Goal: Information Seeking & Learning: Learn about a topic

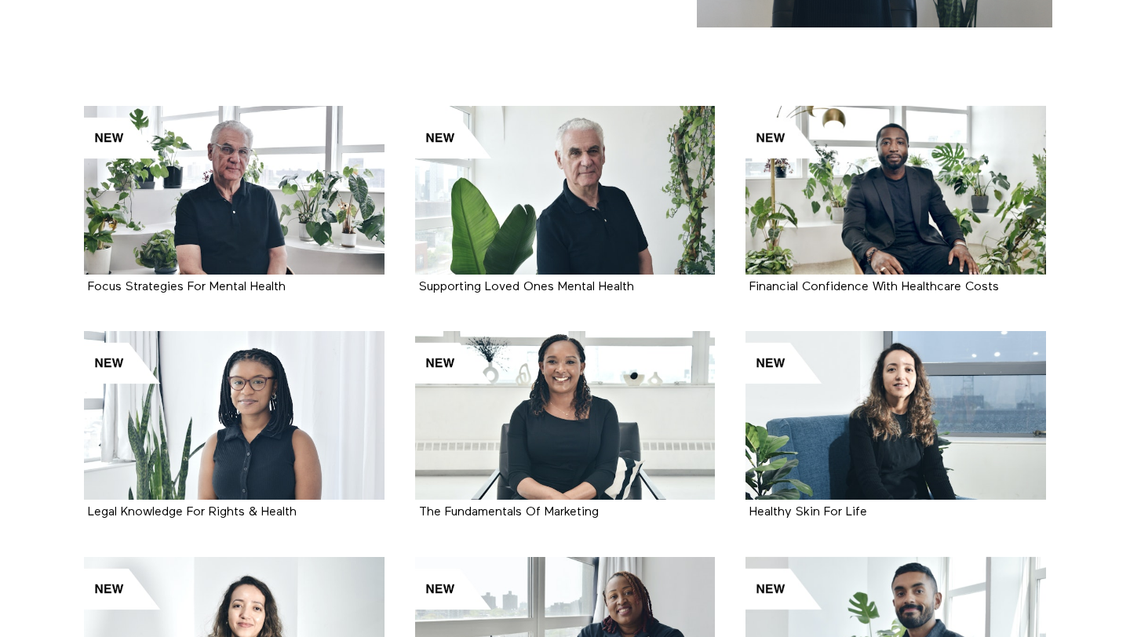
scroll to position [334, 0]
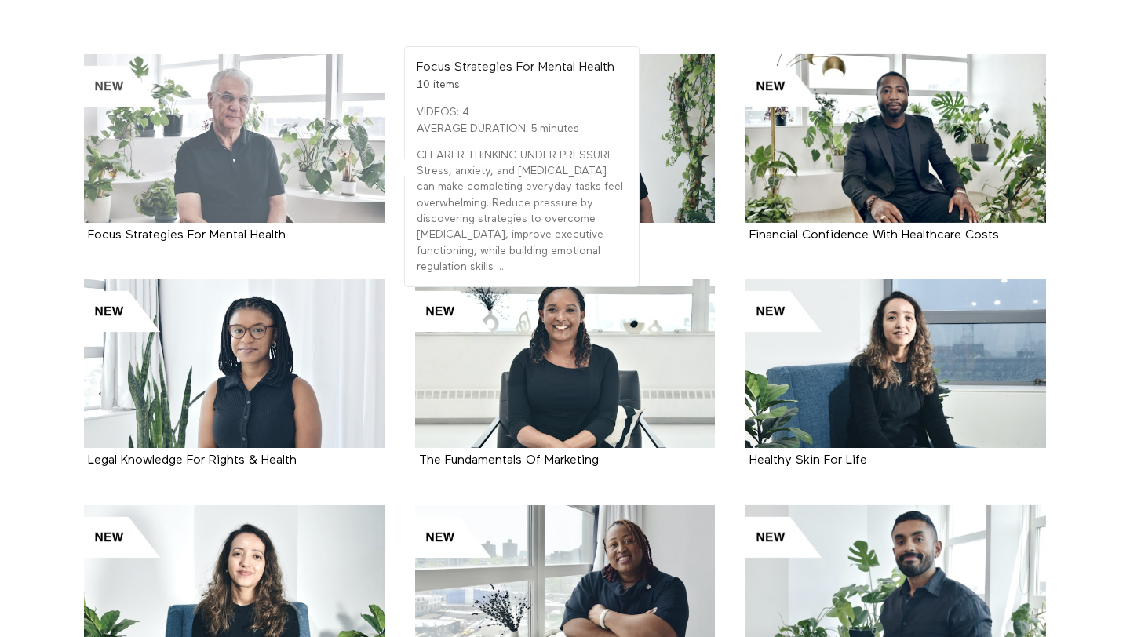
click at [217, 140] on div at bounding box center [234, 138] width 301 height 169
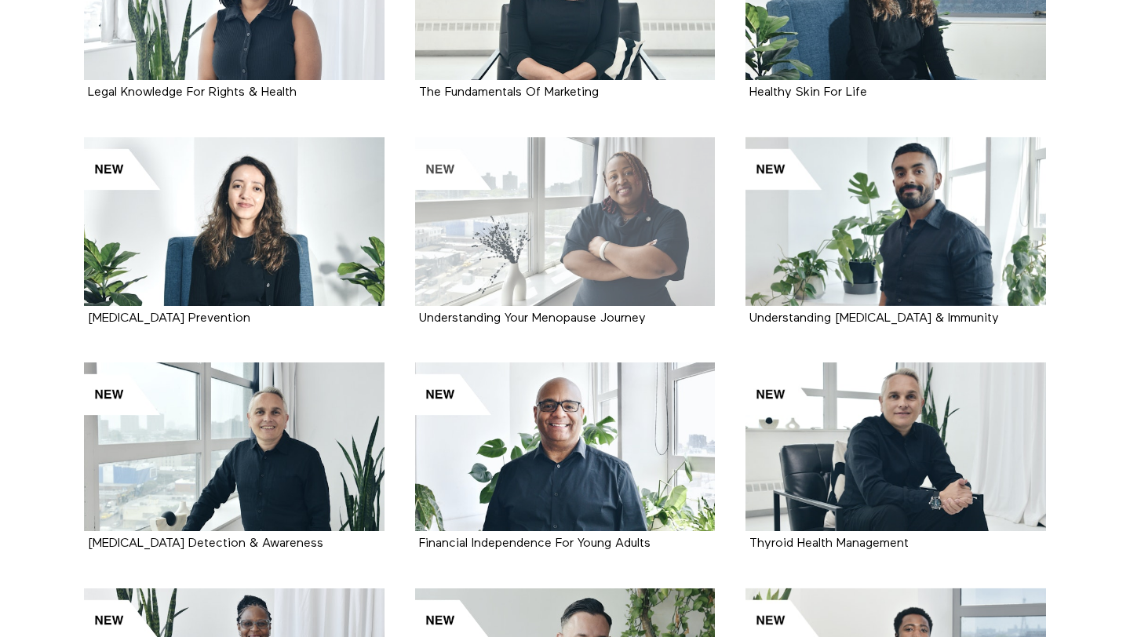
scroll to position [862, 0]
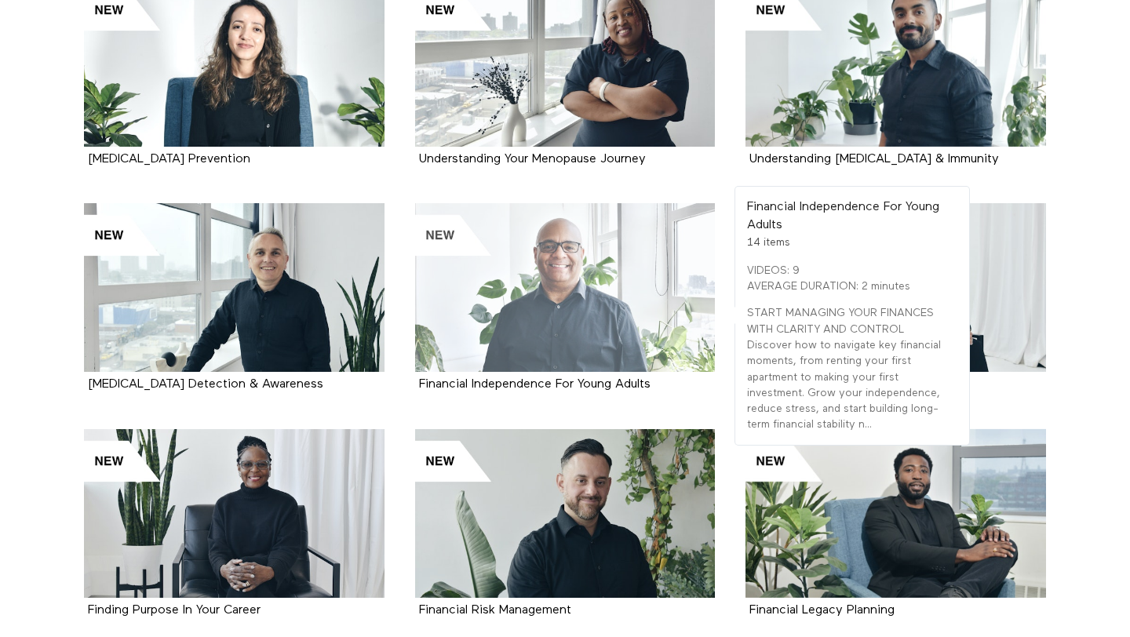
click at [524, 305] on div at bounding box center [565, 287] width 301 height 169
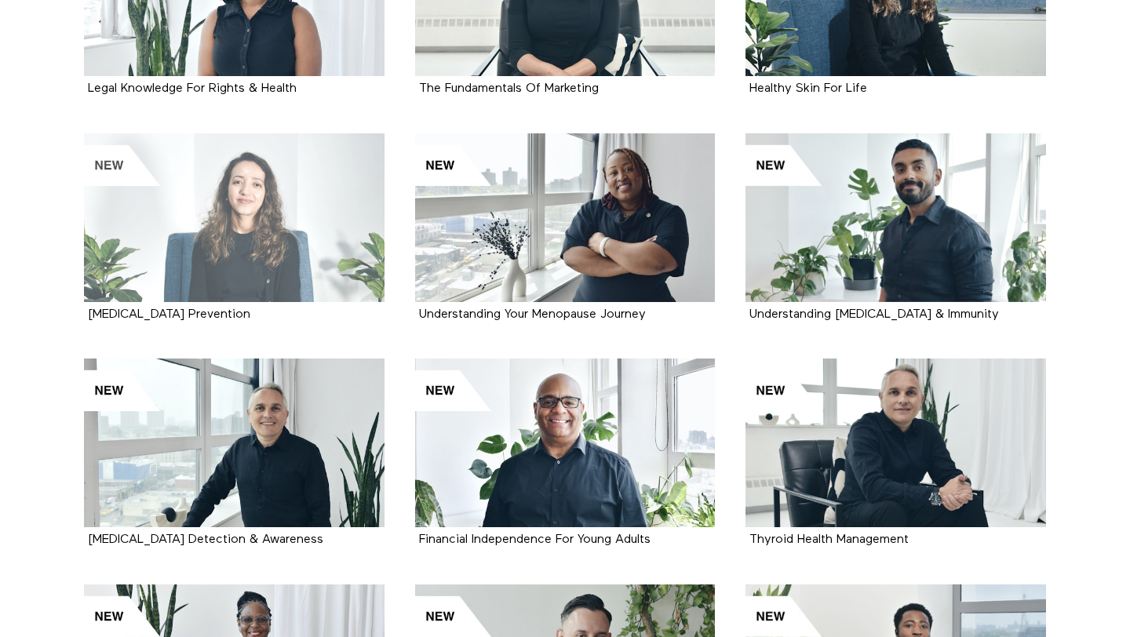
scroll to position [711, 0]
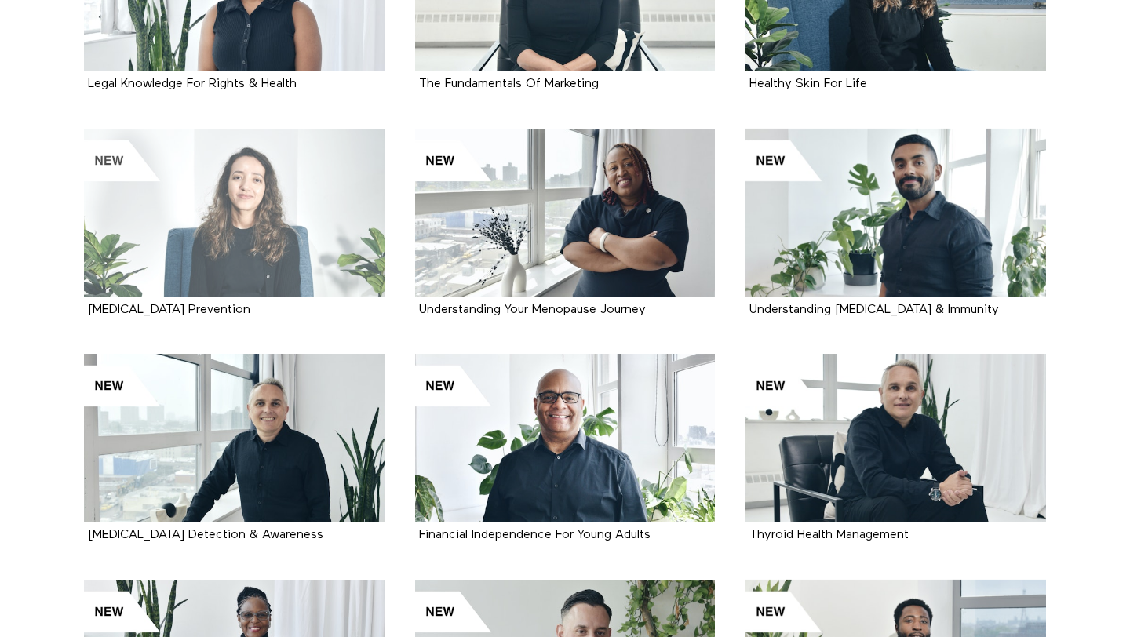
click at [288, 195] on div at bounding box center [234, 213] width 301 height 169
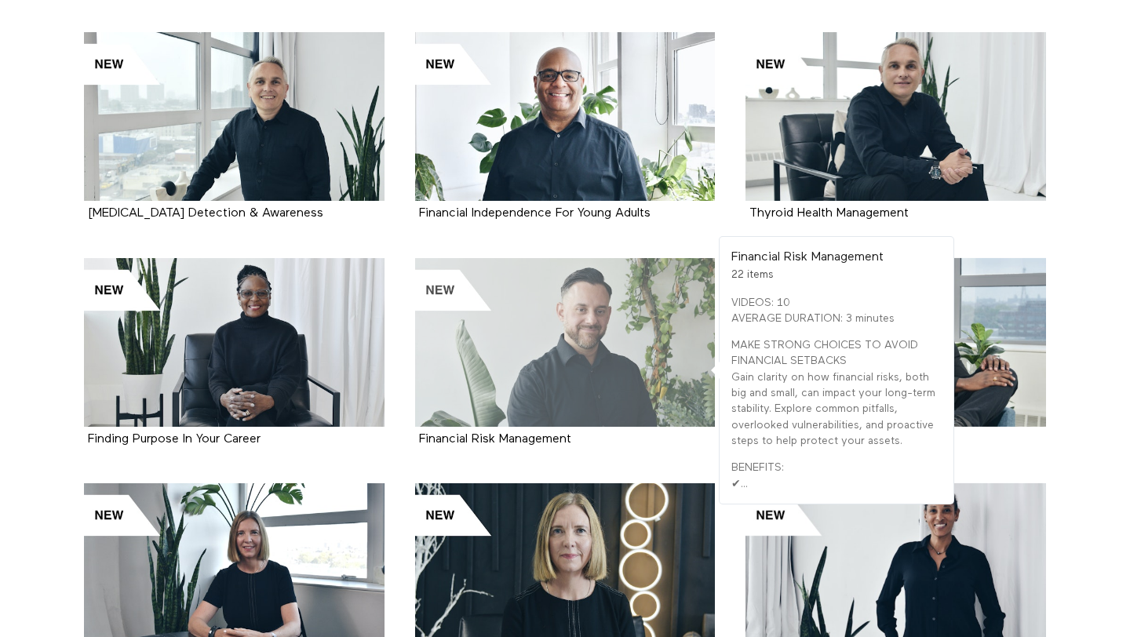
scroll to position [1141, 0]
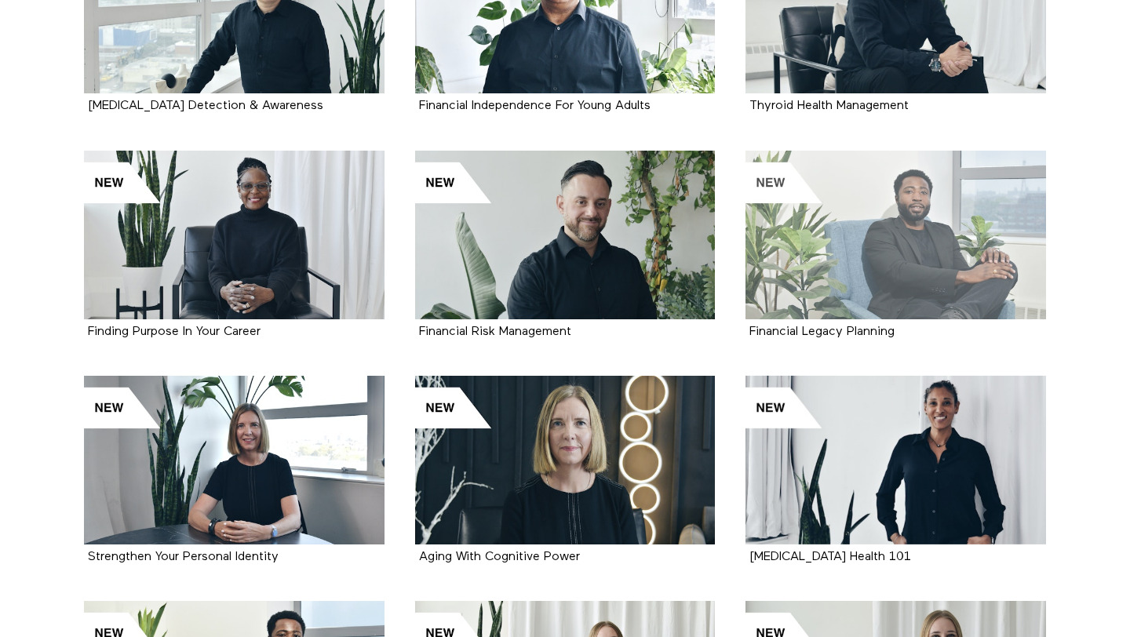
click at [899, 264] on div at bounding box center [896, 235] width 301 height 169
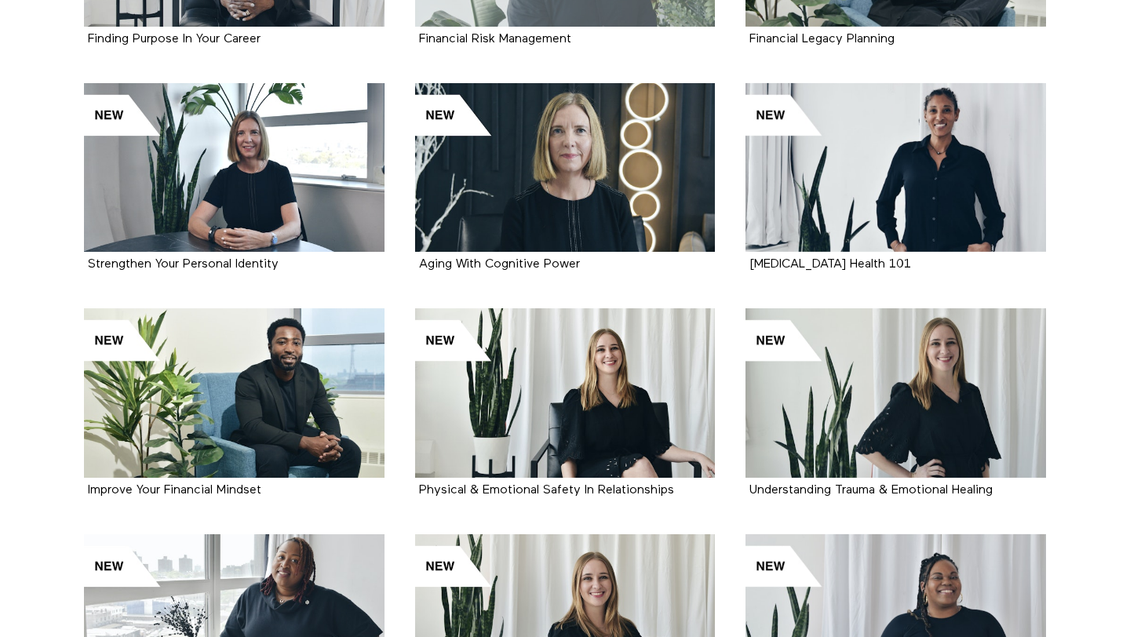
scroll to position [1436, 0]
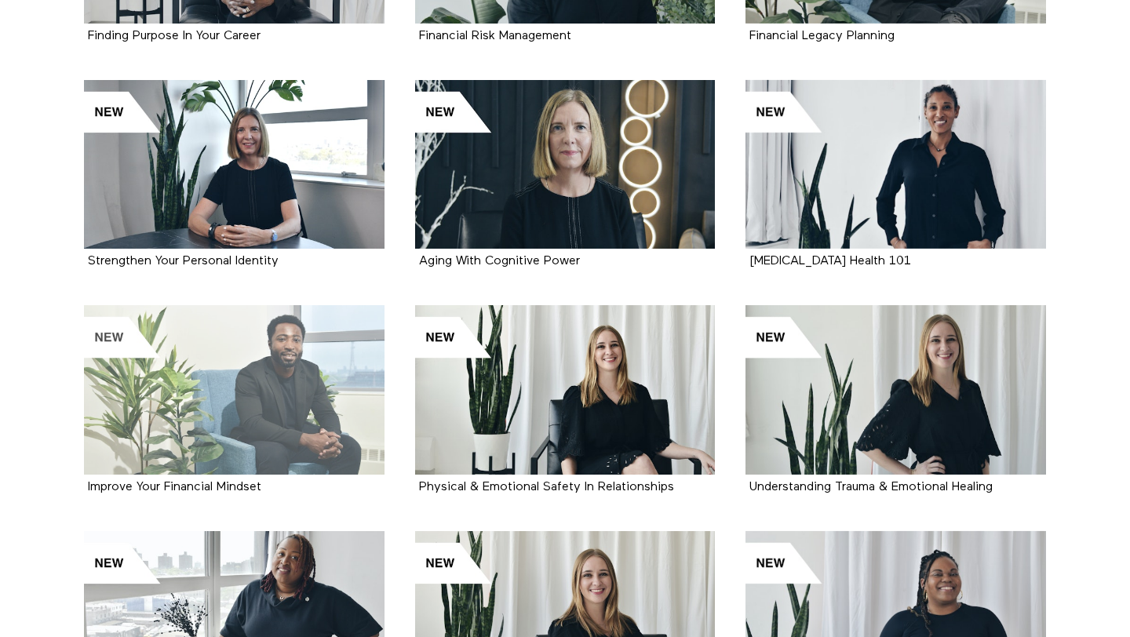
click at [243, 401] on div at bounding box center [234, 389] width 301 height 169
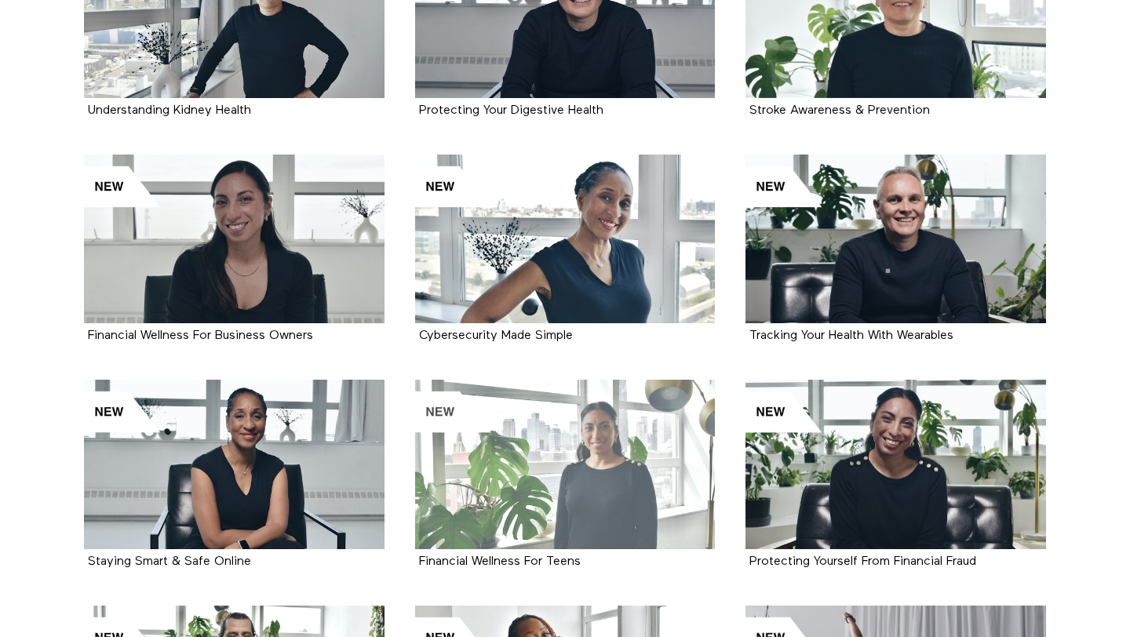
scroll to position [2483, 0]
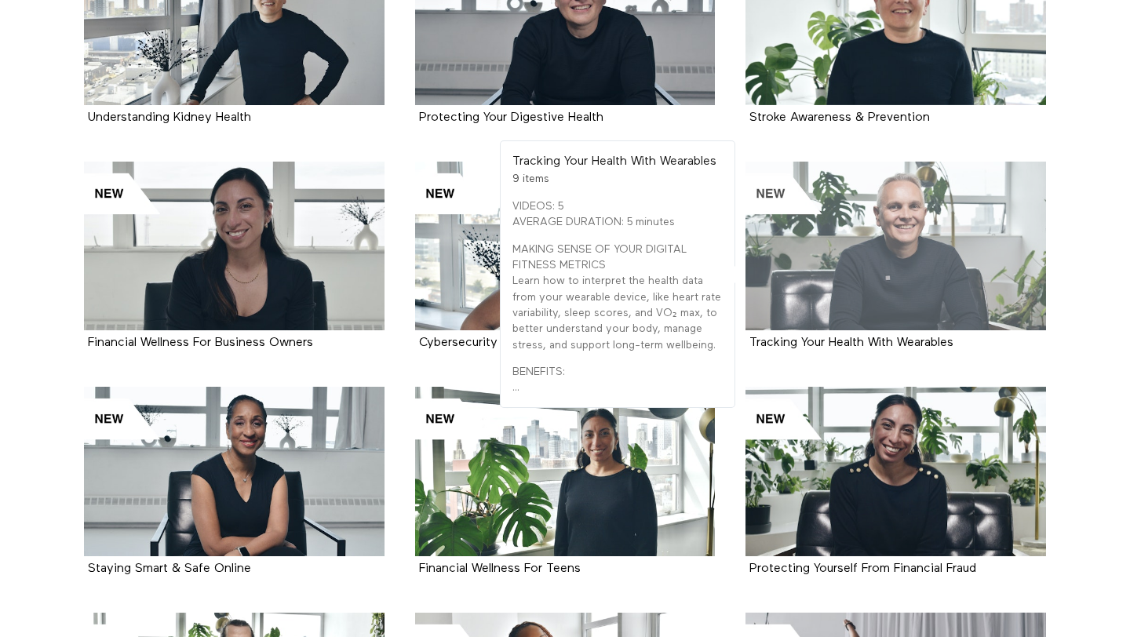
click at [871, 260] on div at bounding box center [896, 246] width 301 height 169
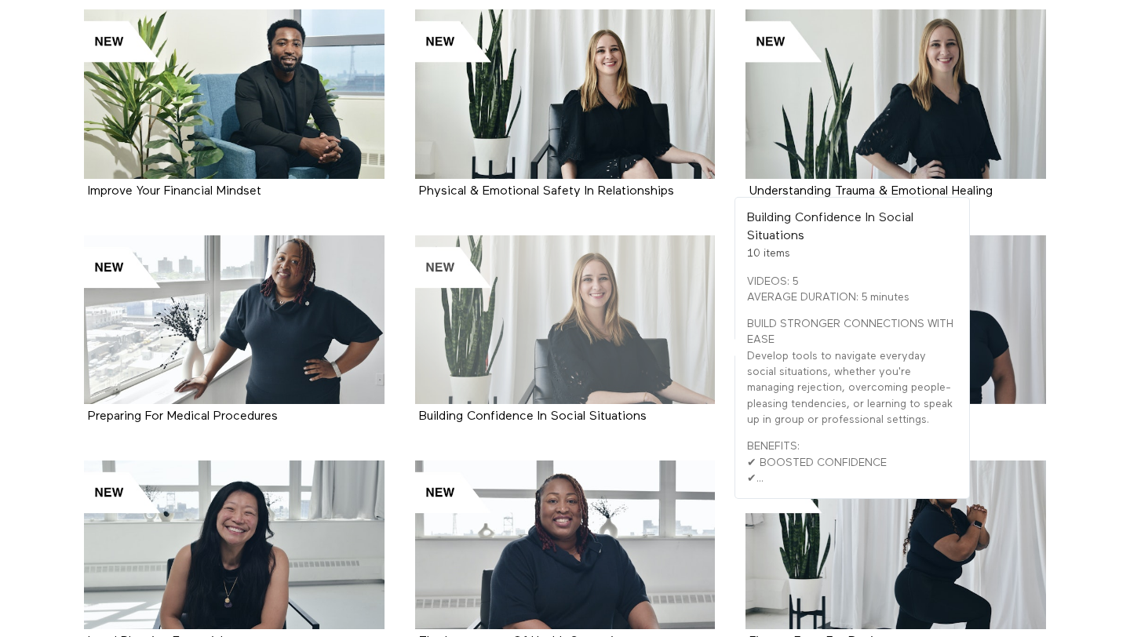
scroll to position [1728, 0]
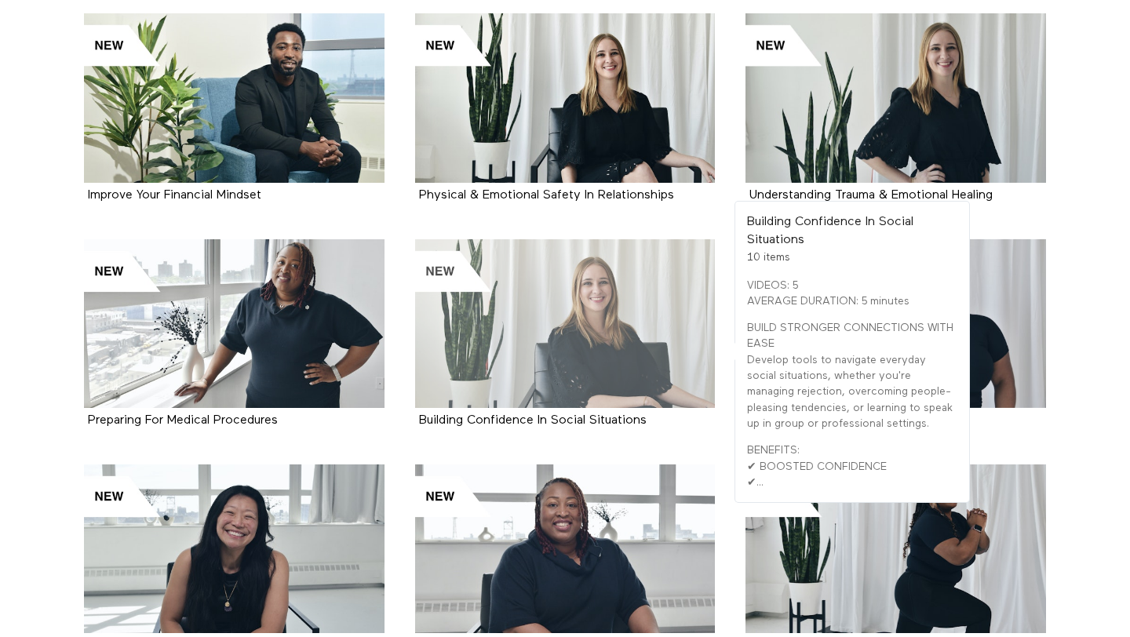
click at [551, 356] on div at bounding box center [565, 323] width 301 height 169
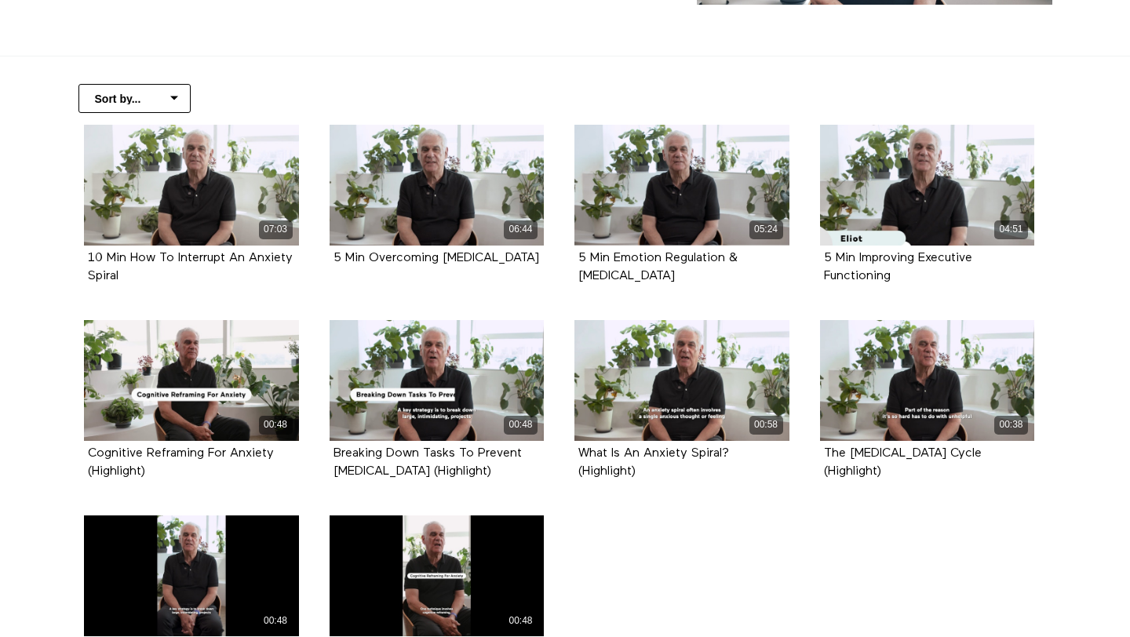
scroll to position [316, 0]
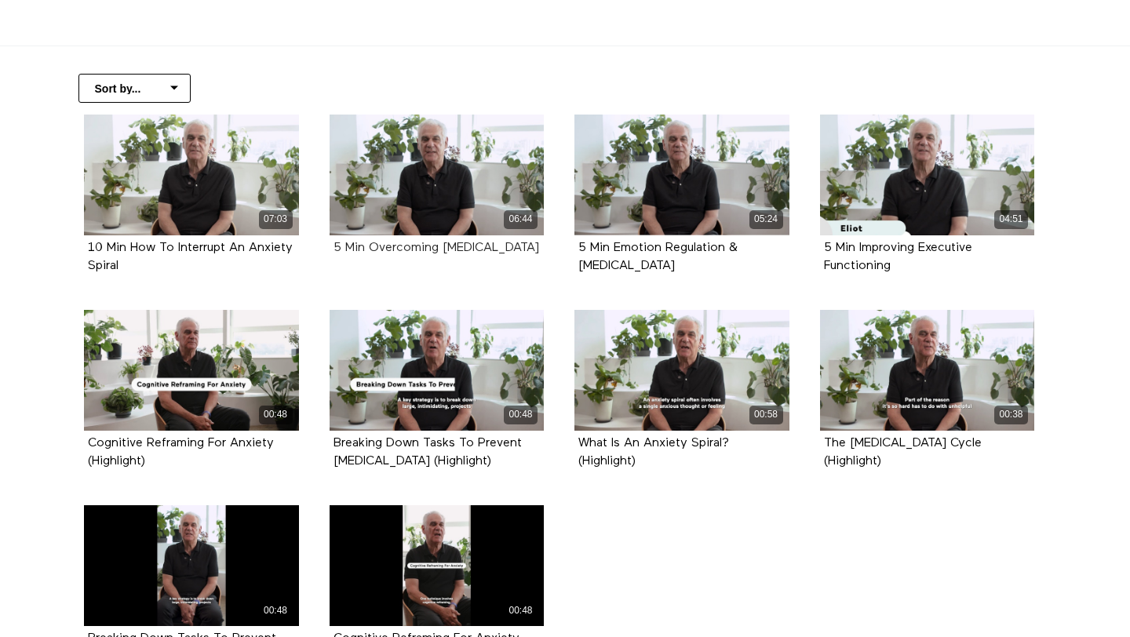
drag, startPoint x: 536, startPoint y: 257, endPoint x: 335, endPoint y: 249, distance: 201.1
click at [335, 249] on div "5 Min Overcoming [MEDICAL_DATA]" at bounding box center [437, 248] width 207 height 18
copy strong "5 Min Overcoming [MEDICAL_DATA]"
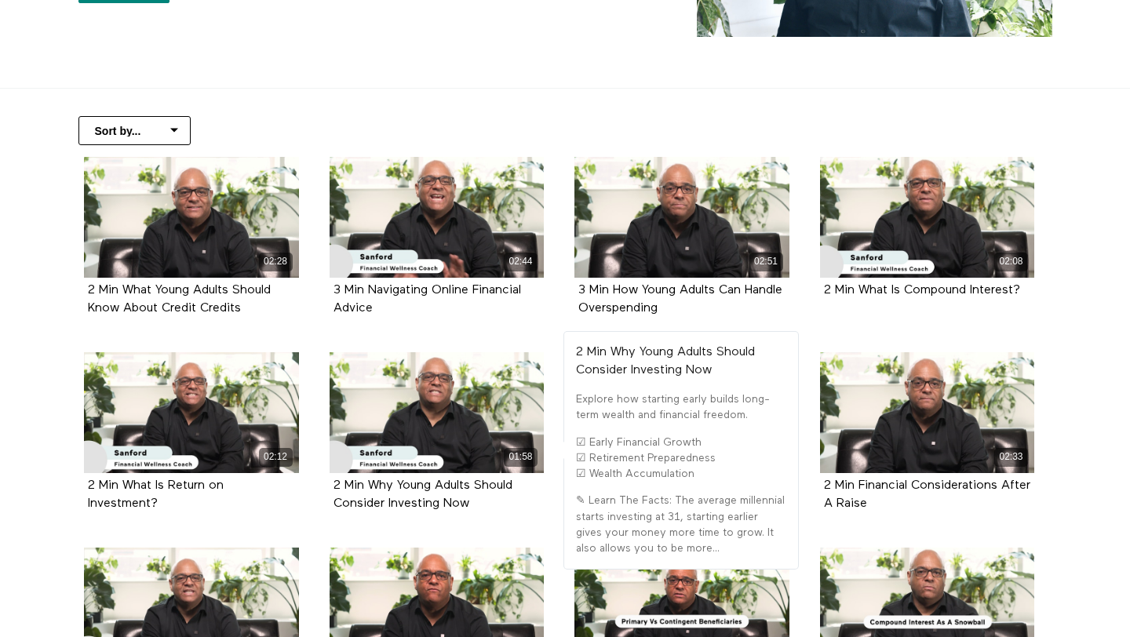
scroll to position [162, 0]
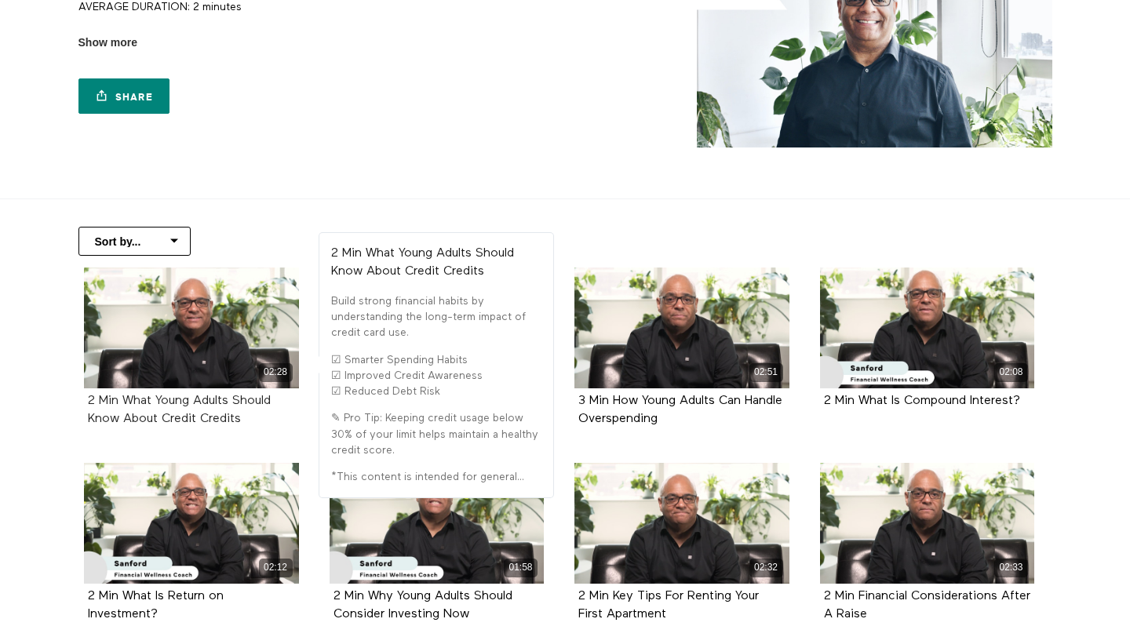
drag, startPoint x: 272, startPoint y: 416, endPoint x: 128, endPoint y: 407, distance: 144.7
click at [128, 407] on div "2 Min What Young Adults Should Know About Credit Credits" at bounding box center [191, 410] width 207 height 36
copy strong "What Young Adults Should Know About Credit Credits"
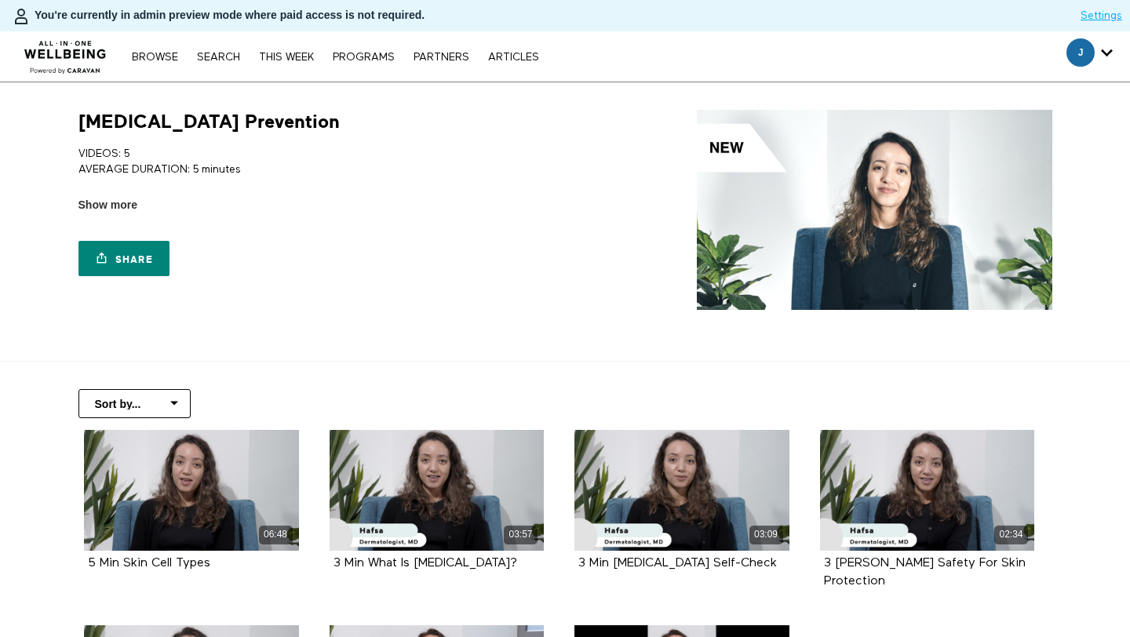
scroll to position [250, 0]
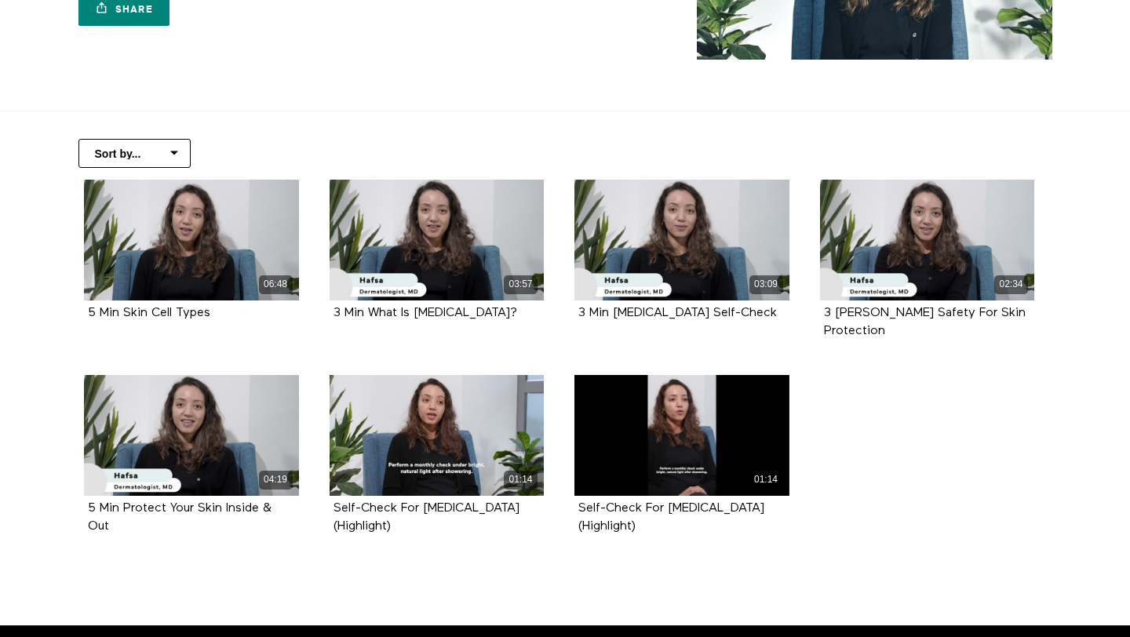
drag, startPoint x: 923, startPoint y: 333, endPoint x: 805, endPoint y: 318, distance: 118.7
click at [805, 318] on li "02:34 3 Min Sun Safety For Skin Protection" at bounding box center [928, 277] width 246 height 195
copy strong "3 Min Sun Safety For Skin Protection"
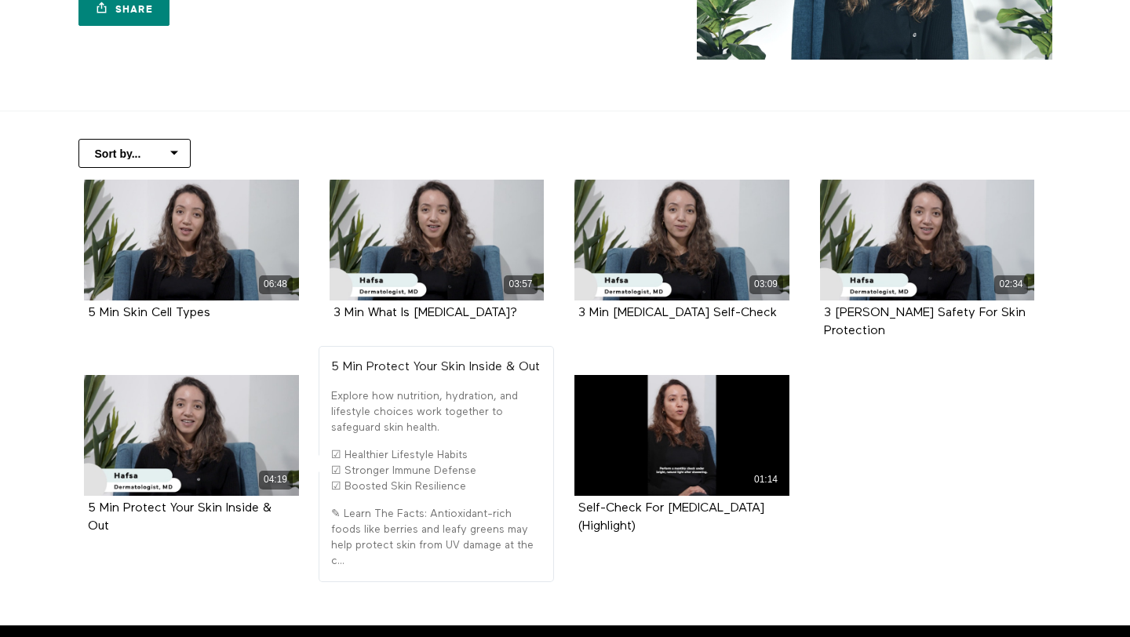
click at [184, 544] on div "04:19 5 Min Protect Your Skin Inside & Out" at bounding box center [192, 467] width 234 height 184
drag, startPoint x: 164, startPoint y: 542, endPoint x: 71, endPoint y: 511, distance: 97.8
click at [71, 511] on li "04:19 5 Min Protect Your Skin Inside & Out" at bounding box center [192, 472] width 246 height 195
copy strong "5 Min Protect Your Skin Inside & Out"
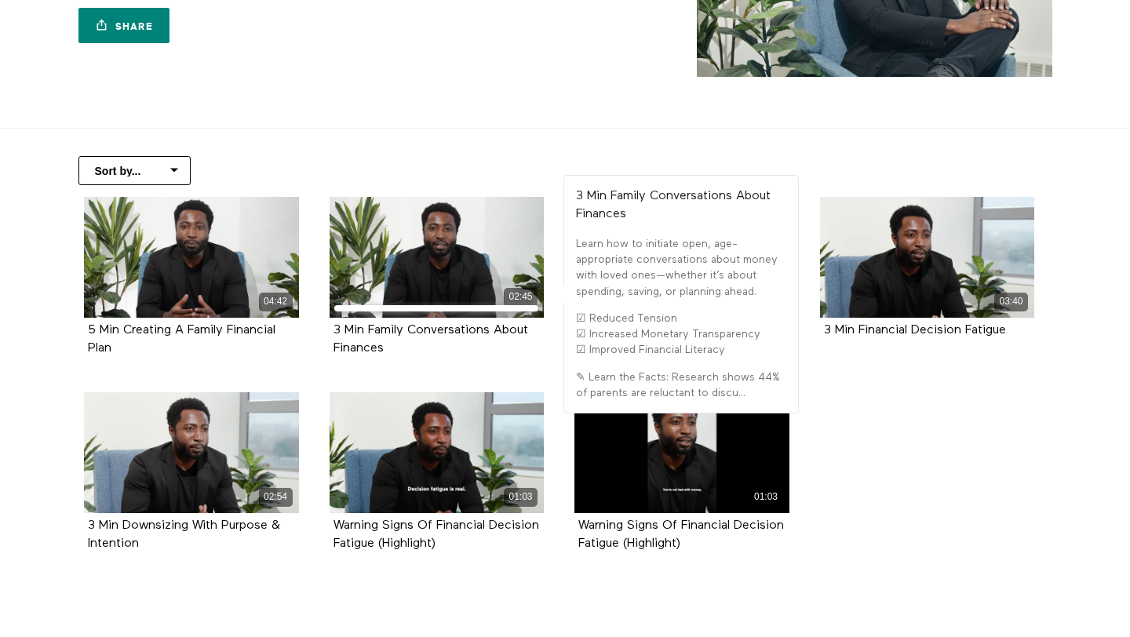
scroll to position [302, 0]
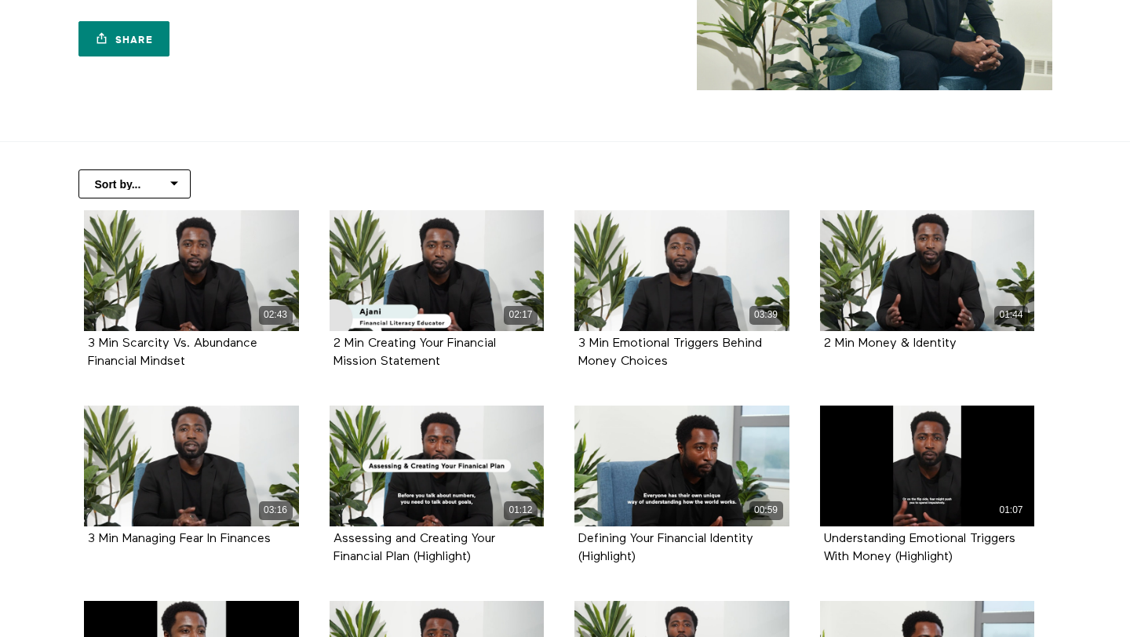
scroll to position [222, 0]
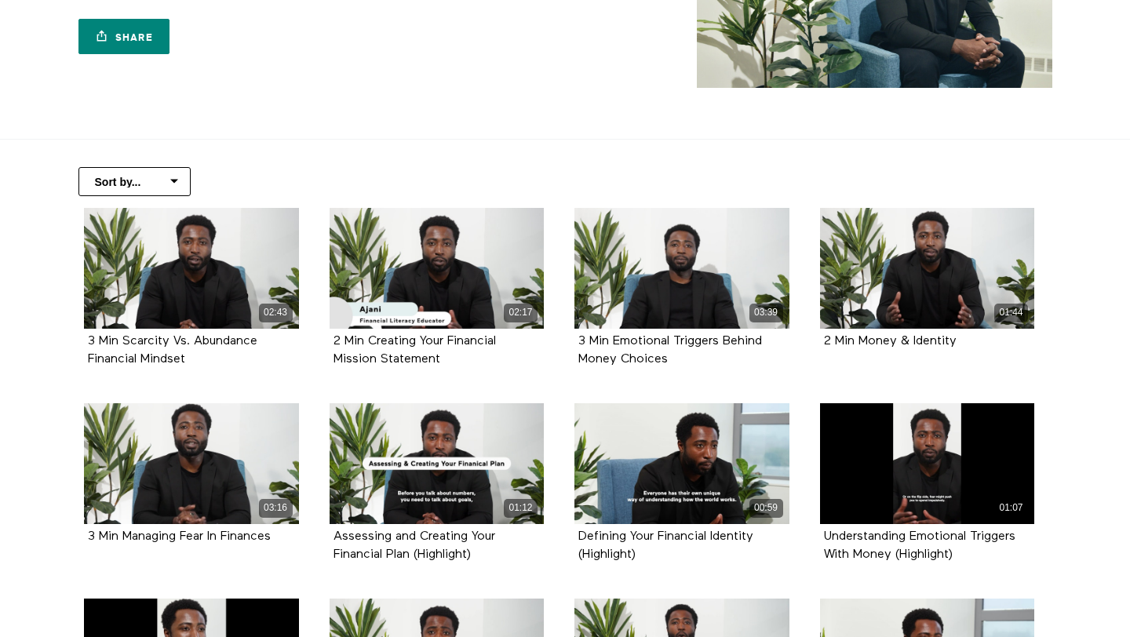
drag, startPoint x: 250, startPoint y: 368, endPoint x: 67, endPoint y: 345, distance: 184.3
click at [67, 345] on div "02:43 3 Min Scarcity Vs. Abundance Financial Mindset 02:17 2 Min Creating Your …" at bounding box center [559, 599] width 993 height 783
copy strong "3 Min Scarcity Vs. Abundance Financial Mindset"
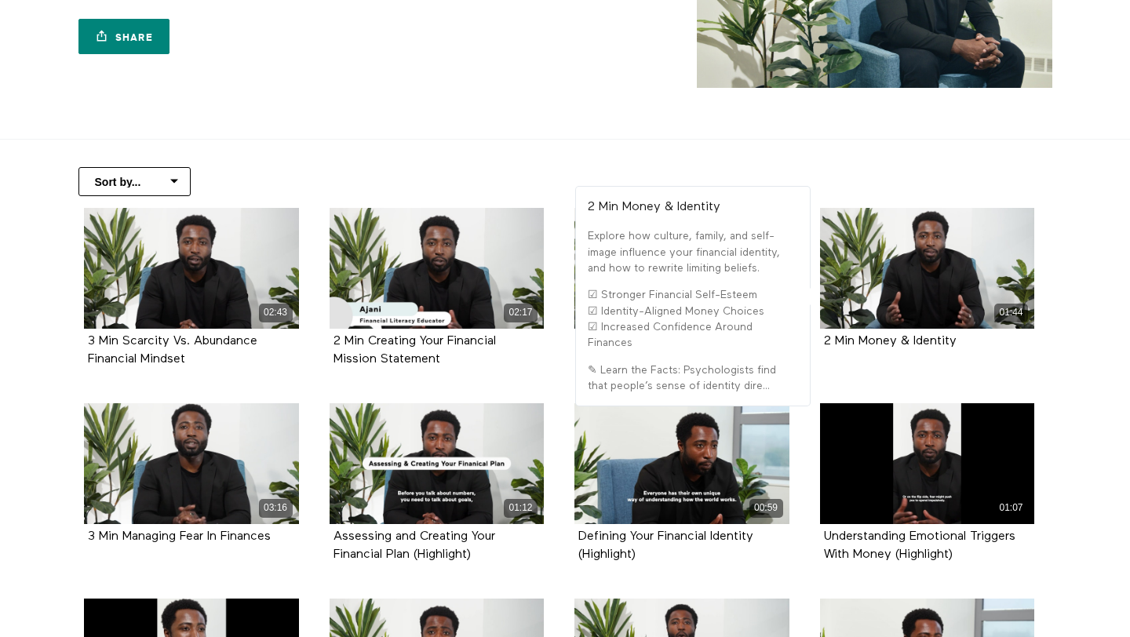
click at [1006, 348] on div "2 Min Money & Identity" at bounding box center [927, 342] width 207 height 18
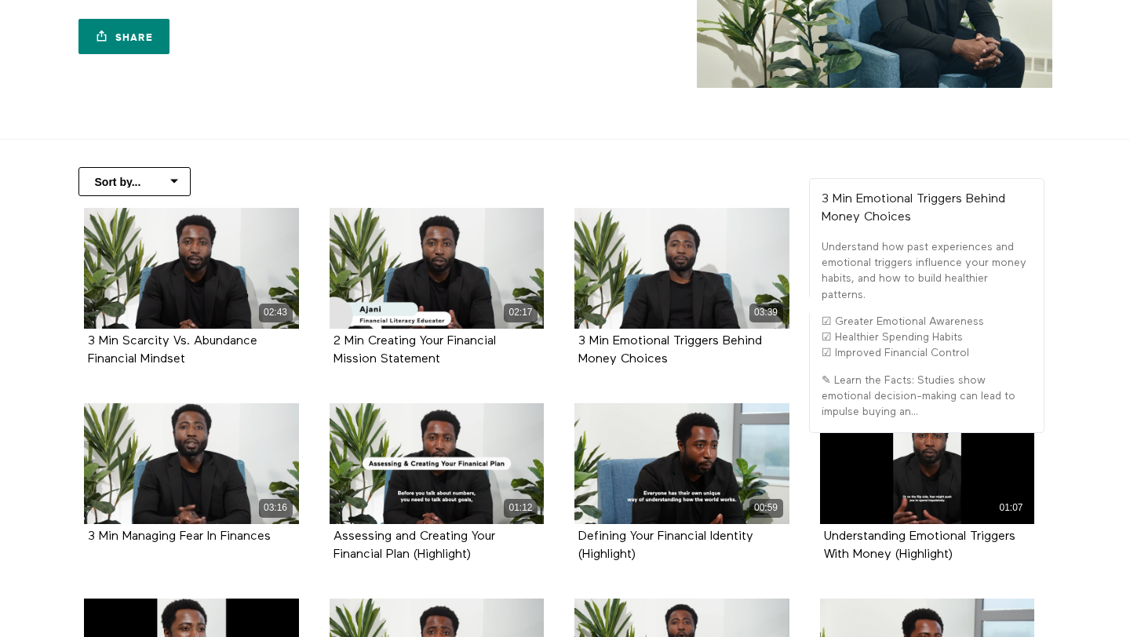
drag, startPoint x: 700, startPoint y: 352, endPoint x: 575, endPoint y: 346, distance: 125.7
click at [575, 346] on div "3 Min Emotional Triggers Behind Money Choices" at bounding box center [682, 351] width 215 height 44
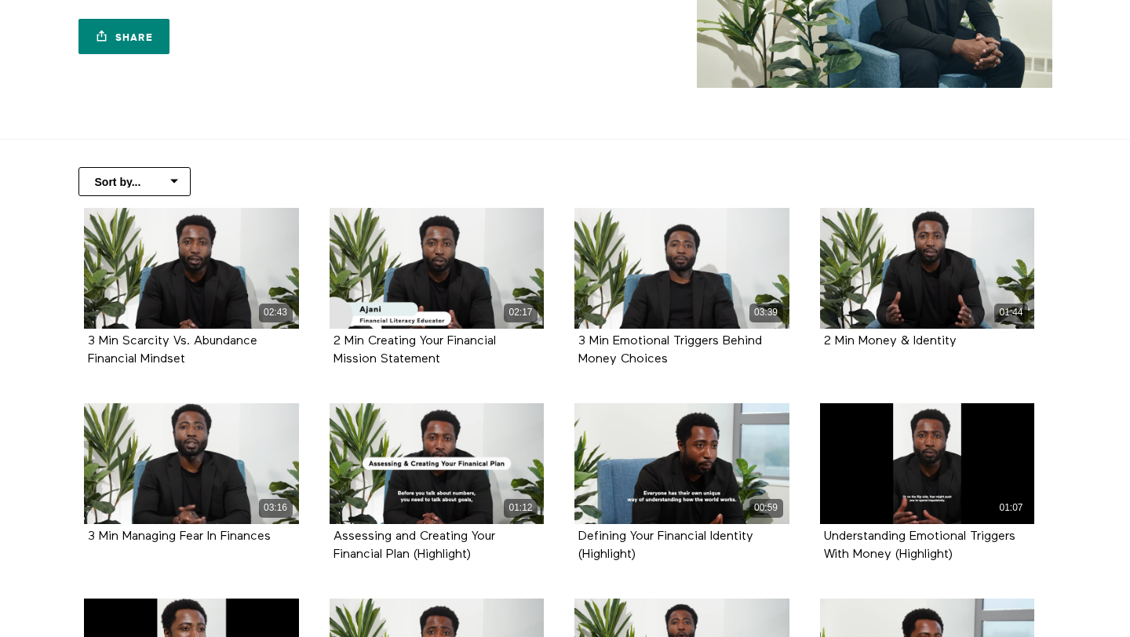
copy strong "3 Min Emotional Triggers Behind Money Choices"
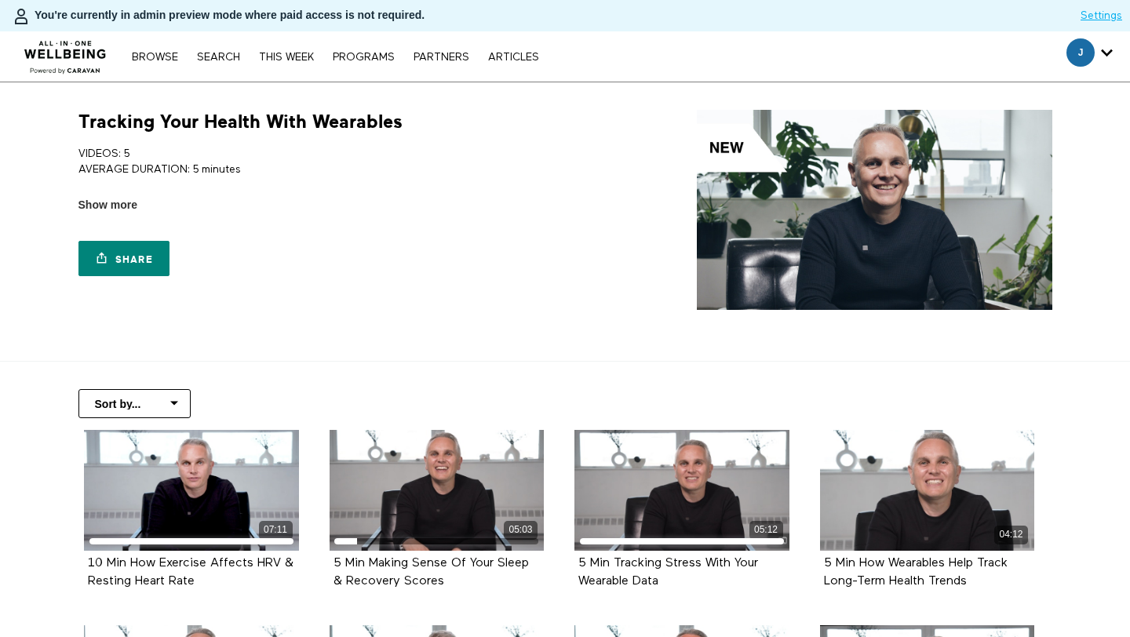
scroll to position [179, 0]
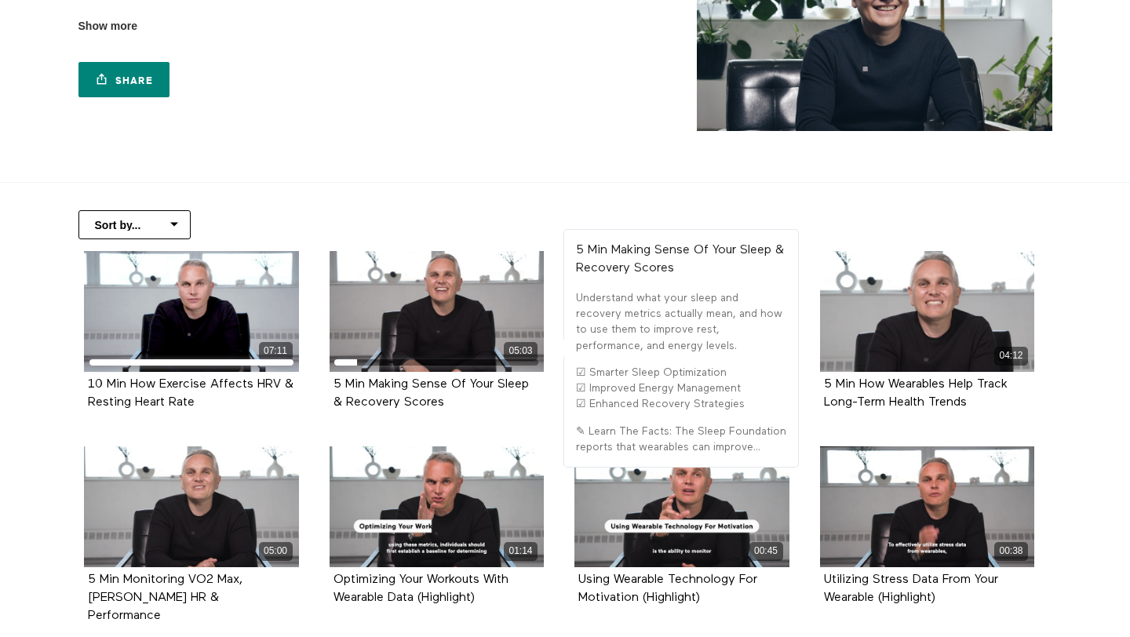
drag, startPoint x: 473, startPoint y: 406, endPoint x: 332, endPoint y: 390, distance: 141.4
click at [332, 390] on div "5 Min Making Sense Of Your Sleep & Recovery Scores" at bounding box center [437, 394] width 215 height 44
copy strong "5 Min Making Sense Of Your Sleep & Recovery Scores"
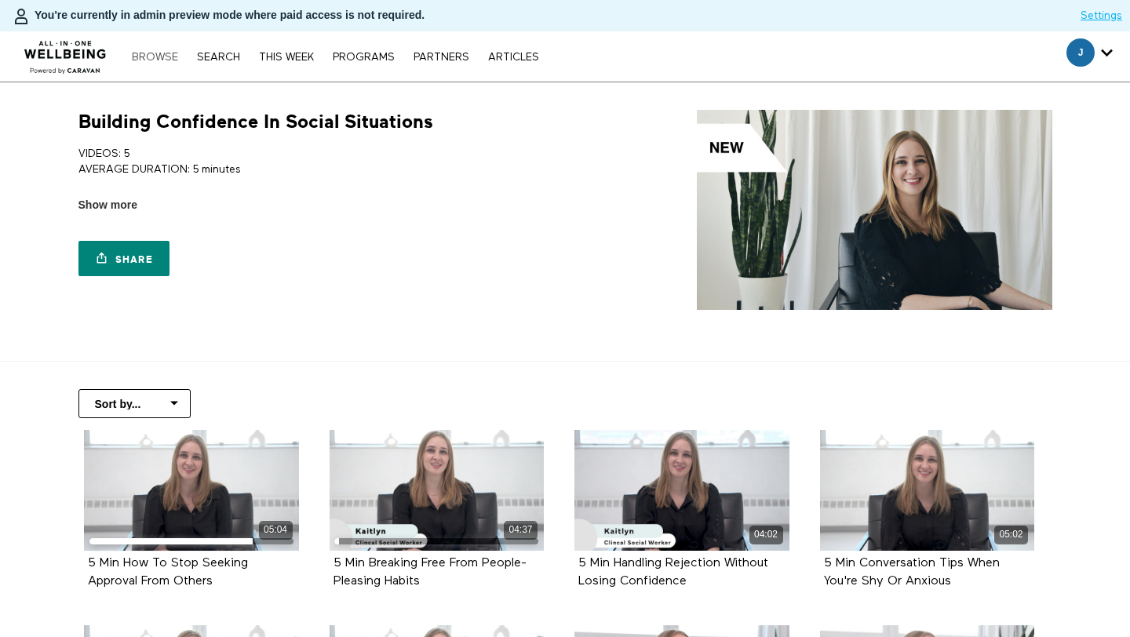
click at [149, 62] on link "Browse" at bounding box center [155, 57] width 62 height 11
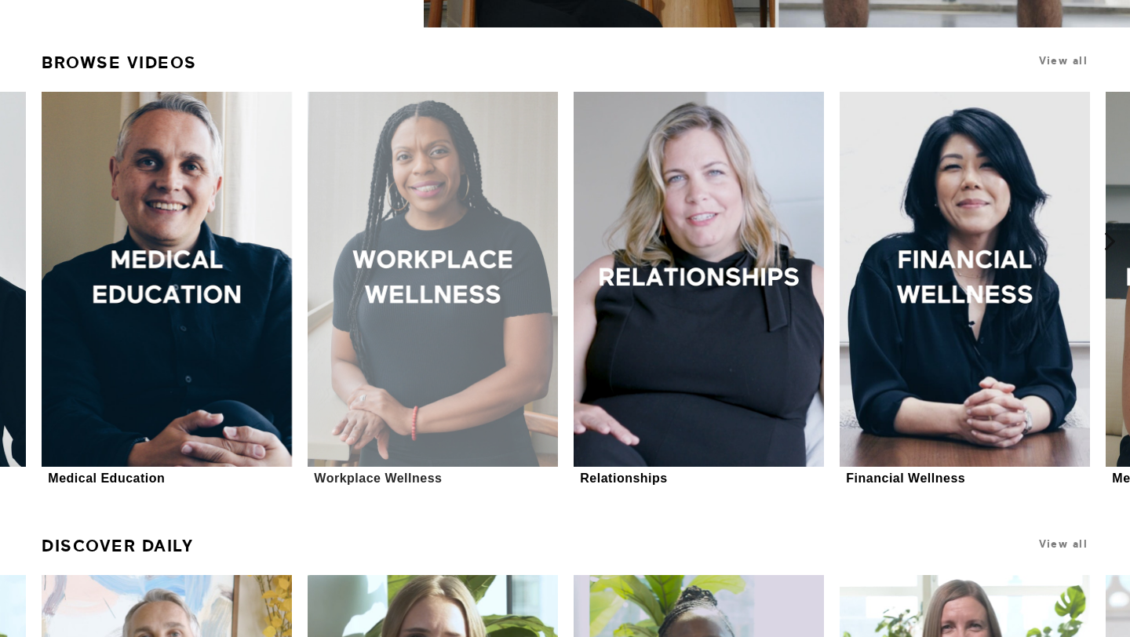
scroll to position [487, 0]
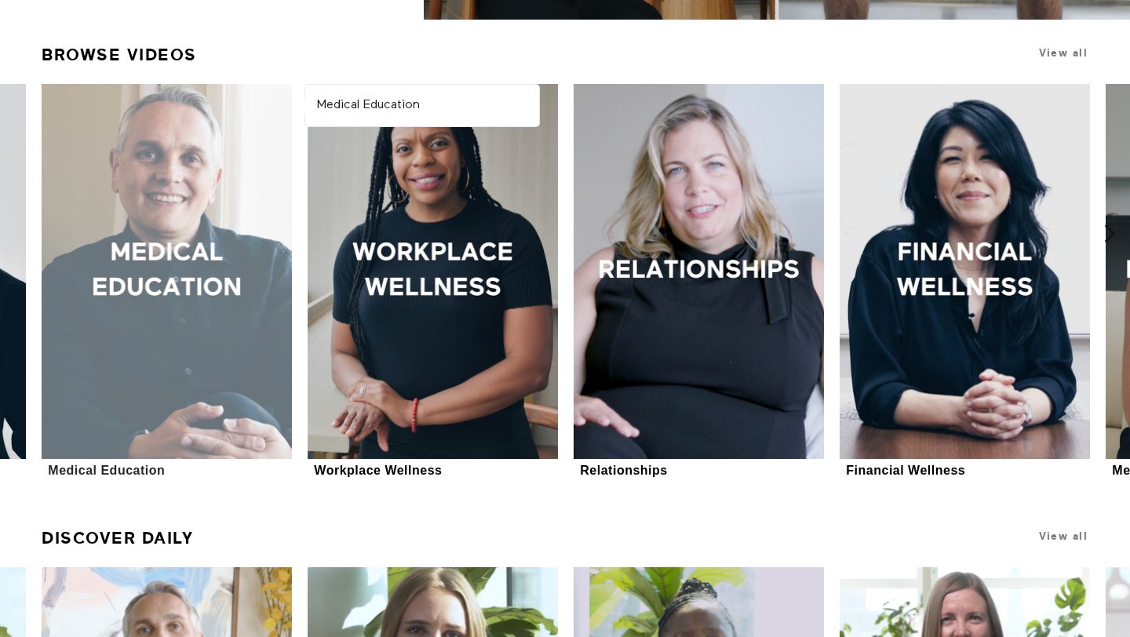
click at [173, 263] on div at bounding box center [167, 271] width 250 height 375
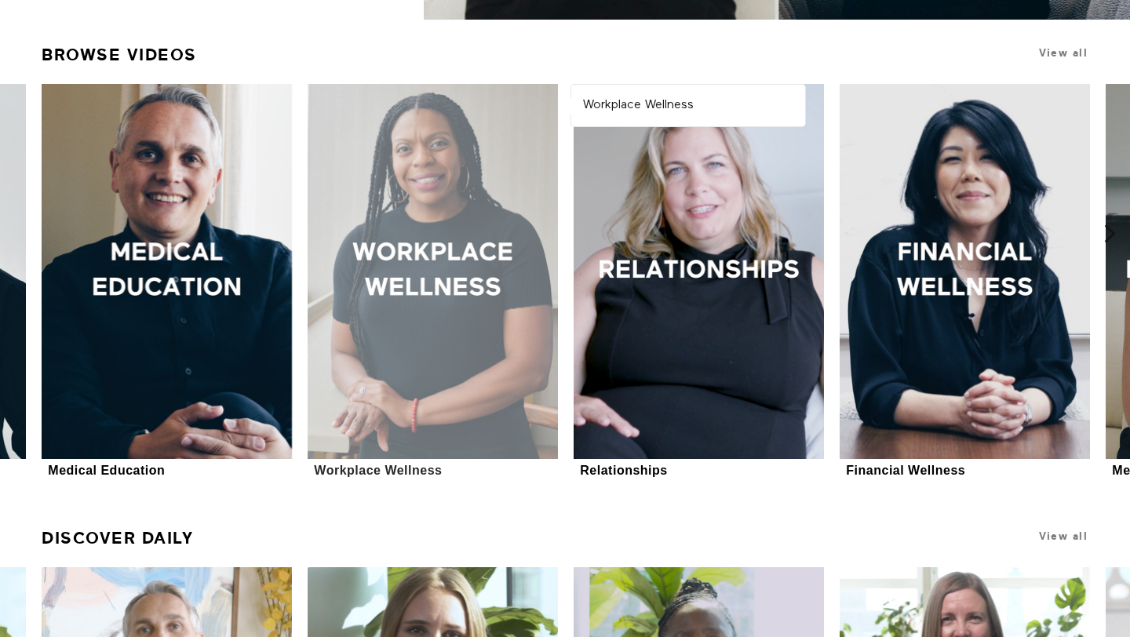
click at [463, 345] on div at bounding box center [433, 271] width 250 height 375
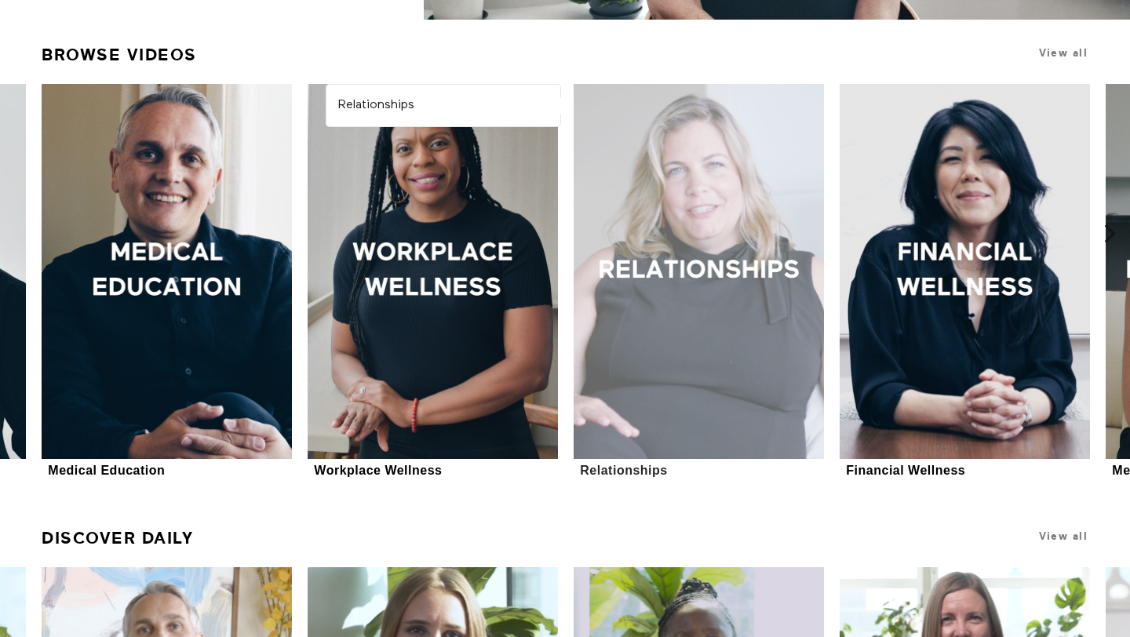
click at [703, 308] on div at bounding box center [699, 271] width 250 height 375
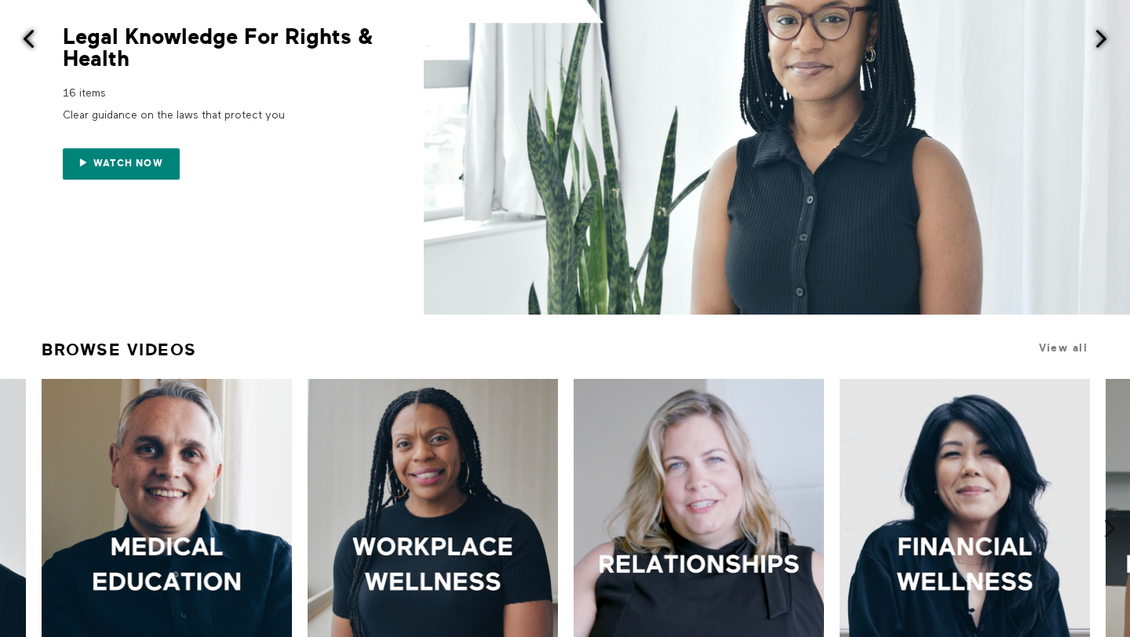
scroll to position [540, 0]
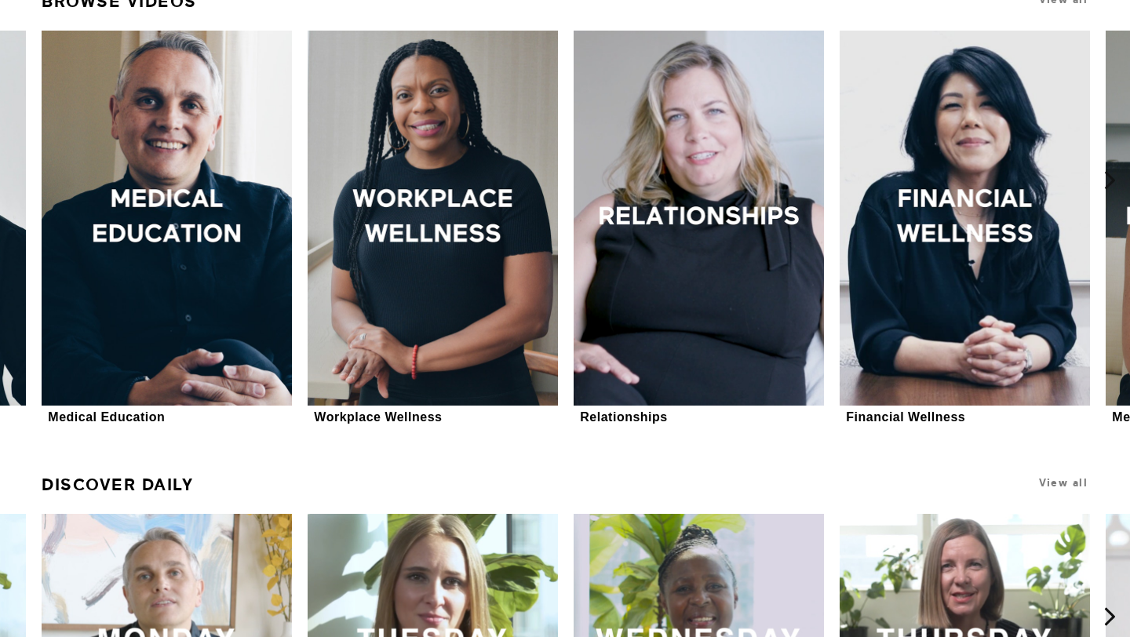
click at [1106, 171] on icon at bounding box center [1111, 180] width 20 height 20
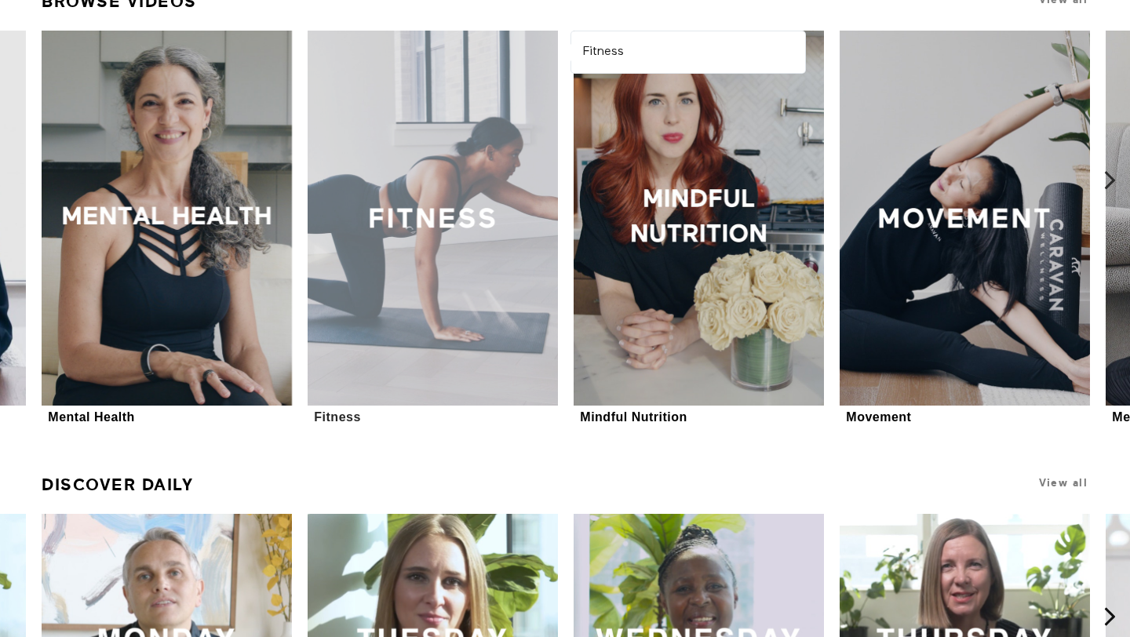
click at [475, 211] on div at bounding box center [433, 218] width 250 height 375
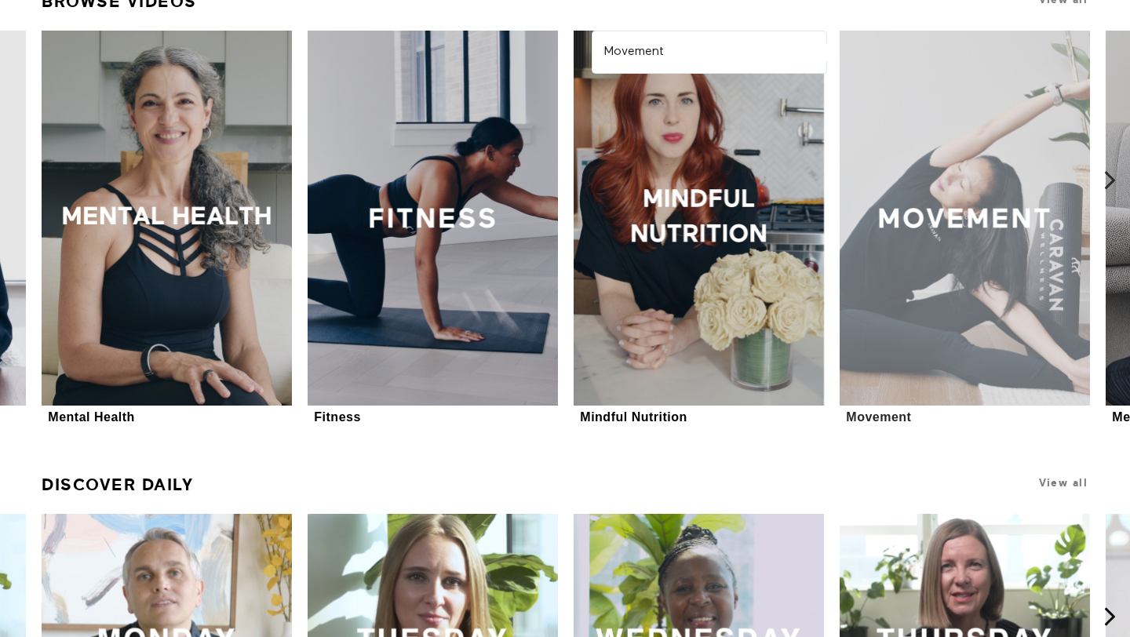
click at [961, 284] on div at bounding box center [965, 218] width 250 height 375
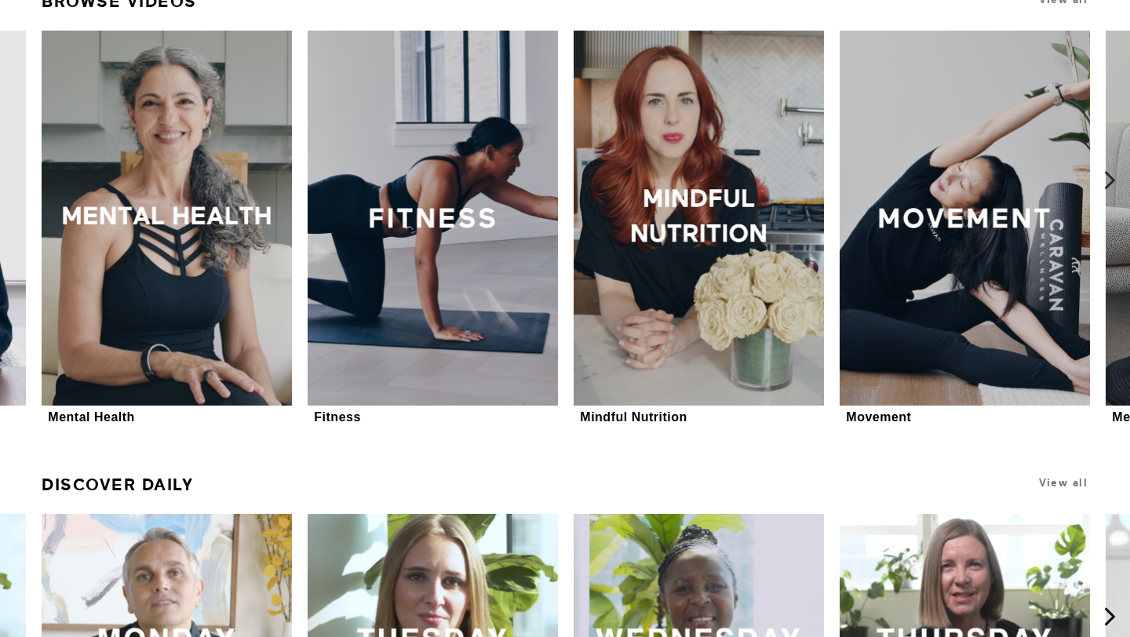
click at [1105, 171] on icon at bounding box center [1111, 180] width 20 height 20
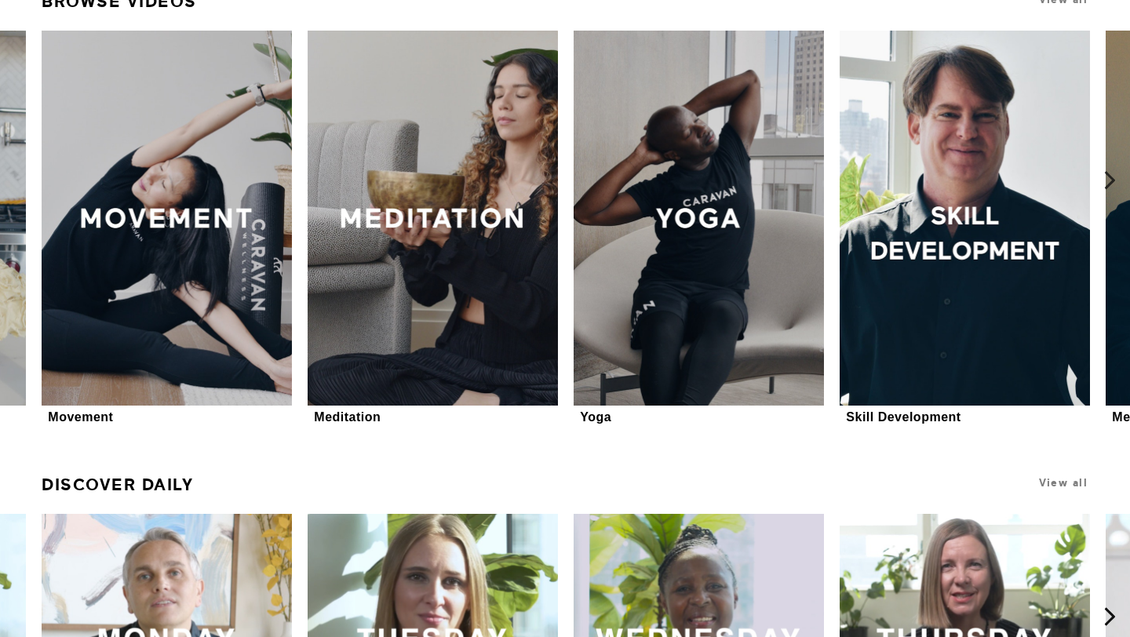
click at [1101, 184] on icon at bounding box center [1111, 180] width 20 height 20
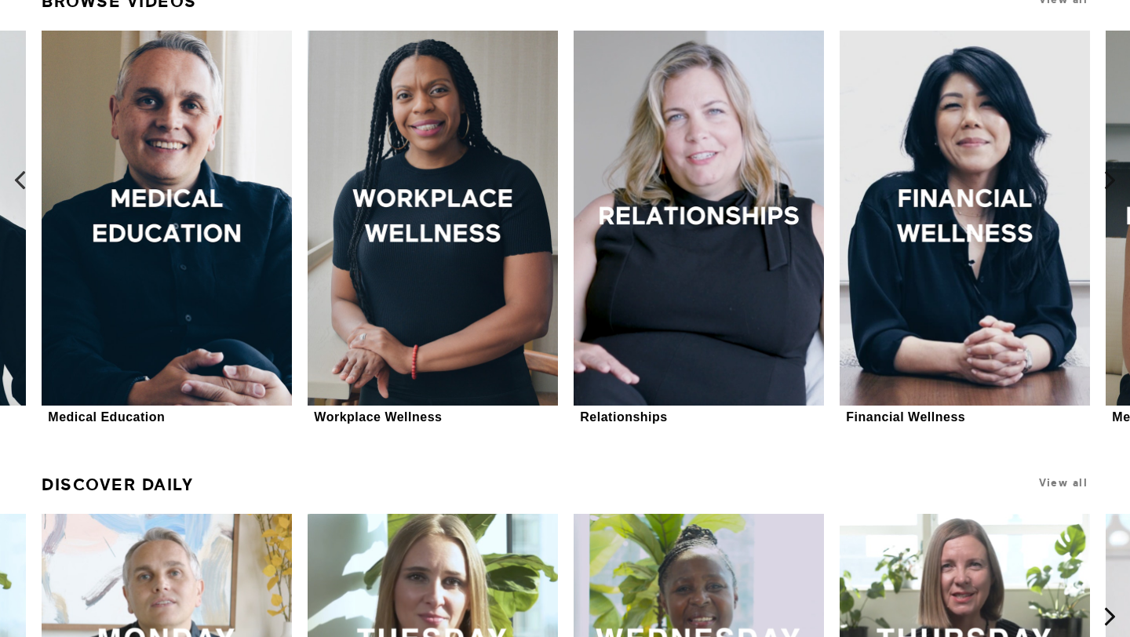
click at [16, 174] on icon at bounding box center [20, 180] width 20 height 20
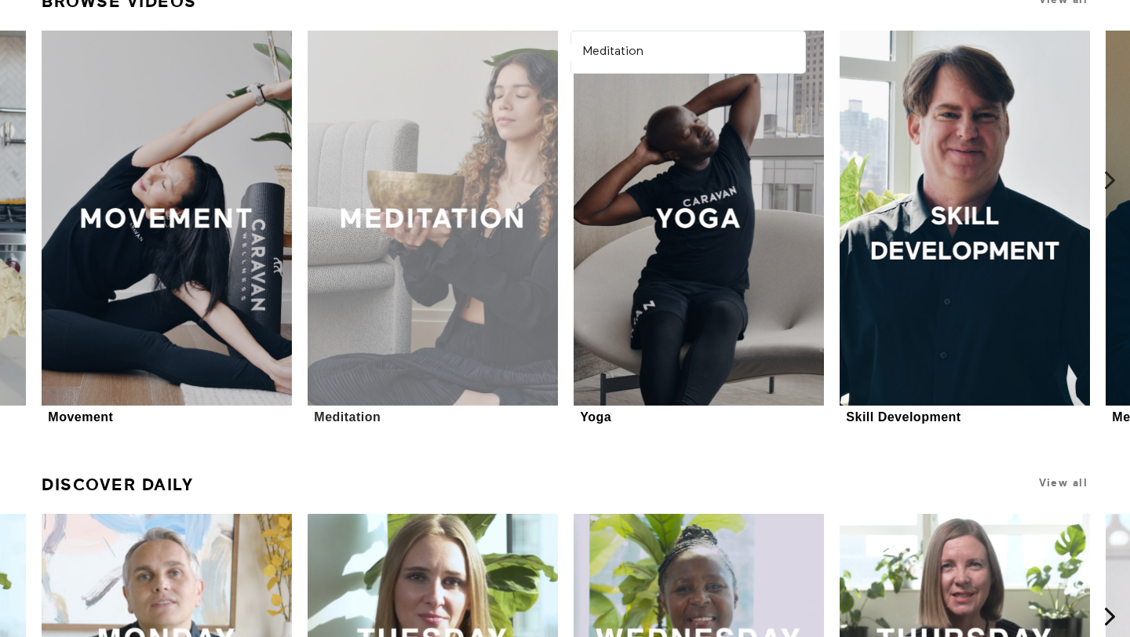
click at [455, 268] on div at bounding box center [433, 218] width 250 height 375
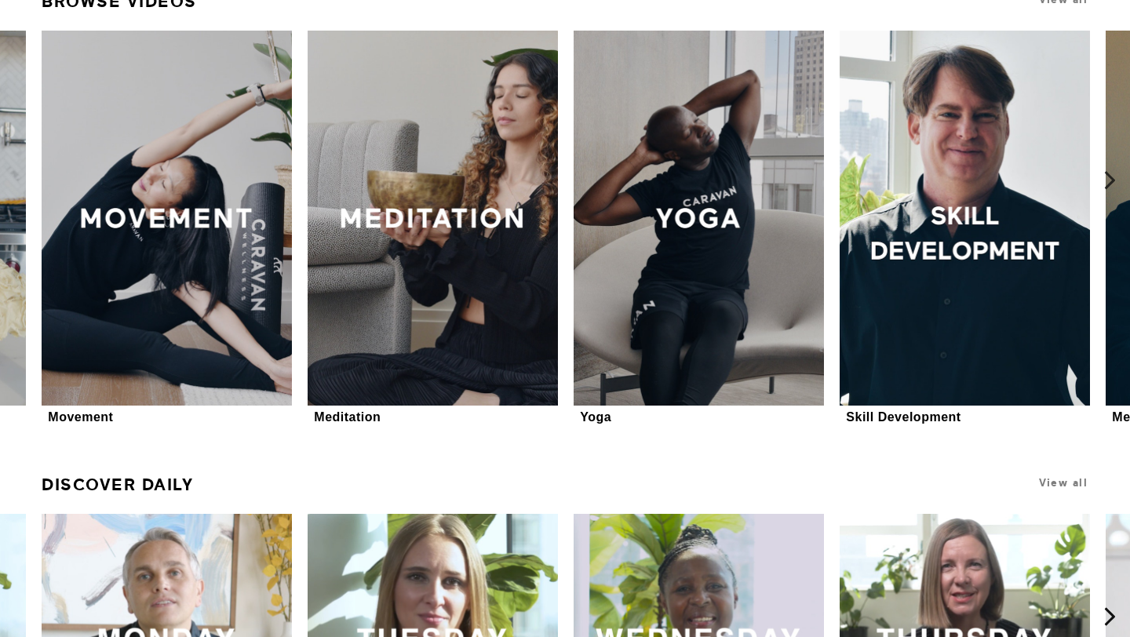
scroll to position [544, 0]
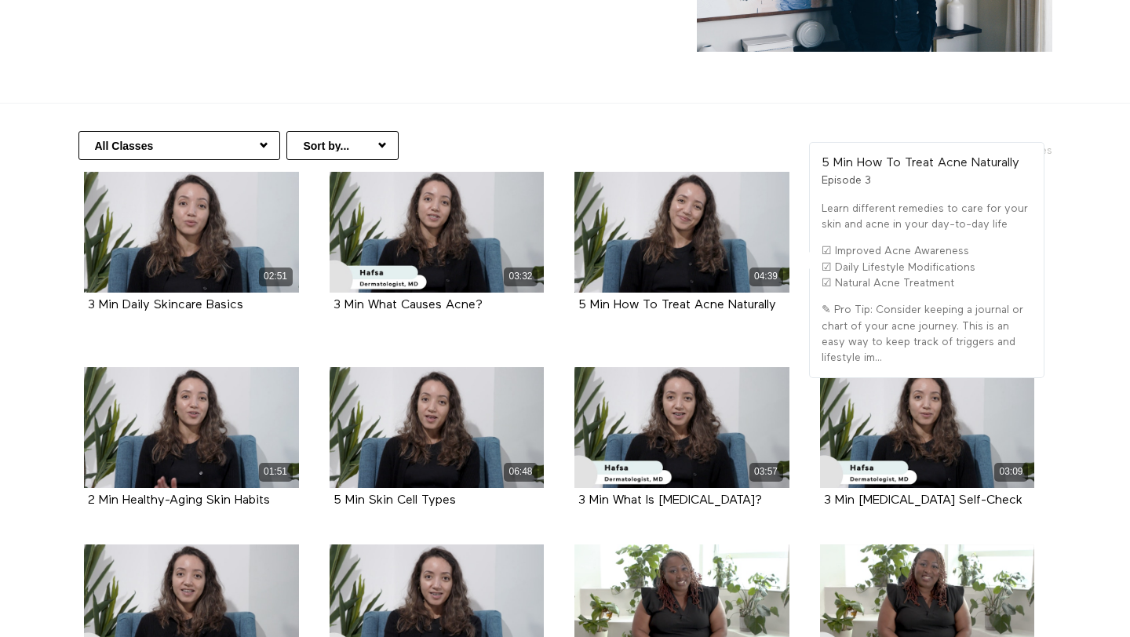
scroll to position [269, 0]
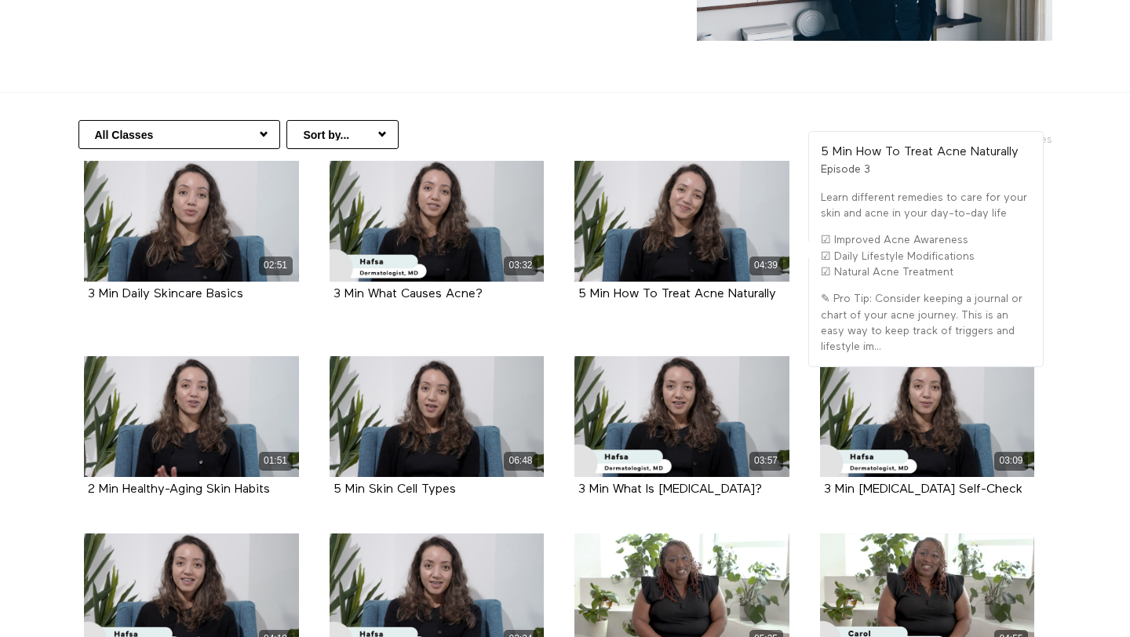
drag, startPoint x: 792, startPoint y: 294, endPoint x: 571, endPoint y: 293, distance: 221.4
click at [571, 293] on div "04:39 5 Min How To Treat Acne Naturally Episode 3" at bounding box center [682, 244] width 234 height 166
copy strong "5 Min How To Treat Acne Naturally"
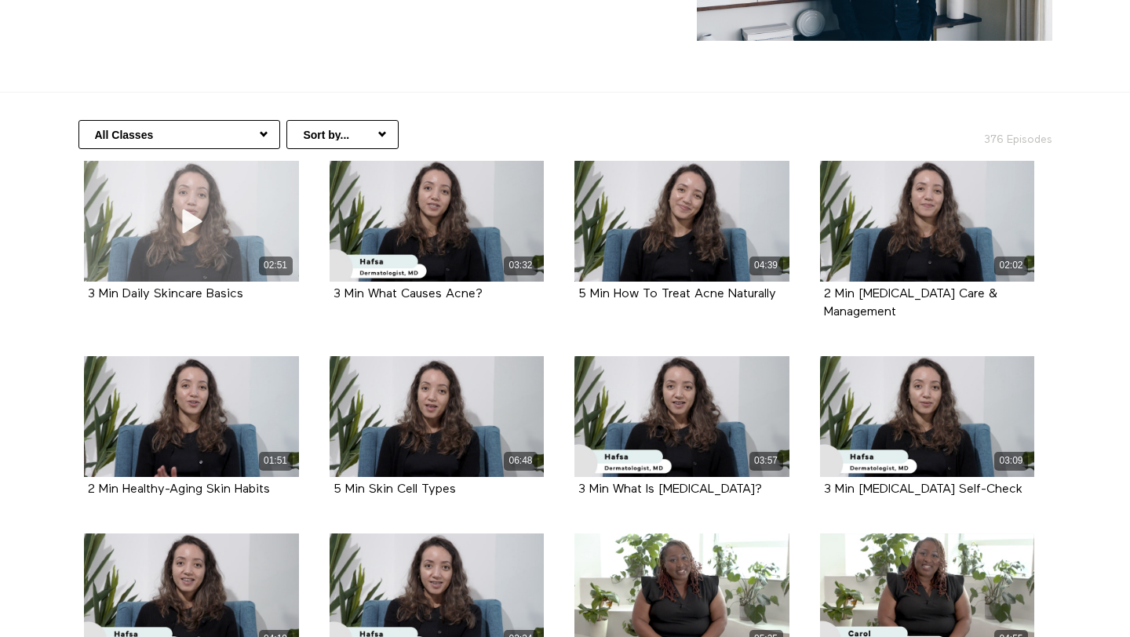
drag, startPoint x: 271, startPoint y: 297, endPoint x: 90, endPoint y: 263, distance: 183.7
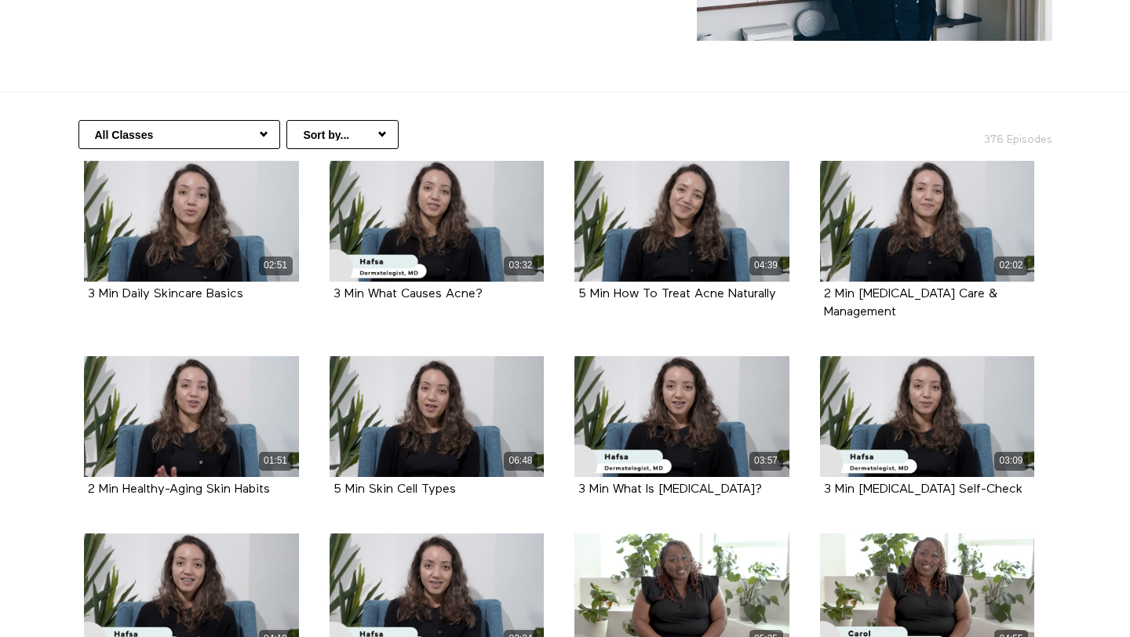
copy strong "3 Min Daily Skincare Basics"
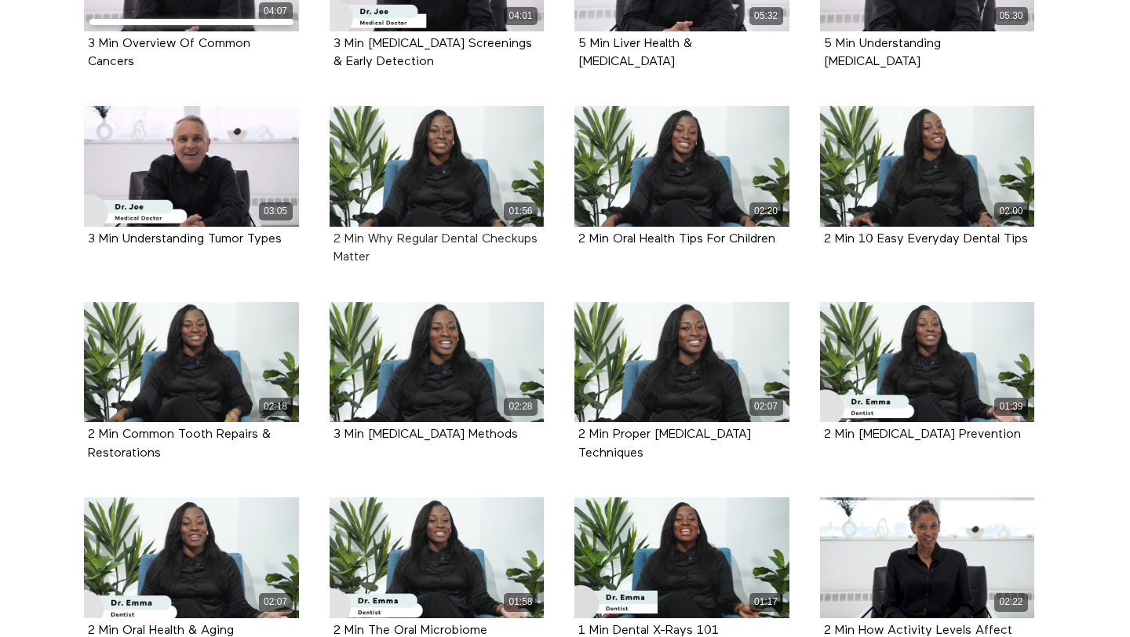
scroll to position [1701, 0]
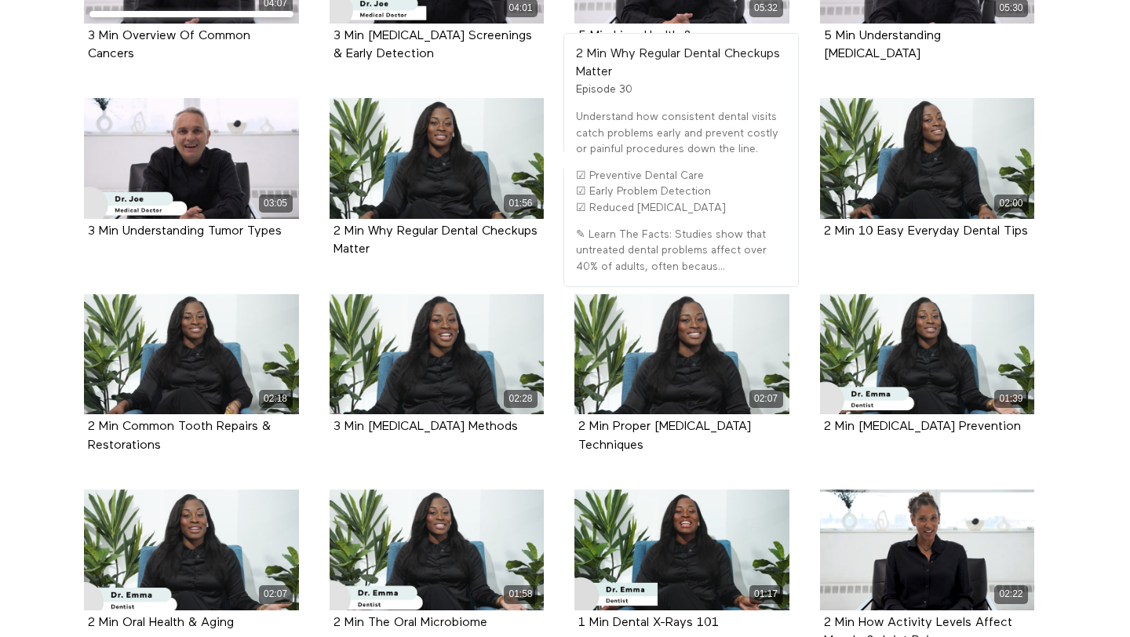
drag, startPoint x: 449, startPoint y: 214, endPoint x: 314, endPoint y: 192, distance: 136.8
click at [314, 192] on li "01:56 2 Min Why Regular Dental Checkups Matter Episode 30" at bounding box center [437, 195] width 246 height 195
copy strong "2 Min Why Regular Dental Checkups Matter"
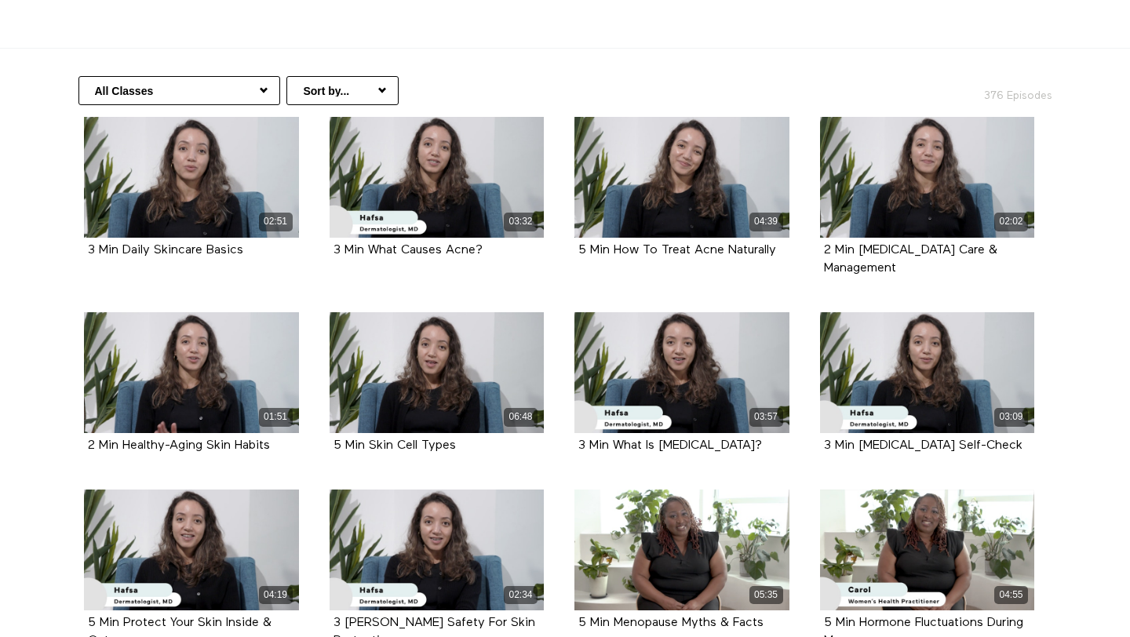
scroll to position [316, 0]
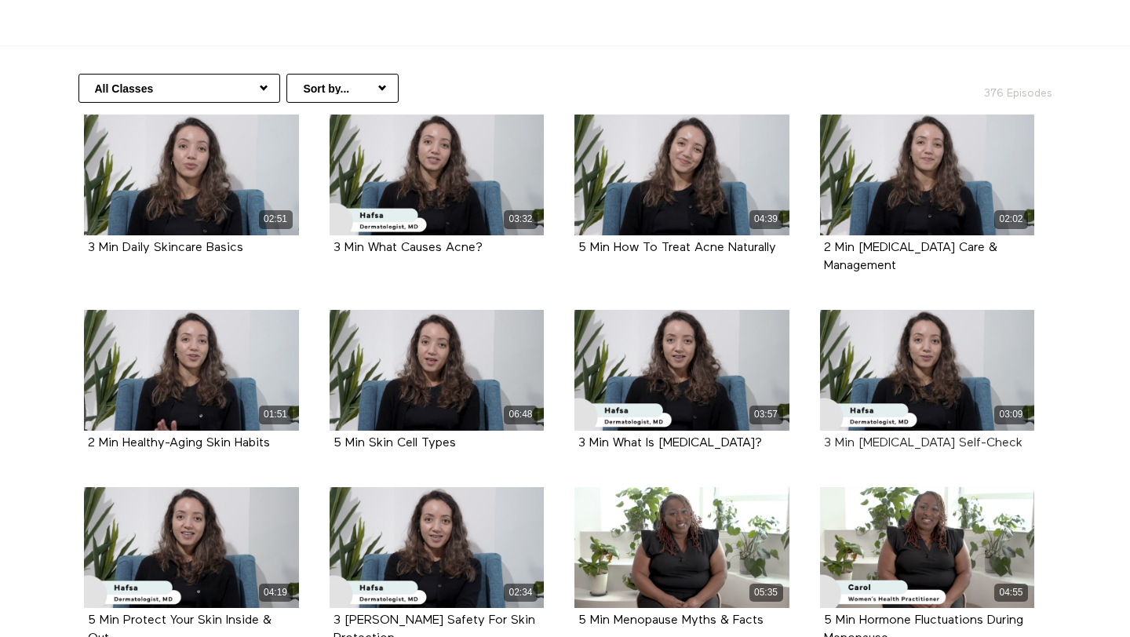
drag, startPoint x: 1006, startPoint y: 434, endPoint x: 826, endPoint y: 426, distance: 180.7
click at [826, 435] on div "3 Min [MEDICAL_DATA] Self-Check" at bounding box center [927, 444] width 207 height 18
copy strong "3 Min [MEDICAL_DATA] Self-Check"
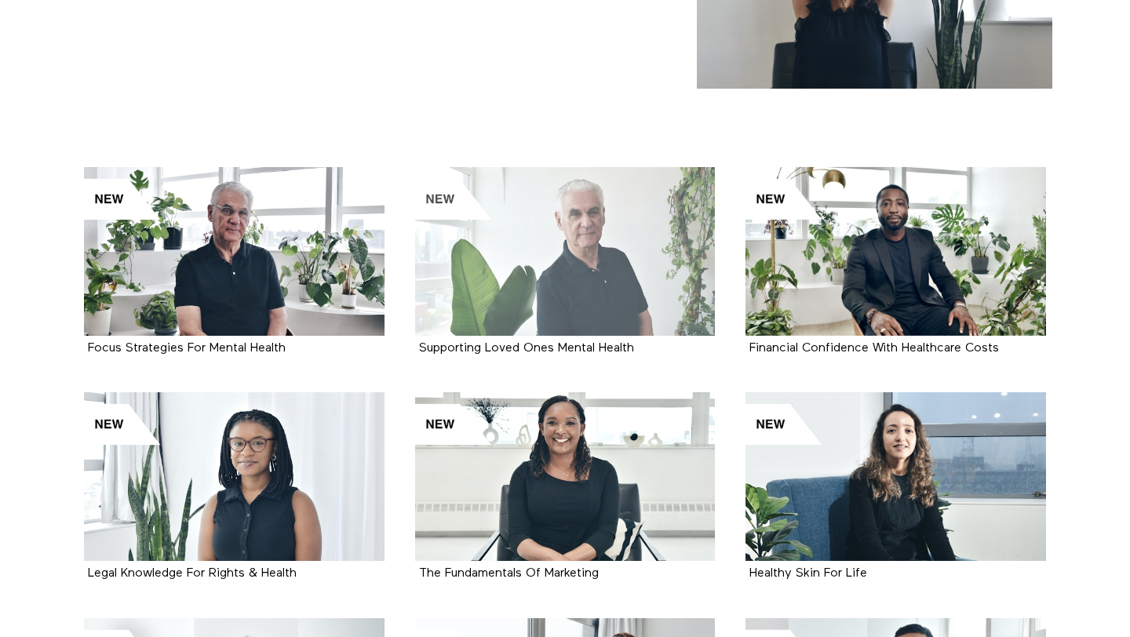
scroll to position [221, 0]
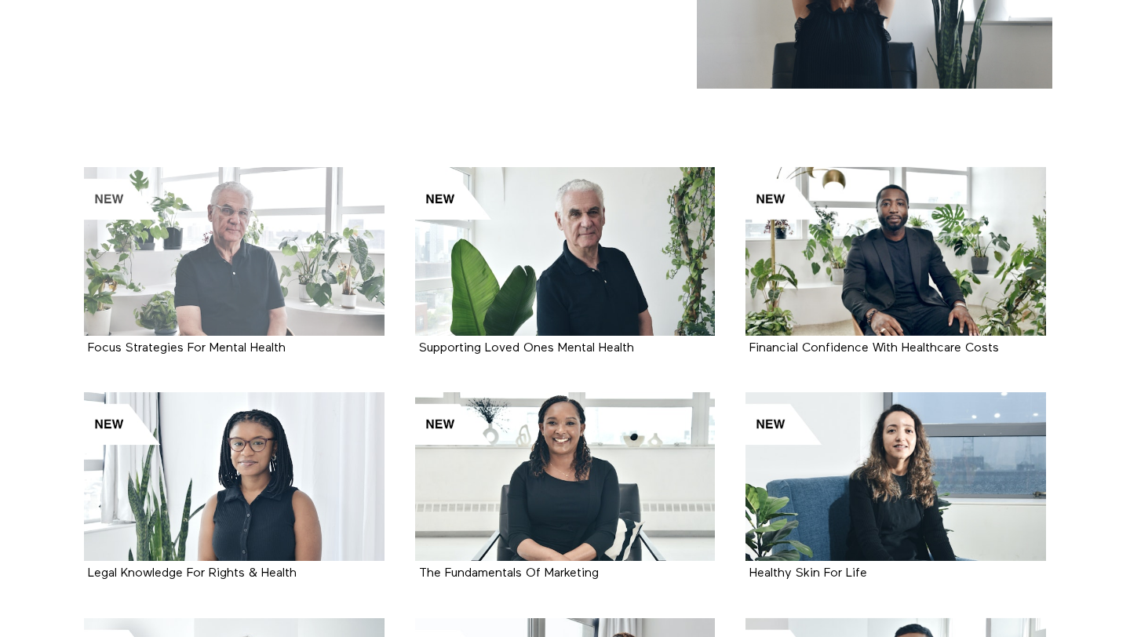
click at [272, 255] on div at bounding box center [234, 251] width 301 height 169
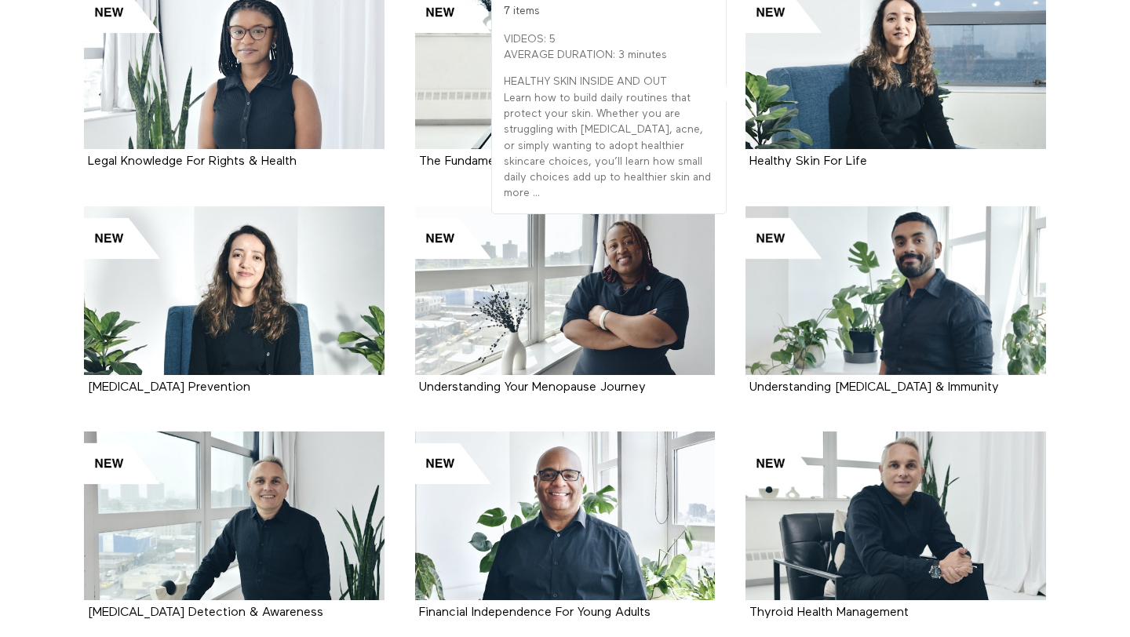
scroll to position [656, 0]
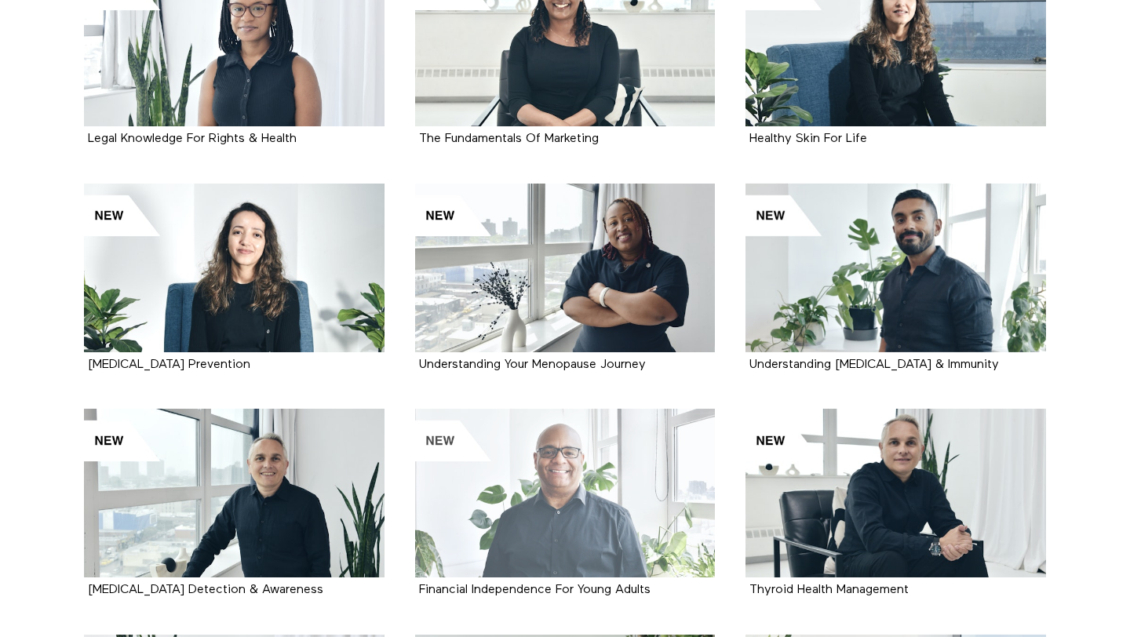
click at [578, 460] on div at bounding box center [565, 493] width 301 height 169
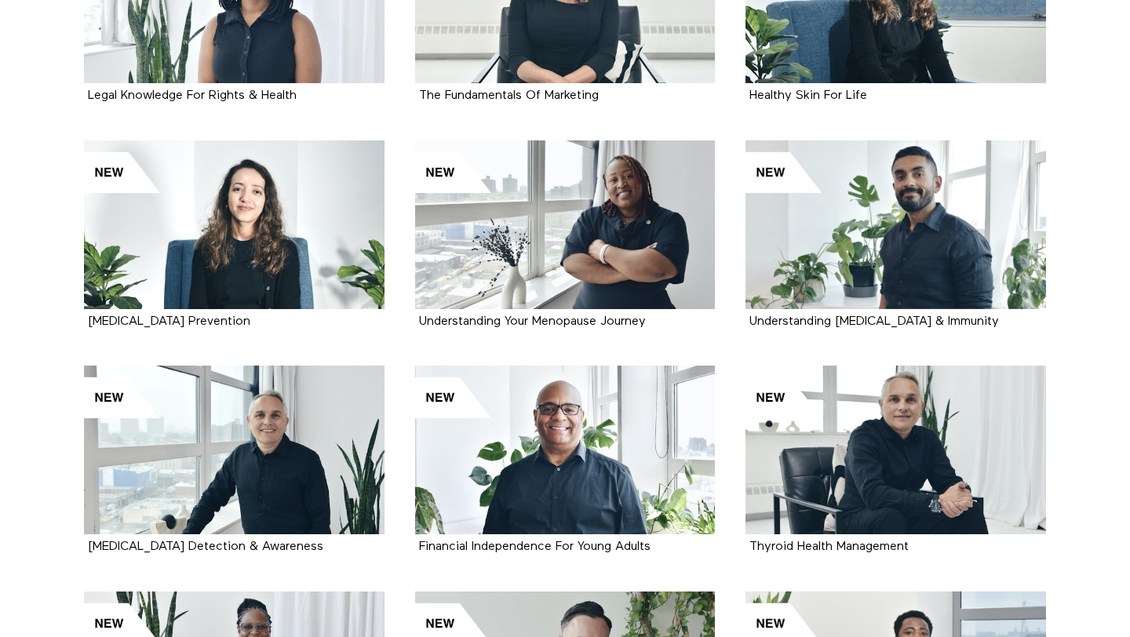
scroll to position [703, 0]
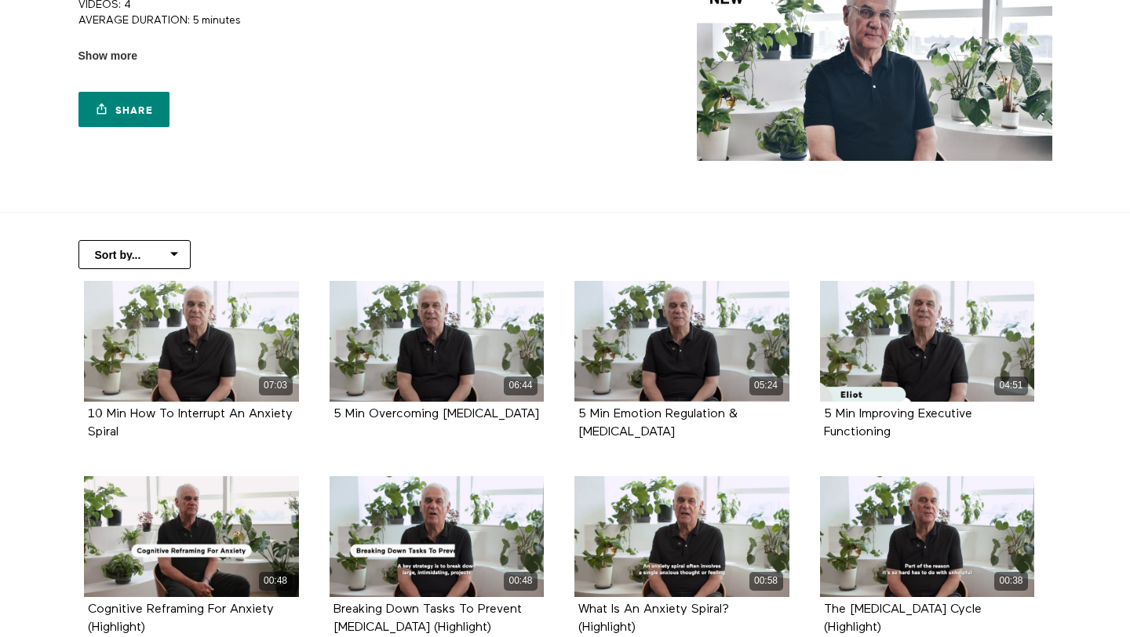
scroll to position [154, 0]
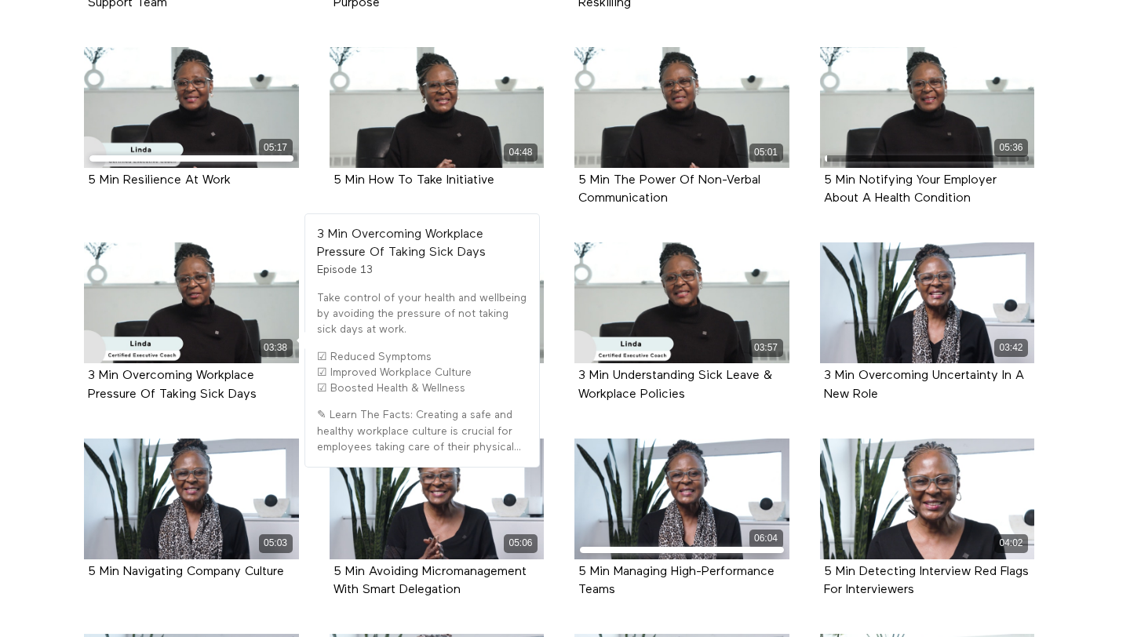
scroll to position [773, 0]
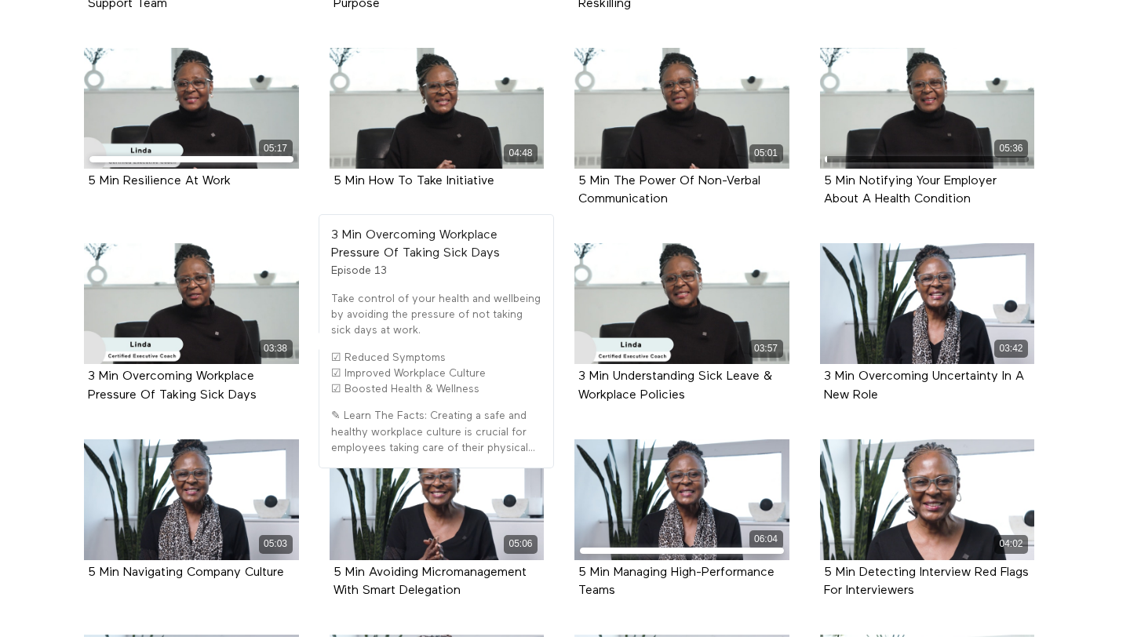
drag, startPoint x: 281, startPoint y: 401, endPoint x: 91, endPoint y: 368, distance: 192.8
click at [82, 371] on div "03:38 3 Min Overcoming Workplace Pressure Of Taking Sick Days Episode 13" at bounding box center [192, 335] width 234 height 184
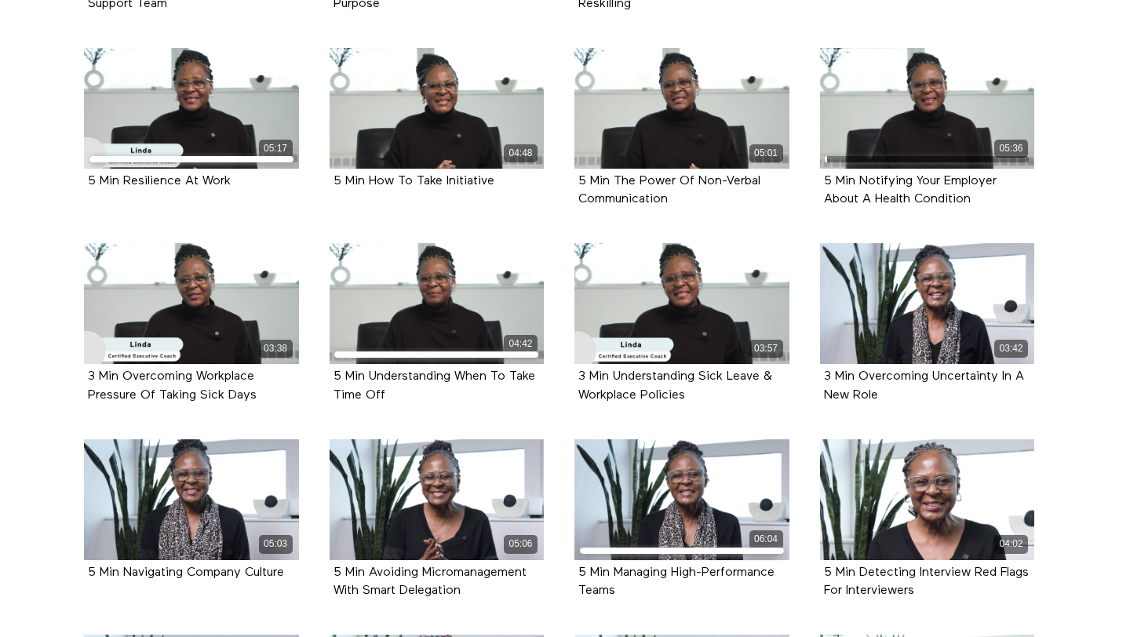
copy strong "3 Min Overcoming Workplace Pressure Of Taking Sick Days"
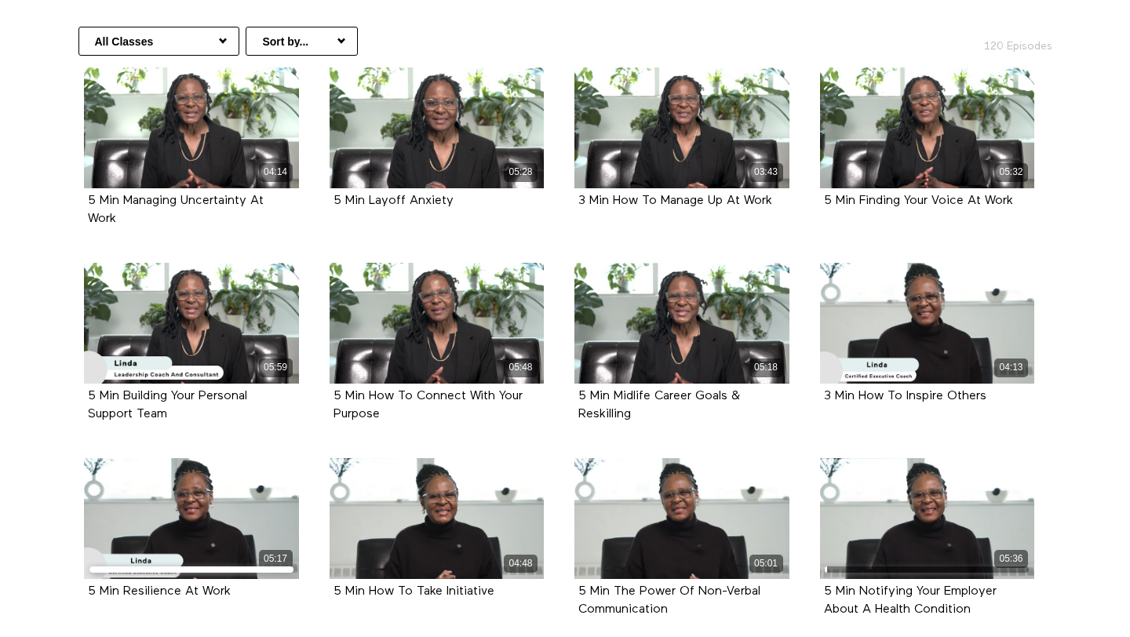
scroll to position [361, 0]
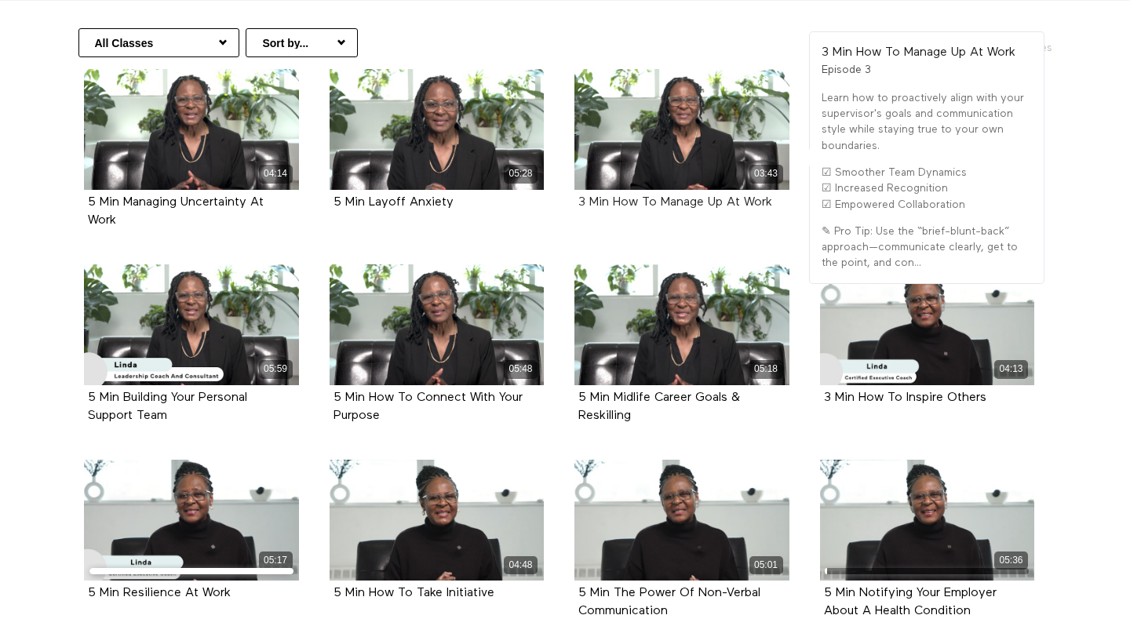
drag, startPoint x: 779, startPoint y: 208, endPoint x: 580, endPoint y: 205, distance: 199.4
click at [580, 205] on div "3 Min How To Manage Up At Work" at bounding box center [682, 203] width 207 height 18
copy strong "3 Min How To Manage Up At Work"
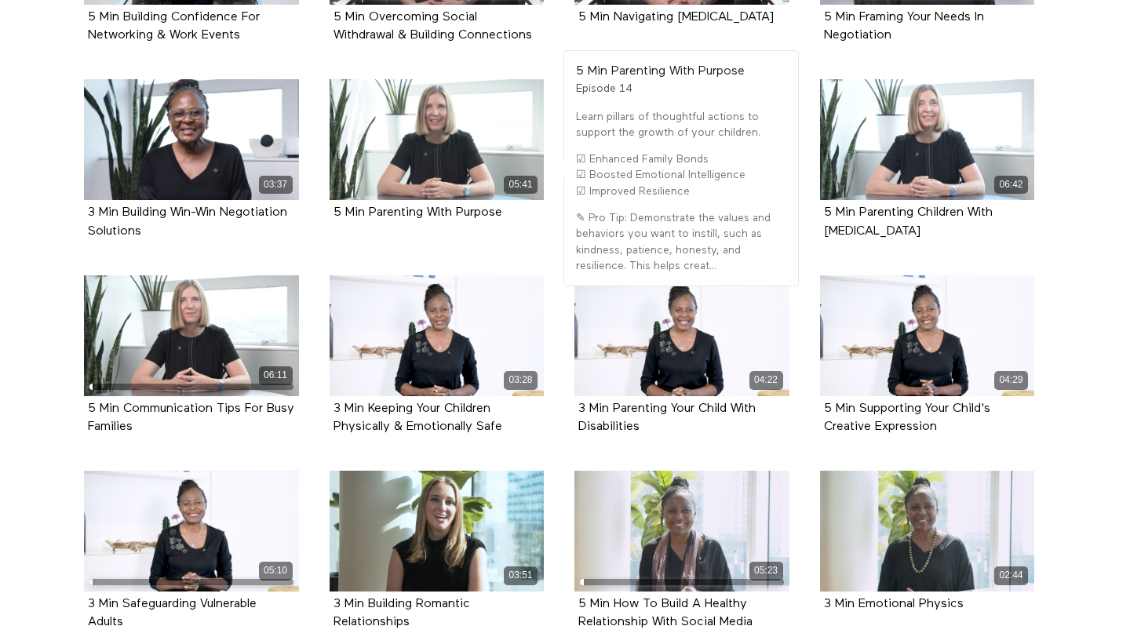
scroll to position [1108, 0]
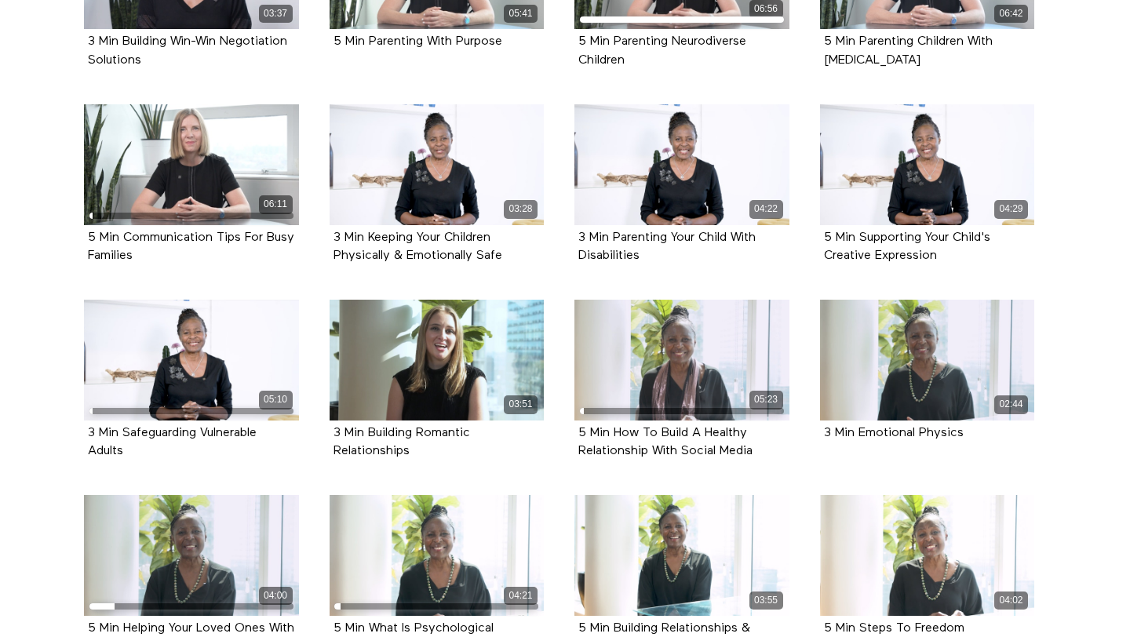
drag, startPoint x: 188, startPoint y: 264, endPoint x: 53, endPoint y: 245, distance: 136.3
click at [53, 245] on section "All Classes Confidence Communication Dating Community & Volunteering Parenting …" at bounding box center [565, 505] width 1130 height 2505
copy strong "5 Min Communication Tips For Busy Families"
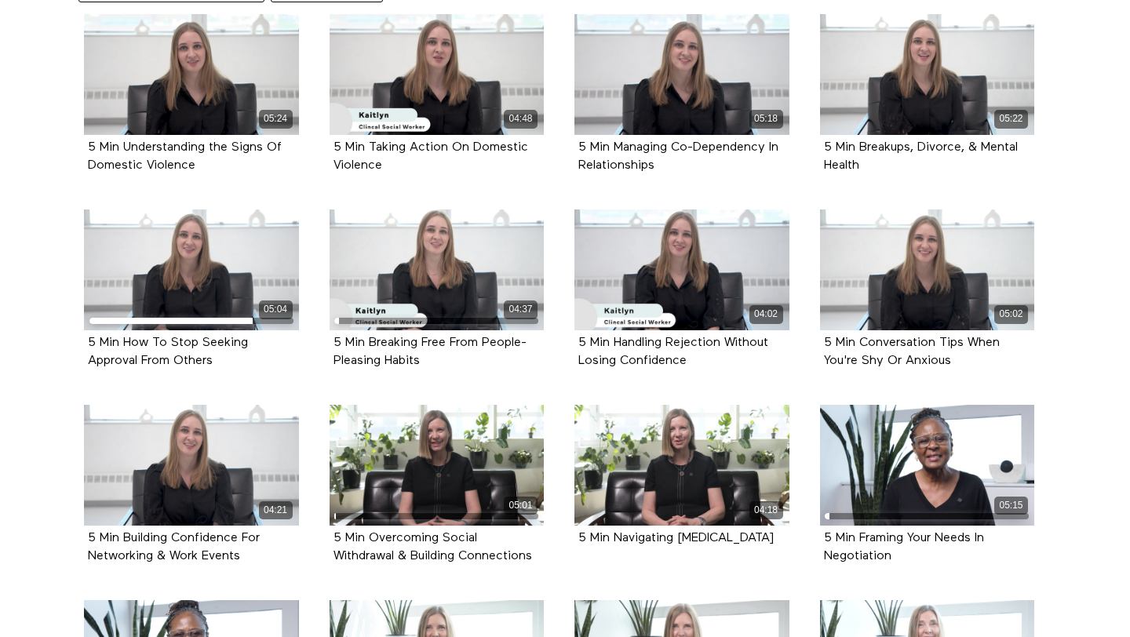
scroll to position [415, 0]
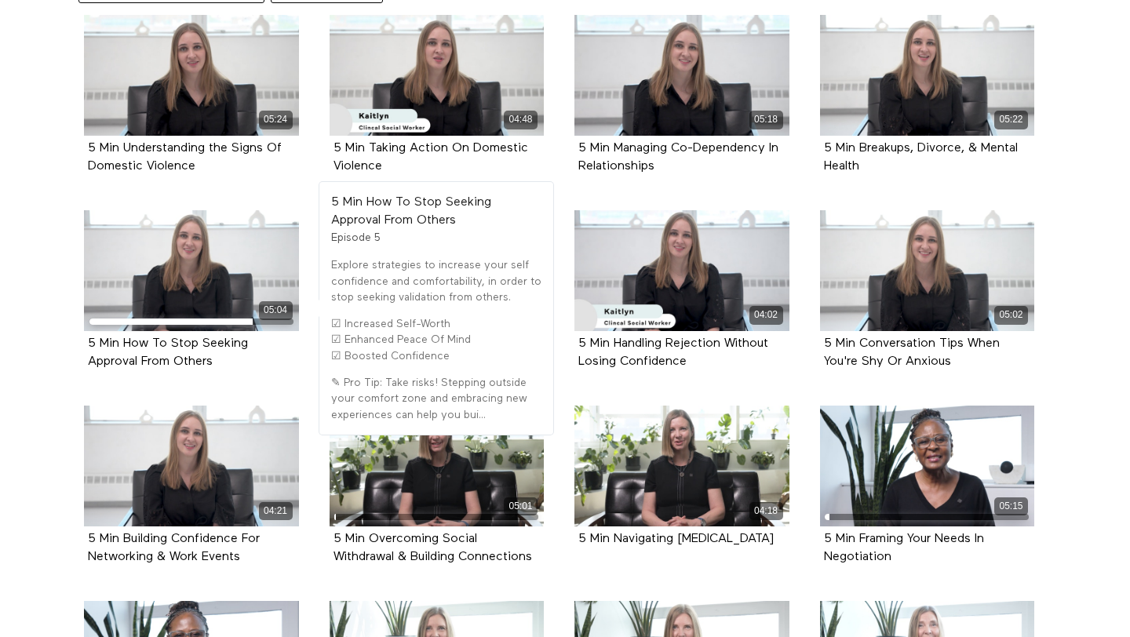
drag, startPoint x: 235, startPoint y: 366, endPoint x: 86, endPoint y: 341, distance: 151.1
click at [86, 341] on div "5 Min How To Stop Seeking Approval From Others Episode 5" at bounding box center [191, 353] width 215 height 44
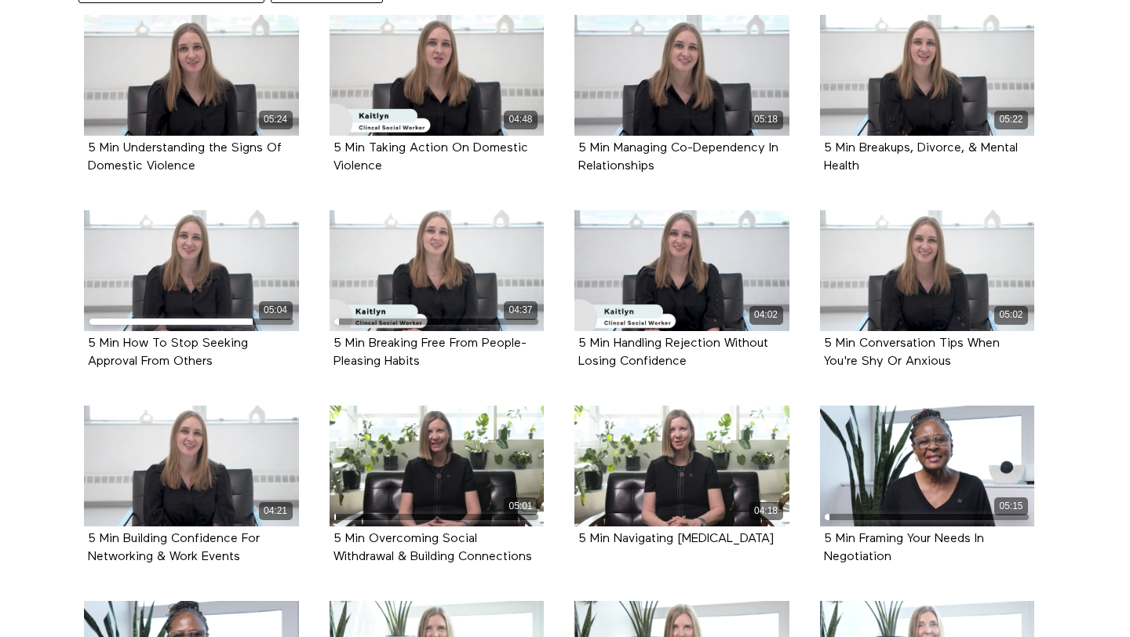
drag, startPoint x: 50, startPoint y: 349, endPoint x: 91, endPoint y: 350, distance: 40.8
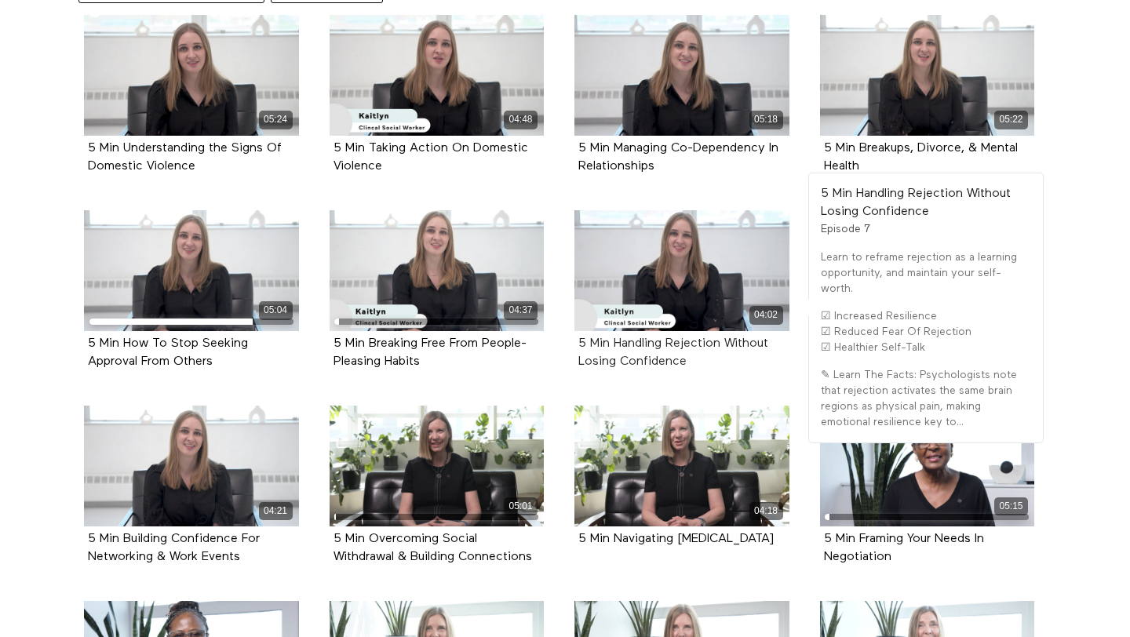
drag, startPoint x: 718, startPoint y: 365, endPoint x: 626, endPoint y: 362, distance: 91.9
click at [626, 362] on div "5 Min Handling Rejection Without Losing Confidence" at bounding box center [682, 353] width 207 height 36
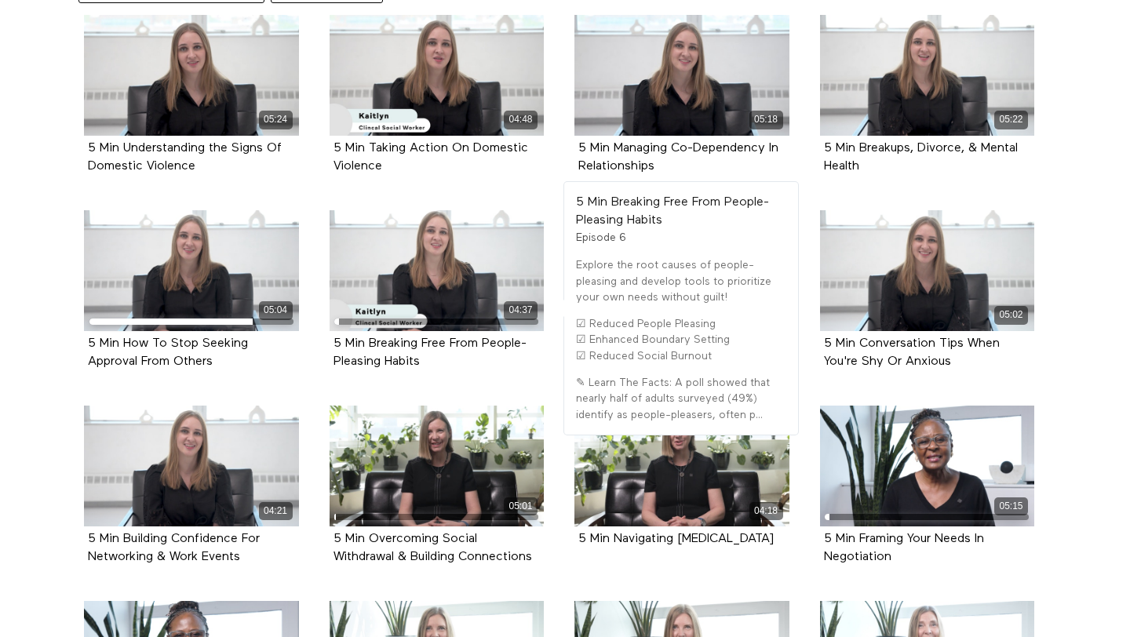
drag, startPoint x: 440, startPoint y: 363, endPoint x: 316, endPoint y: 349, distance: 124.8
click at [316, 349] on li "04:37 5 Min Breaking Free From People-Pleasing Habits Episode 6" at bounding box center [437, 307] width 246 height 195
copy strong "5 Min Breaking Free From People-Pleasing Habits"
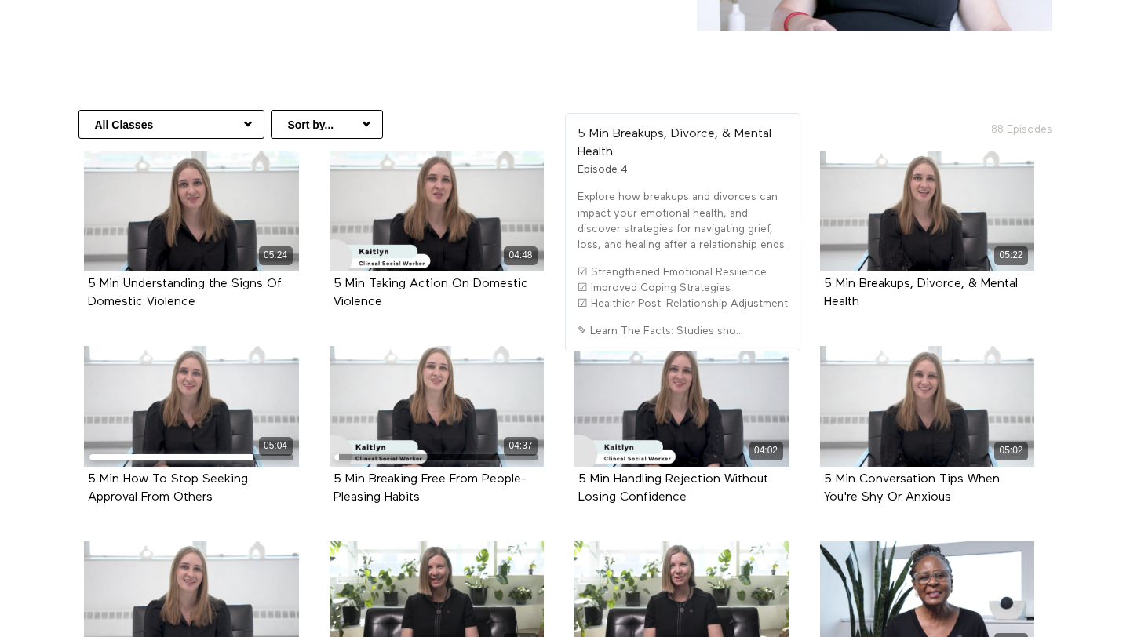
scroll to position [274, 0]
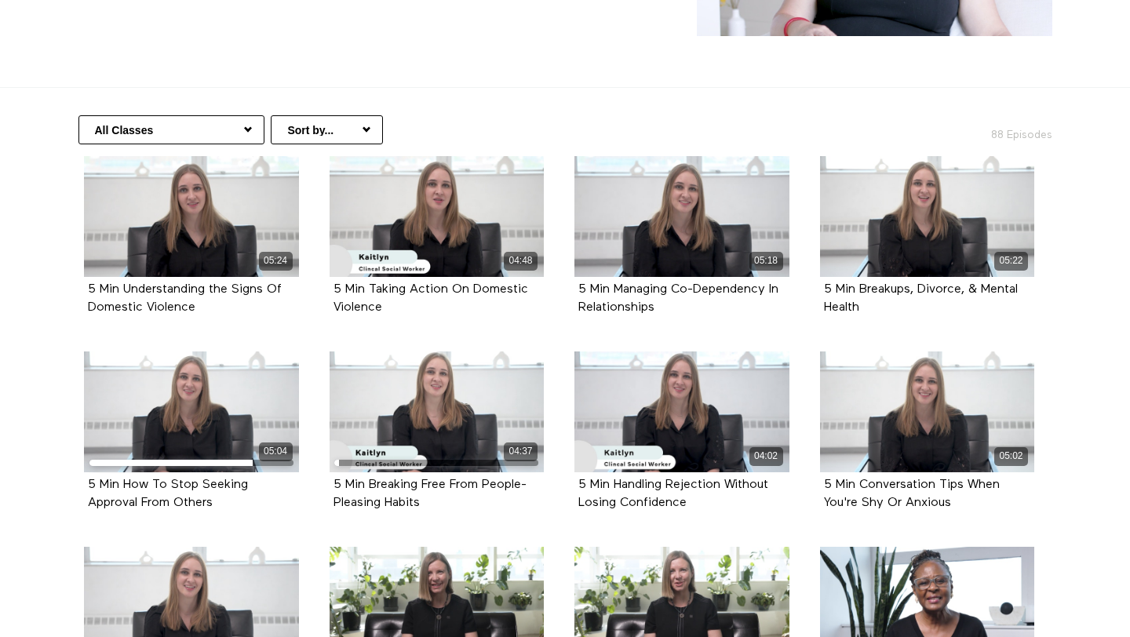
copy strong "5 Min Breaking Free From People-Pleasing Habits"
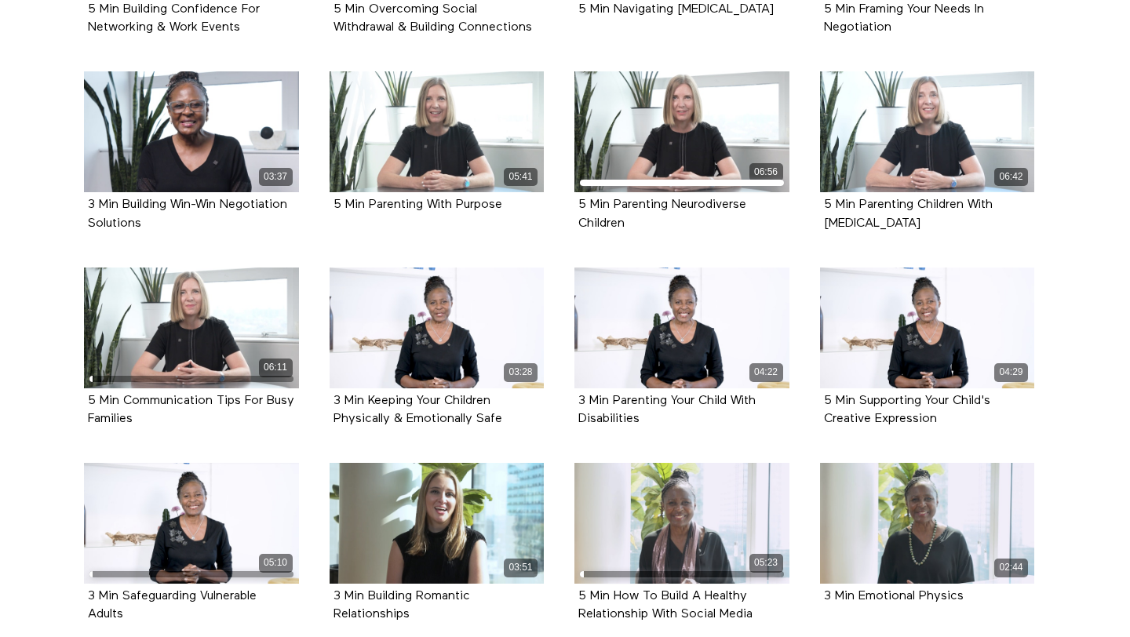
scroll to position [529, 0]
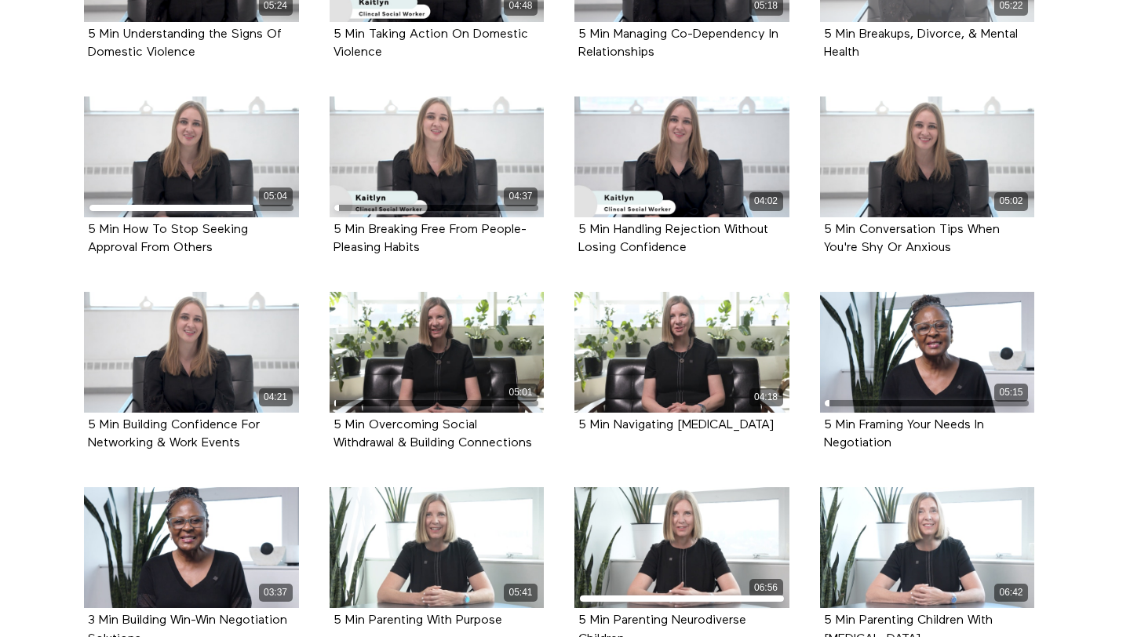
copy strong "5 Min Breaking Free From People-Pleasing Habits"
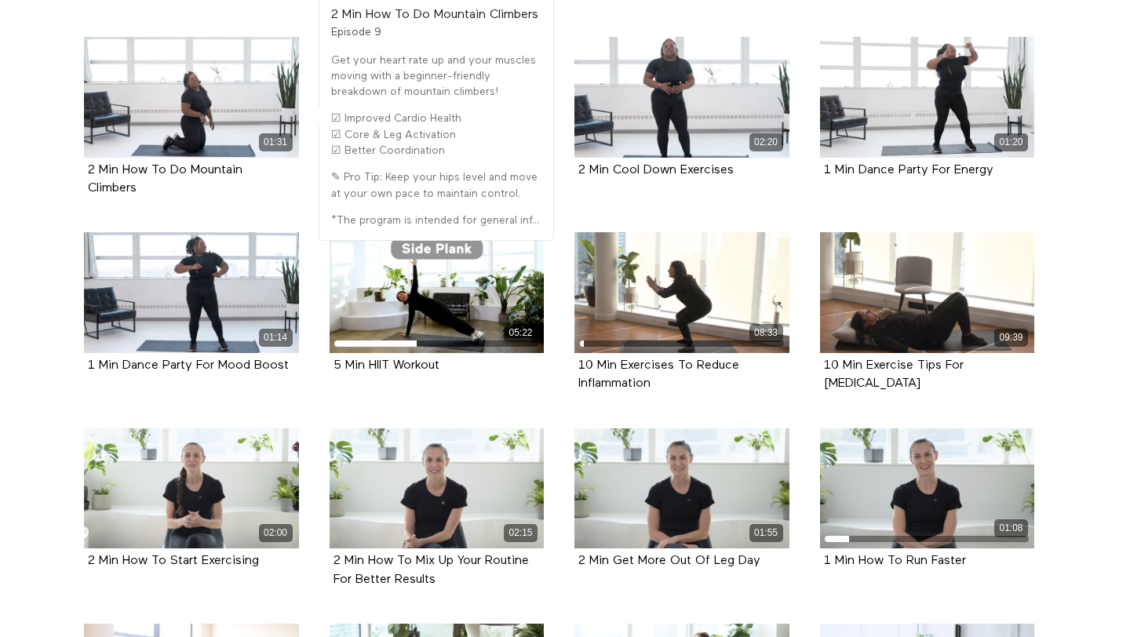
scroll to position [784, 0]
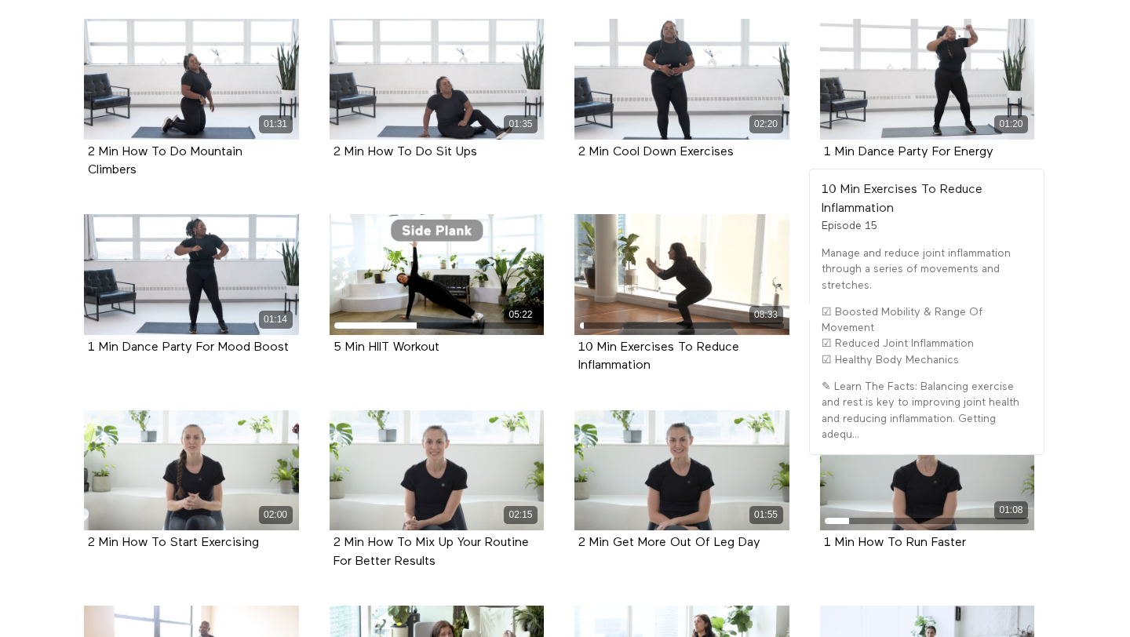
drag, startPoint x: 696, startPoint y: 365, endPoint x: 572, endPoint y: 345, distance: 125.7
click at [572, 345] on div "08:33 10 Min Exercises To Reduce Inflammation Episode 15" at bounding box center [682, 306] width 234 height 184
copy strong "10 Min Exercises To Reduce Inflammation"
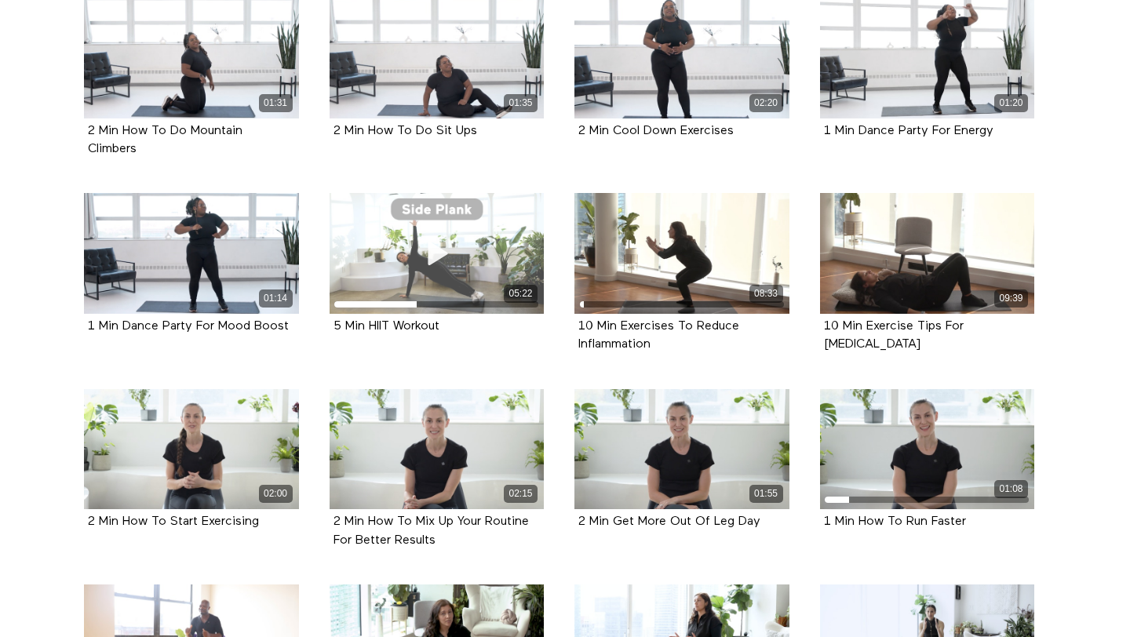
scroll to position [644, 0]
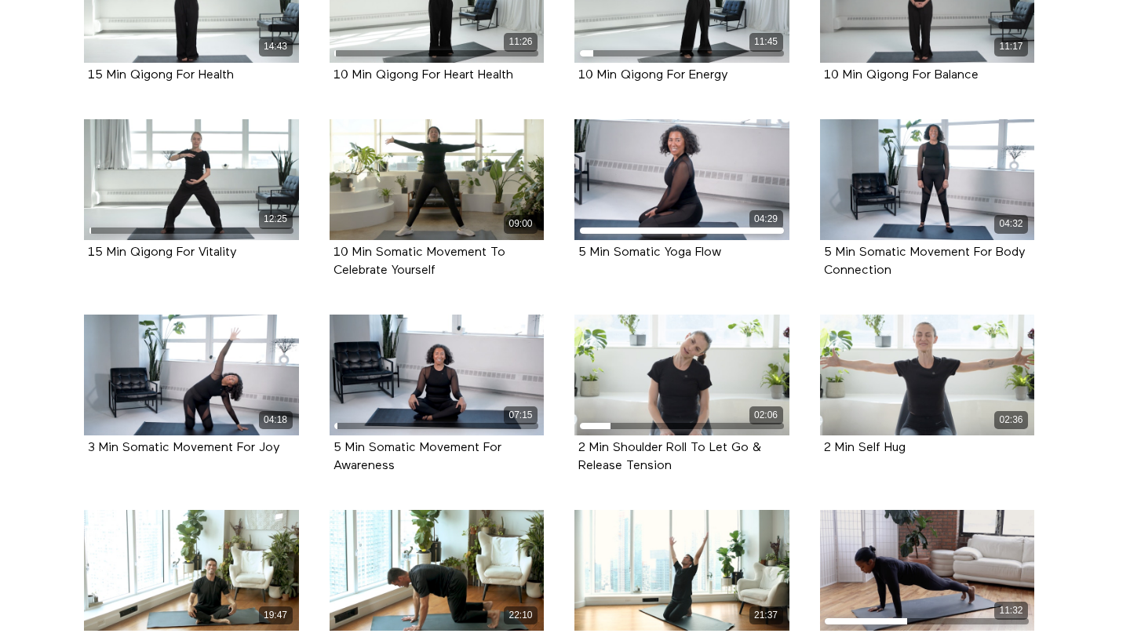
scroll to position [502, 0]
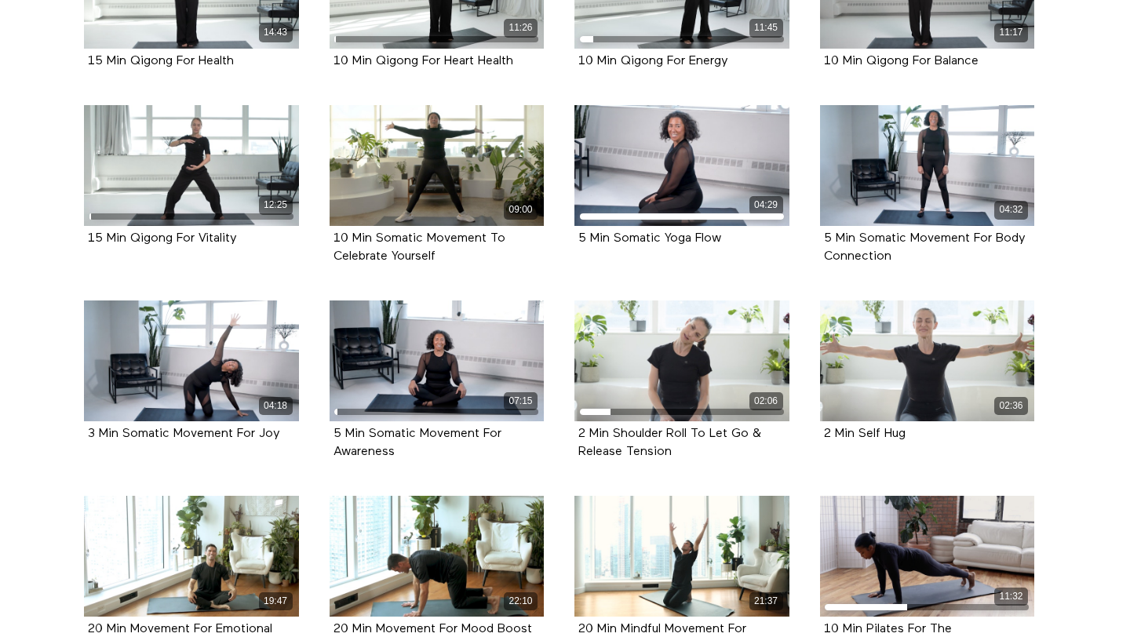
drag, startPoint x: 281, startPoint y: 434, endPoint x: 22, endPoint y: 425, distance: 259.2
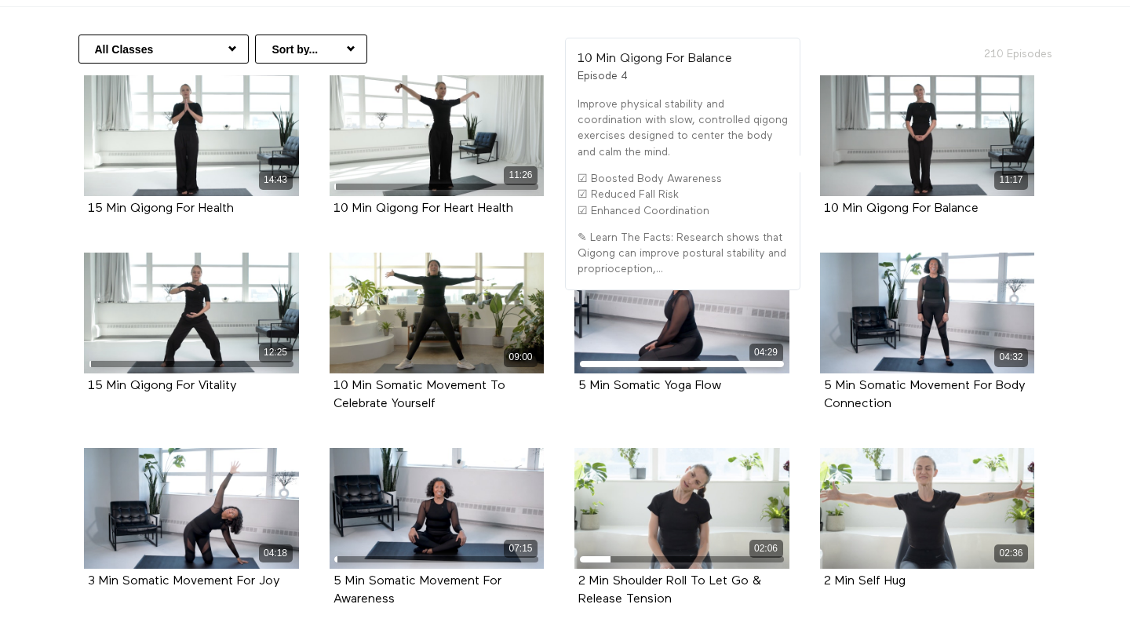
drag, startPoint x: 1002, startPoint y: 218, endPoint x: 816, endPoint y: 210, distance: 185.4
click at [816, 210] on div "11:17 10 Min Qigong For Balance Episode 4" at bounding box center [928, 158] width 234 height 166
copy strong "10 Min Qigong For Balance"
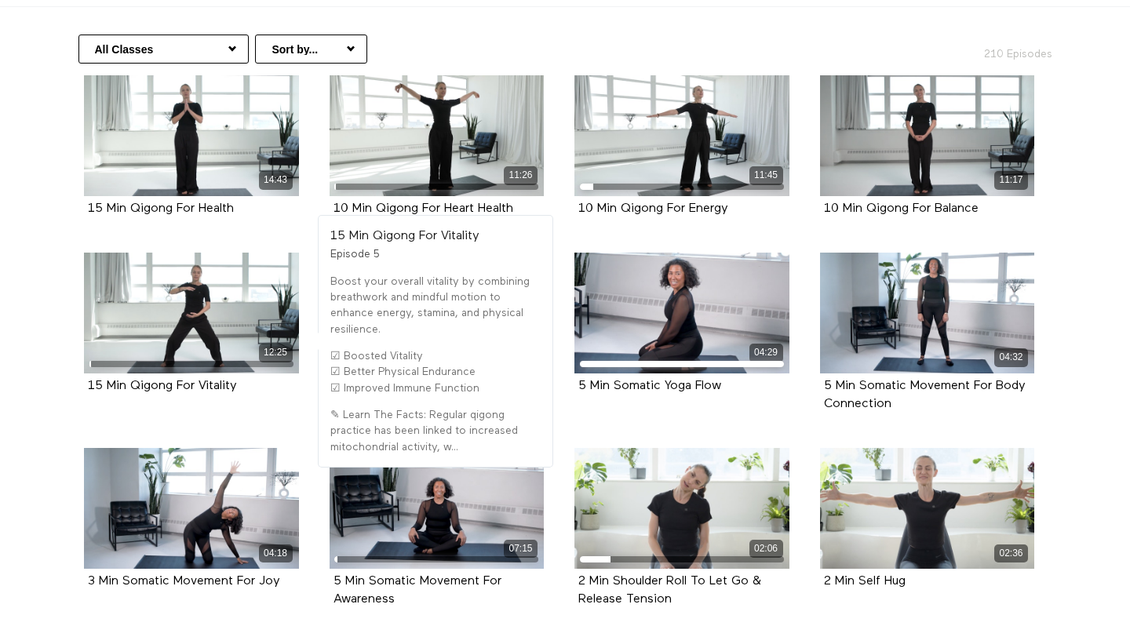
drag, startPoint x: 275, startPoint y: 397, endPoint x: 72, endPoint y: 392, distance: 202.6
click at [72, 392] on li "12:25 15 Min Qigong For Vitality Episode 5" at bounding box center [192, 341] width 246 height 177
copy strong "15 Min Qigong For Vitality"
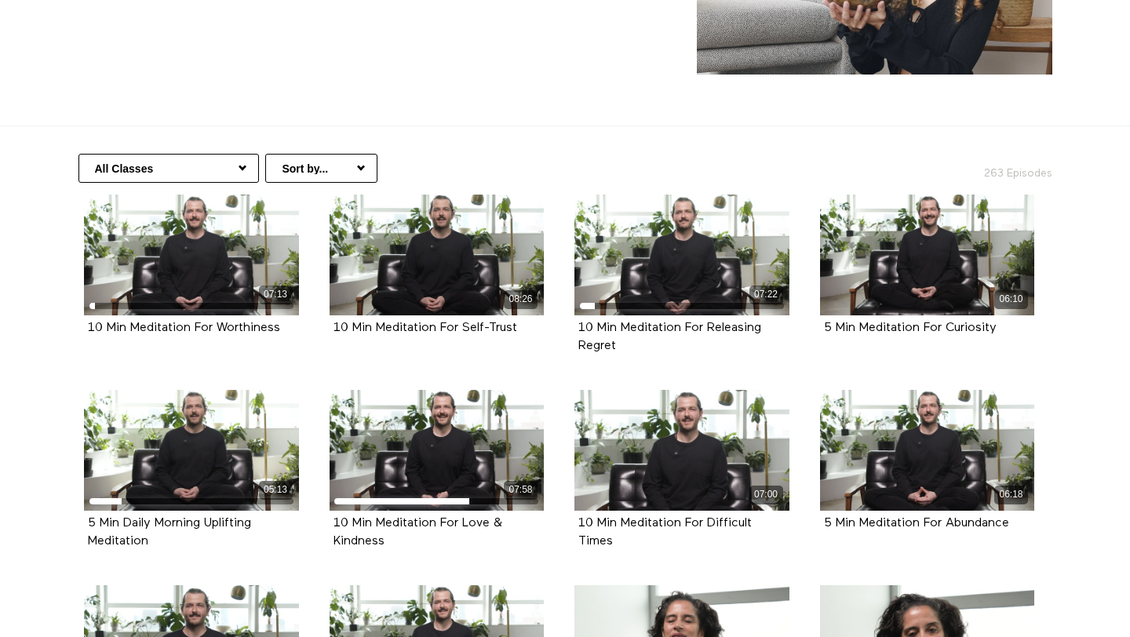
scroll to position [249, 0]
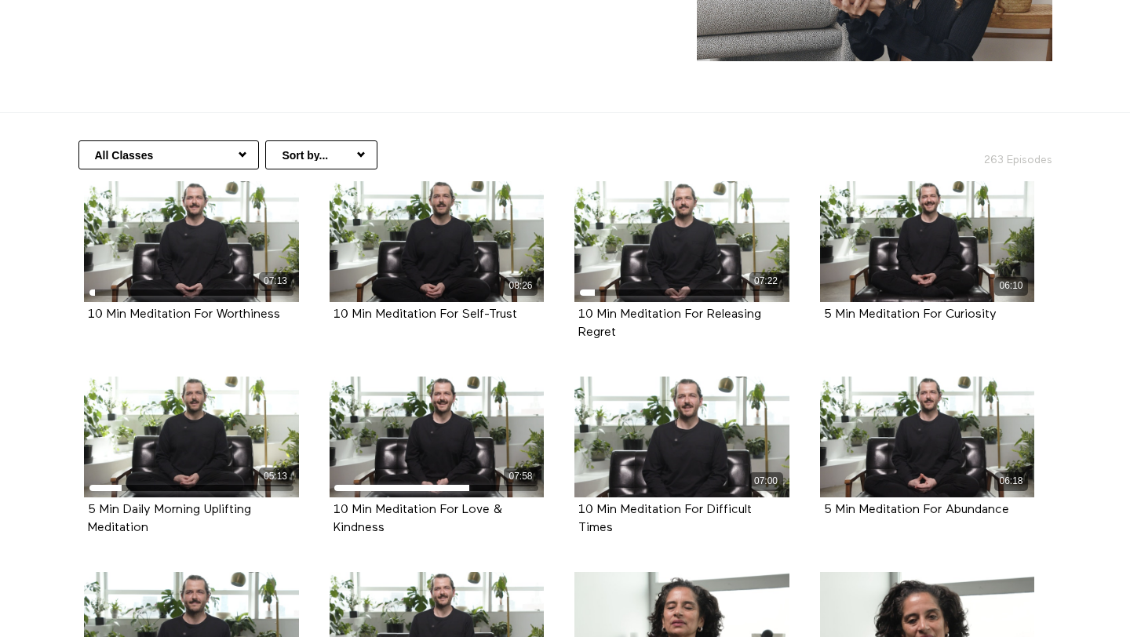
drag, startPoint x: 168, startPoint y: 533, endPoint x: 41, endPoint y: 500, distance: 131.4
copy strong "5 Min Daily Morning Uplifting Meditation"
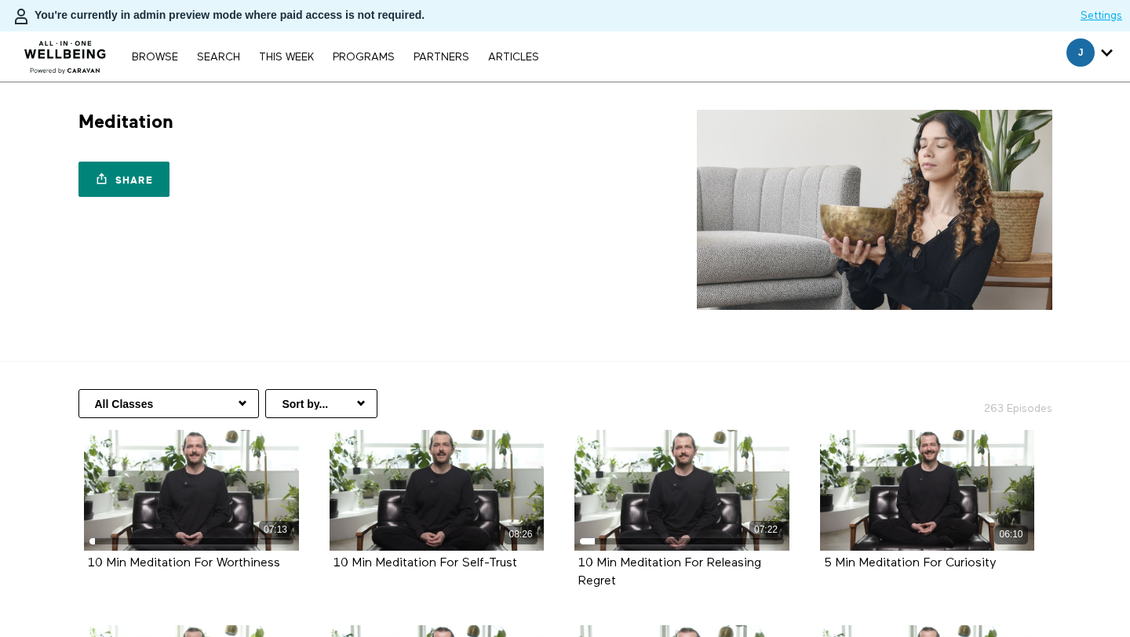
click at [221, 70] on div "Browse Search THIS WEEK PROGRAMS PARTNERS ARTICLES Subscribe Account settings M…" at bounding box center [388, 56] width 777 height 50
drag, startPoint x: 213, startPoint y: 49, endPoint x: 226, endPoint y: 58, distance: 15.9
click at [213, 50] on div "Browse Search THIS WEEK PROGRAMS PARTNERS ARTICLES Subscribe Account settings M…" at bounding box center [335, 56] width 422 height 13
click at [220, 49] on nav "Browse Search THIS WEEK PROGRAMS PARTNERS ARTICLES Subscribe Account settings M…" at bounding box center [335, 57] width 422 height 16
click at [238, 53] on link "Search" at bounding box center [218, 57] width 59 height 11
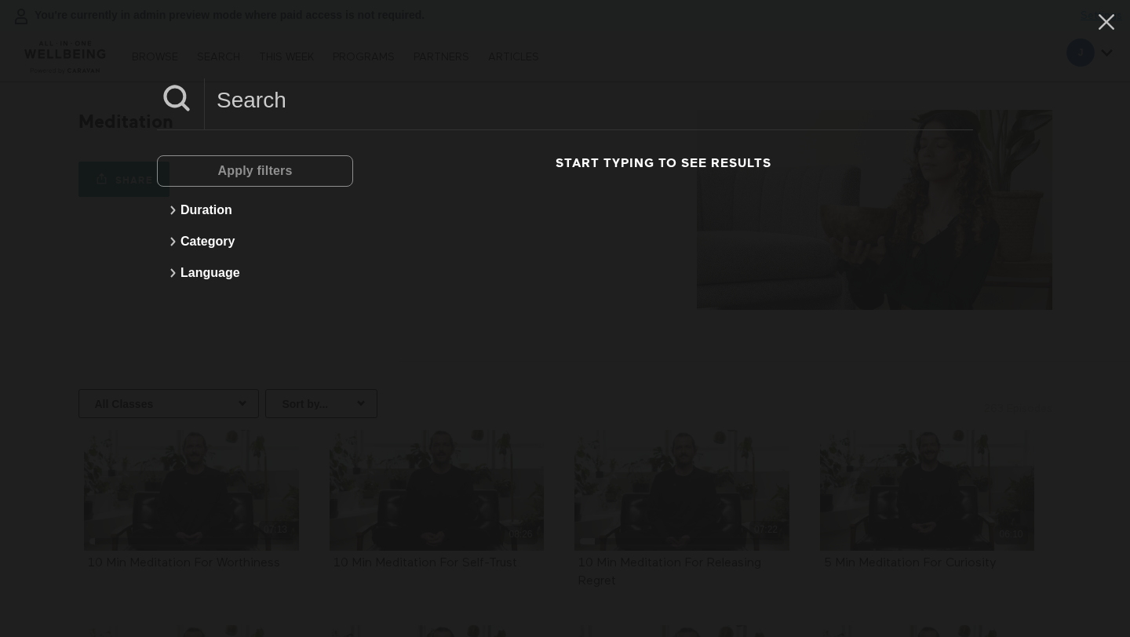
click at [292, 93] on input at bounding box center [589, 99] width 768 height 43
type input "kids"
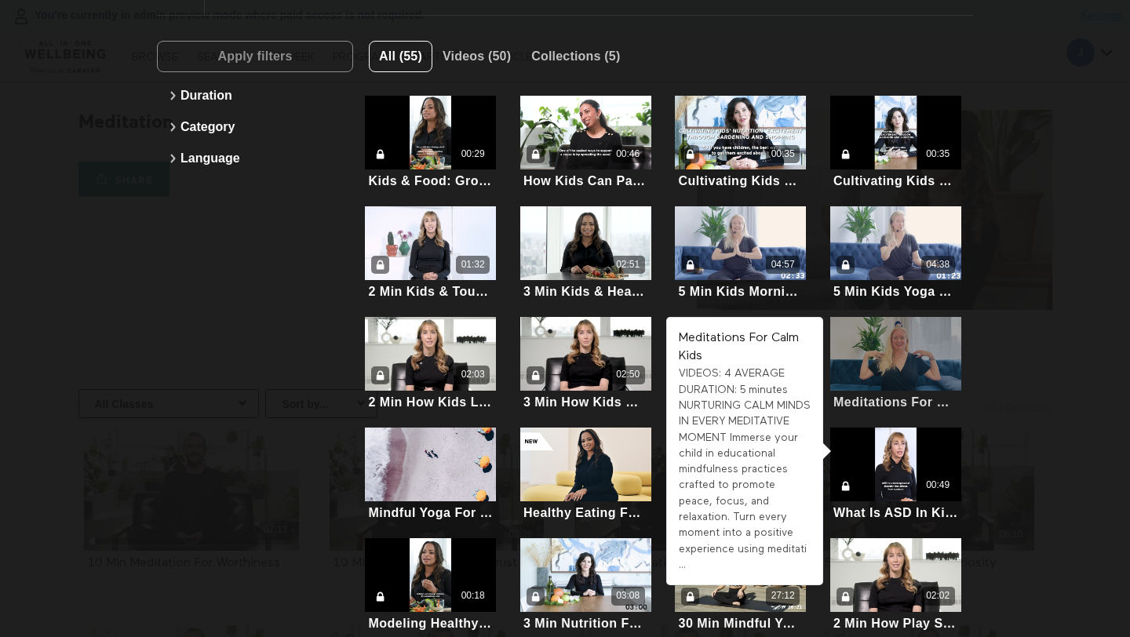
scroll to position [134, 0]
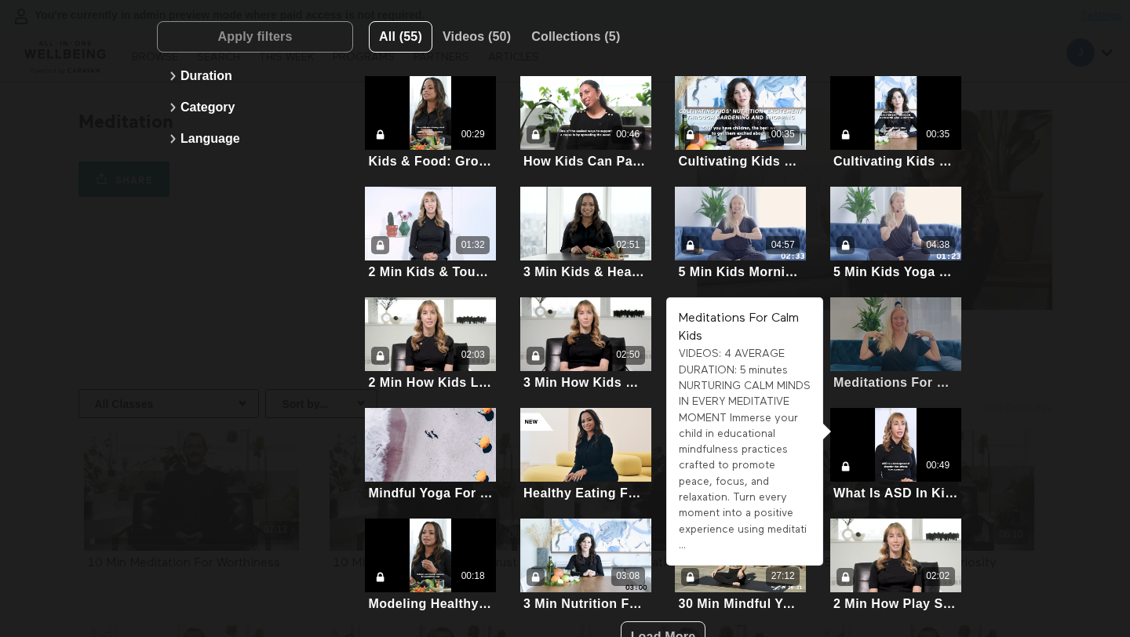
click at [895, 330] on div at bounding box center [895, 335] width 131 height 74
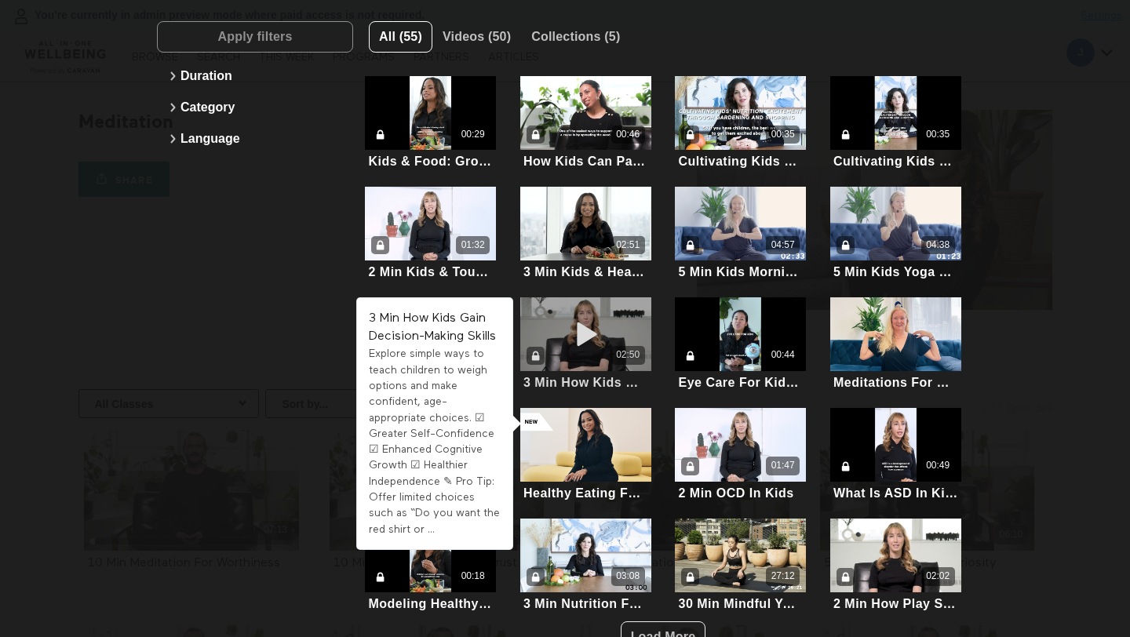
scroll to position [127, 0]
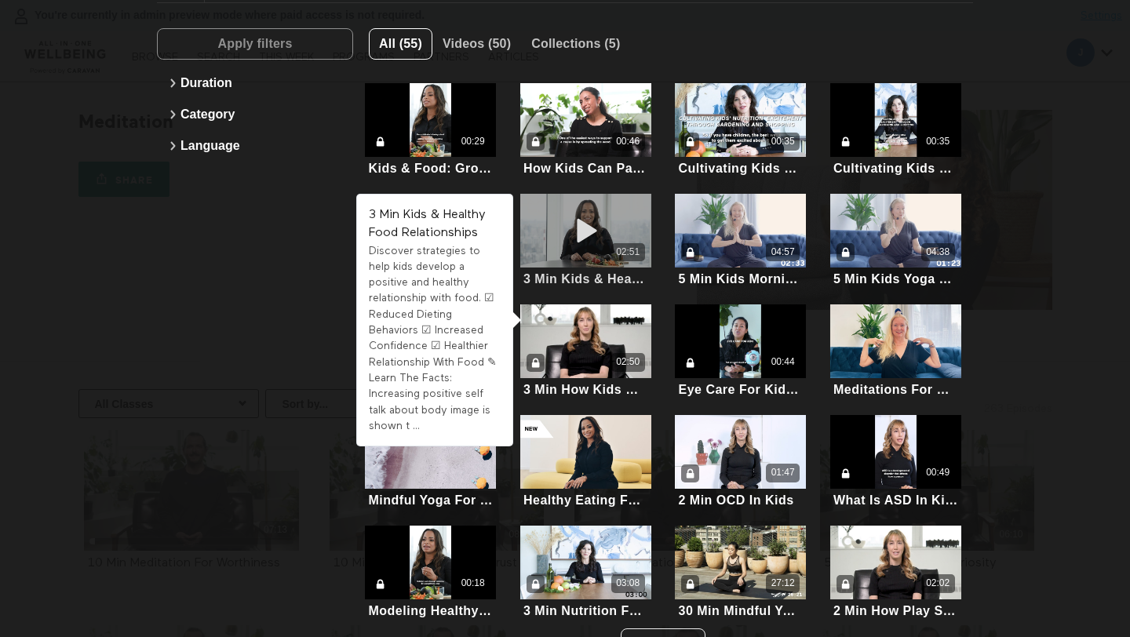
click at [571, 224] on icon at bounding box center [585, 230] width 47 height 27
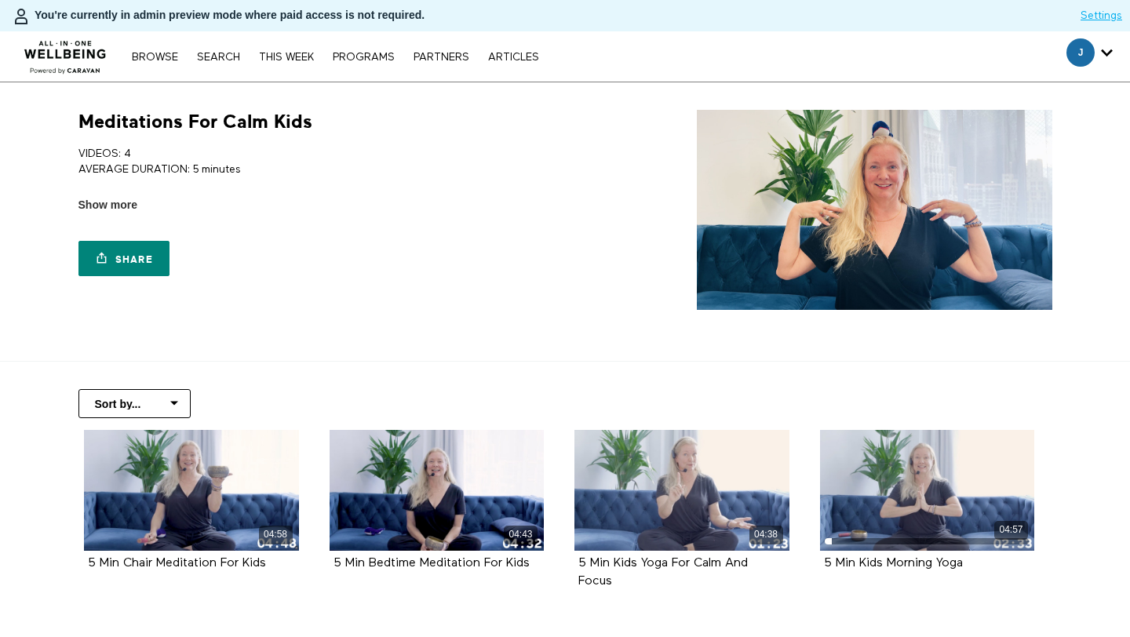
scroll to position [107, 0]
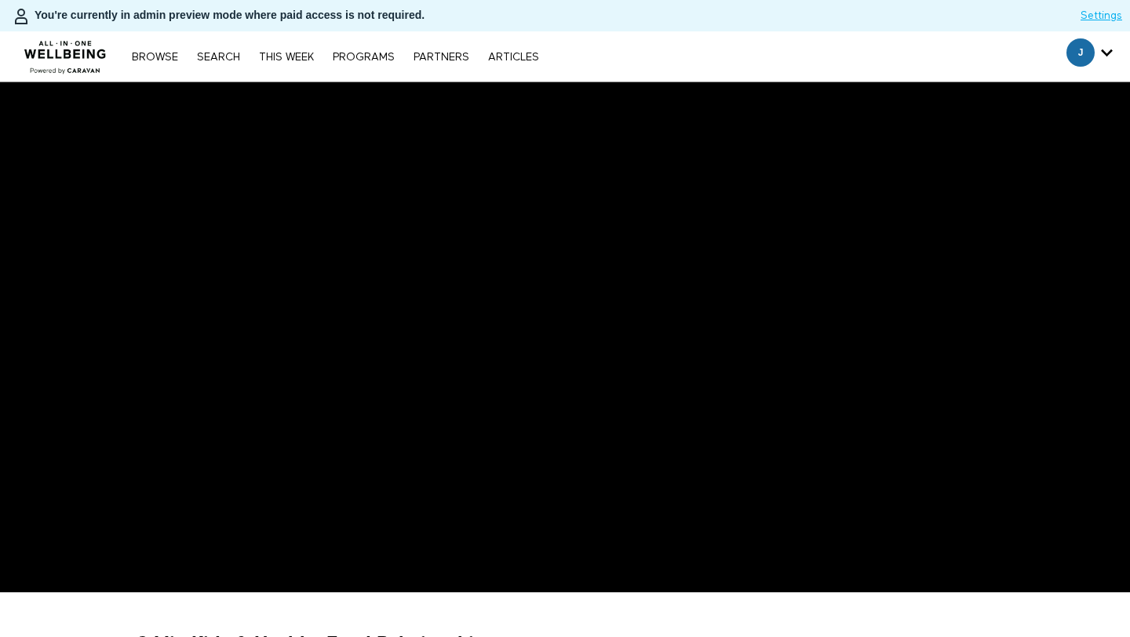
scroll to position [235, 0]
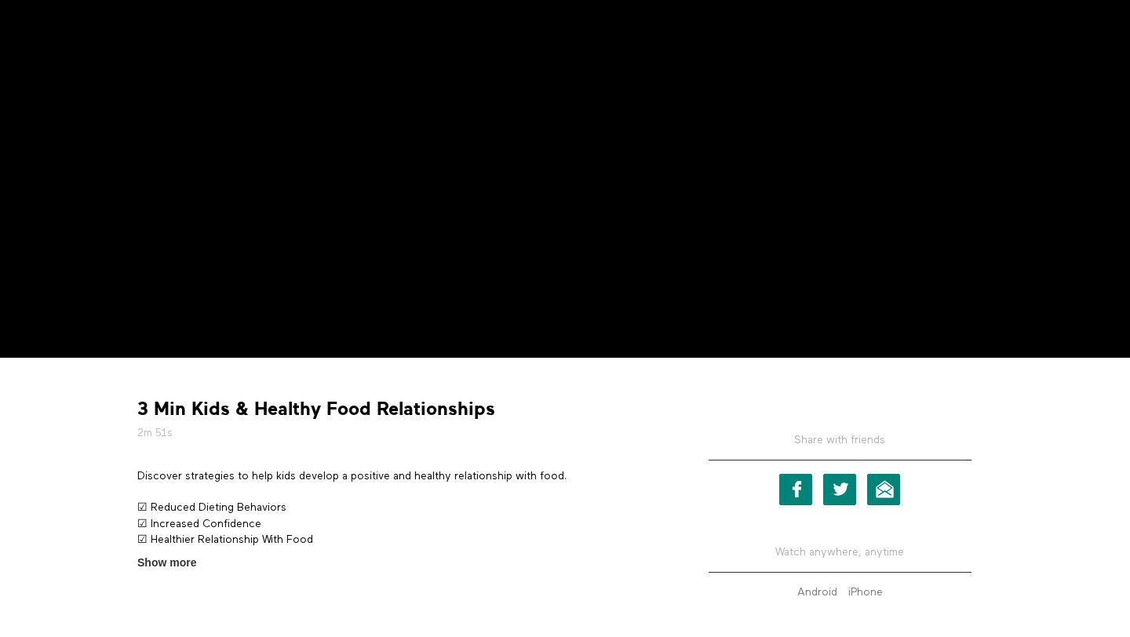
click at [346, 419] on strong "3 Min Kids & Healthy Food Relationships" at bounding box center [316, 409] width 358 height 24
click at [346, 415] on strong "3 Min Kids & Healthy Food Relationships" at bounding box center [316, 409] width 358 height 24
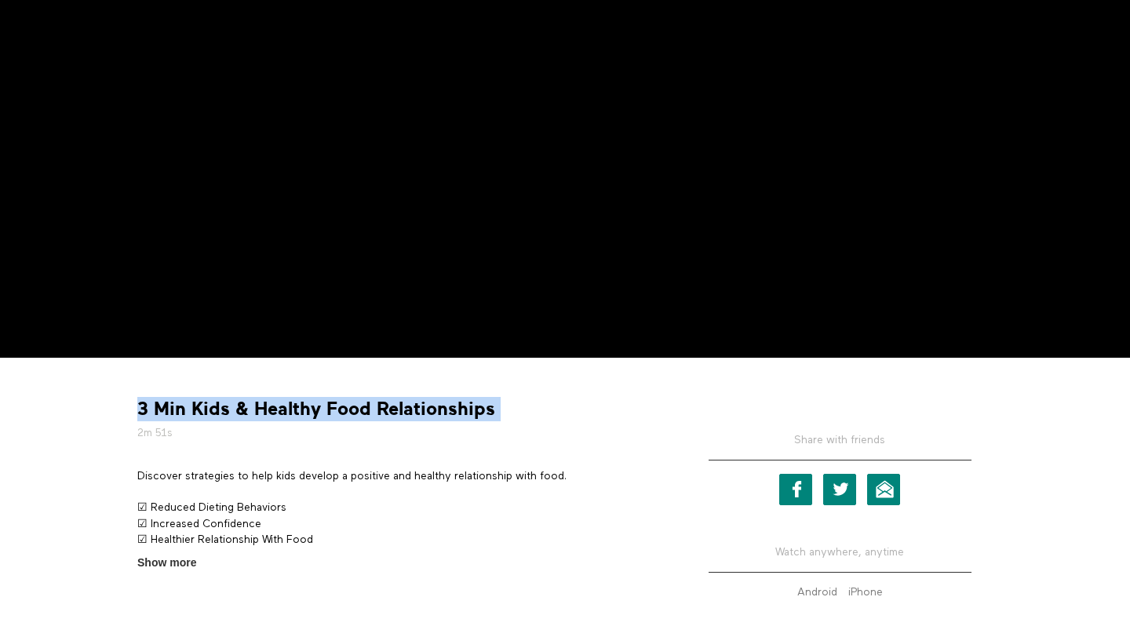
click at [346, 415] on strong "3 Min Kids & Healthy Food Relationships" at bounding box center [316, 409] width 358 height 24
copy div "3 Min Kids & Healthy Food Relationships"
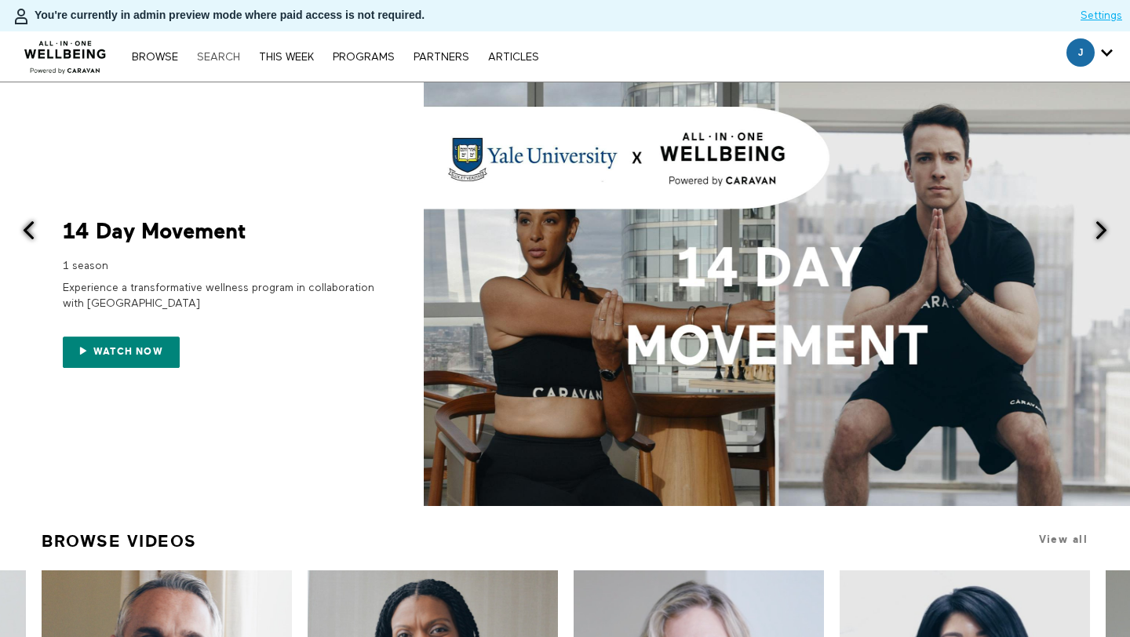
click at [217, 56] on link "Search" at bounding box center [218, 57] width 59 height 11
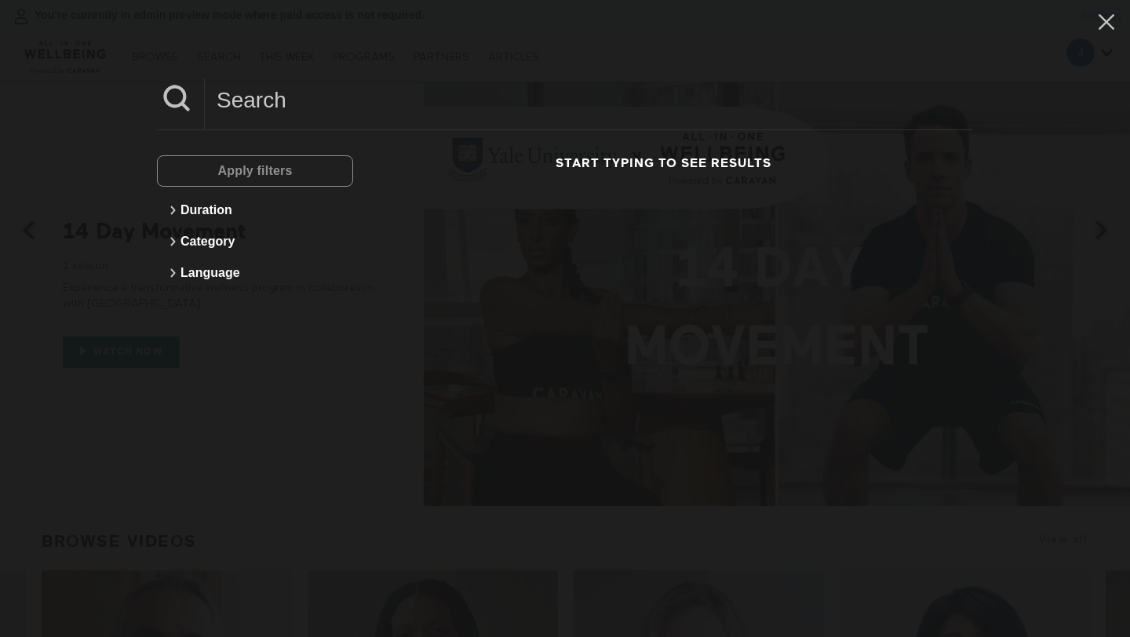
click at [316, 97] on input at bounding box center [589, 99] width 768 height 43
type input "nutrition"
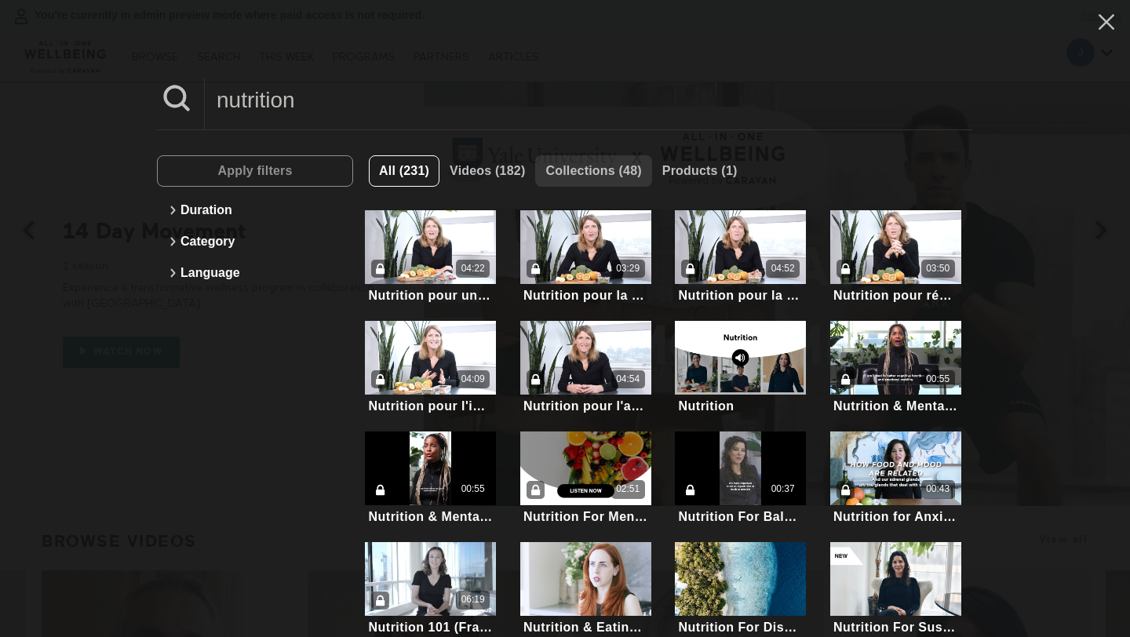
click at [590, 175] on span "Collections (48)" at bounding box center [594, 170] width 96 height 13
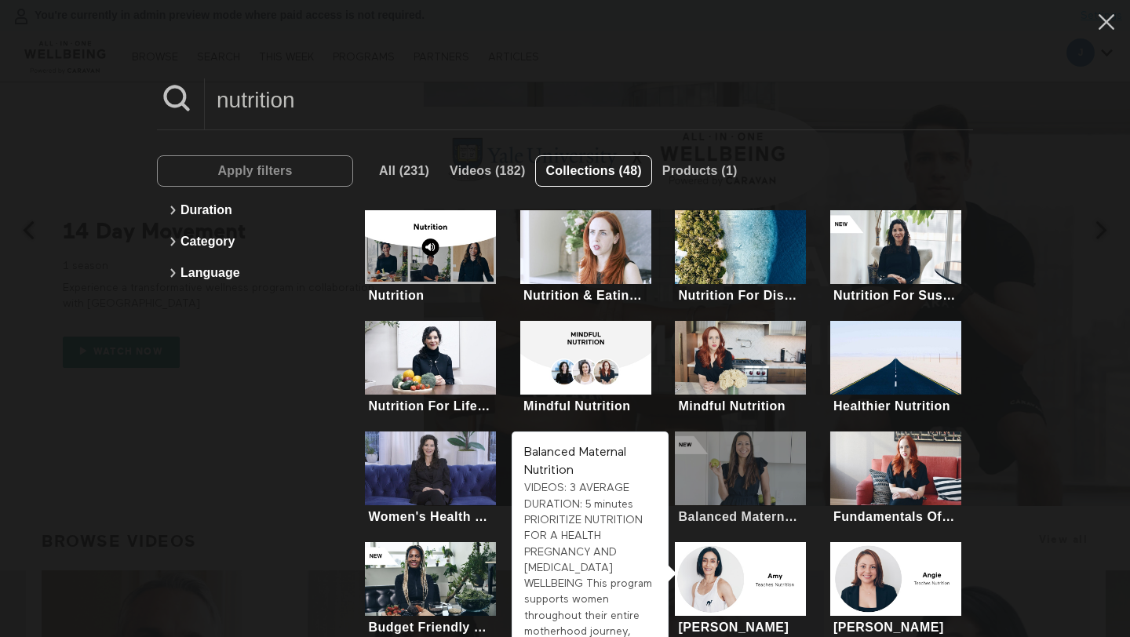
scroll to position [134, 0]
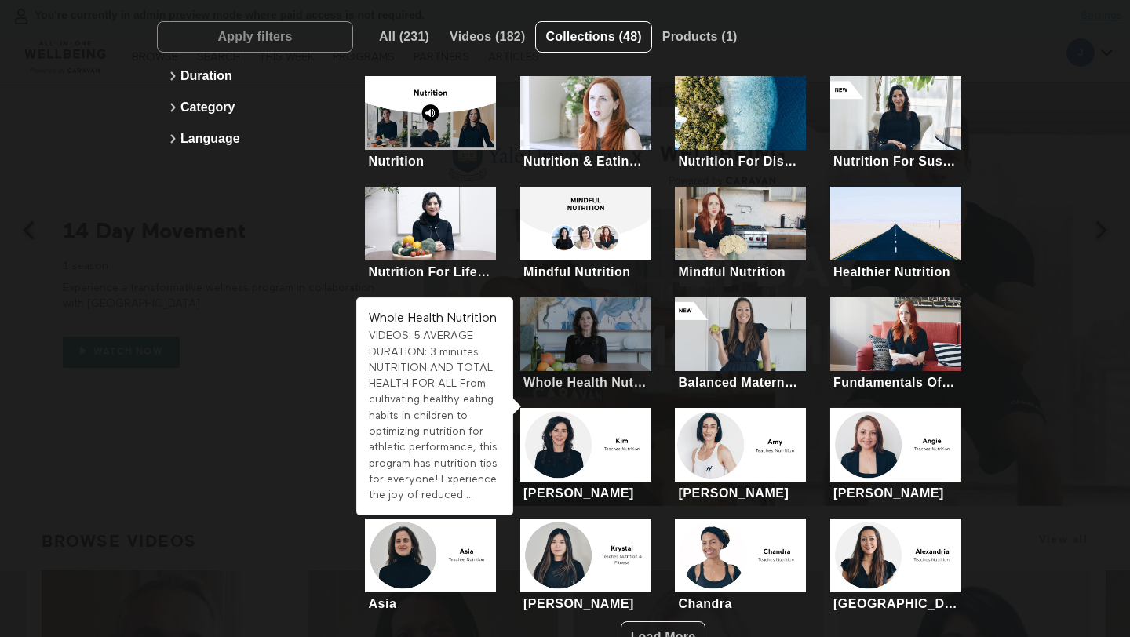
click at [555, 336] on div at bounding box center [585, 335] width 131 height 74
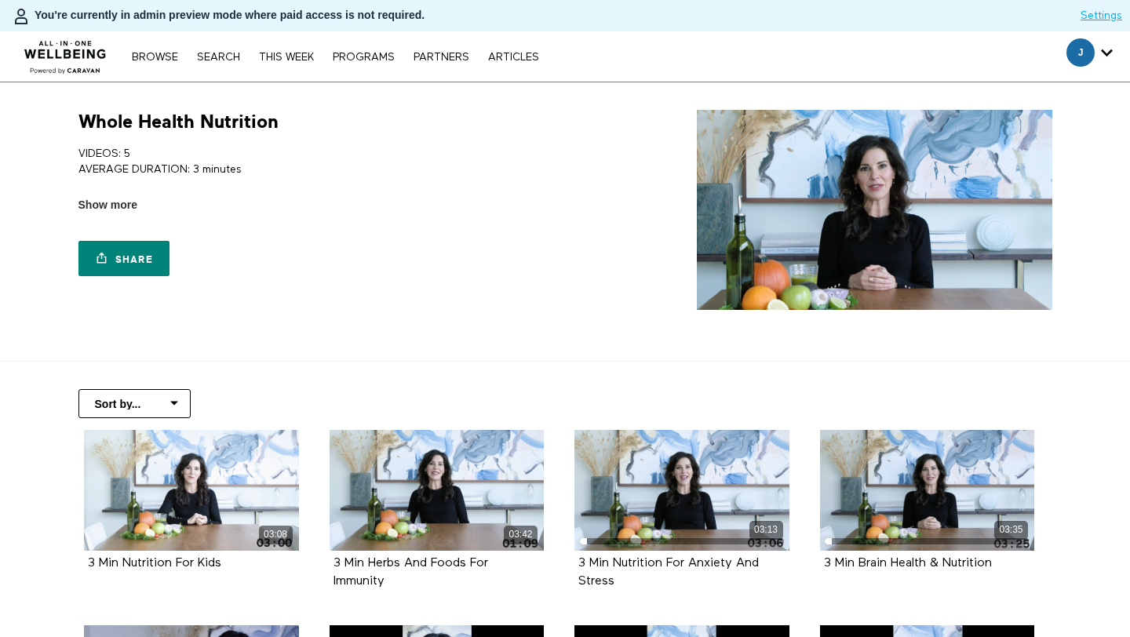
scroll to position [258, 0]
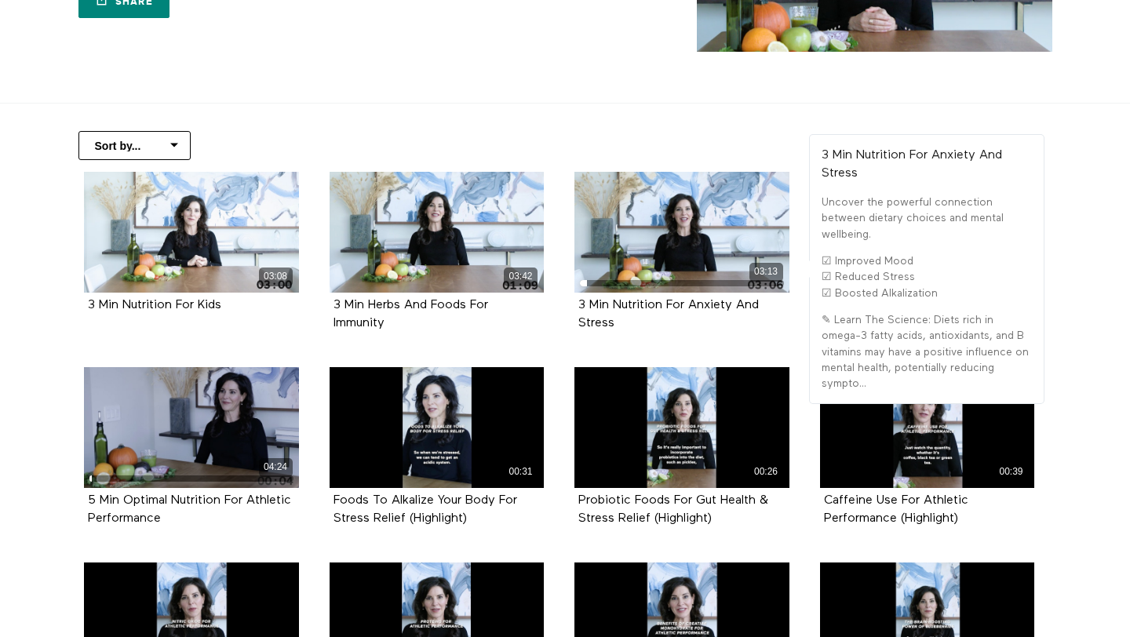
drag, startPoint x: 637, startPoint y: 318, endPoint x: 576, endPoint y: 305, distance: 61.7
click at [576, 305] on div "3 Min Nutrition For Anxiety And Stress" at bounding box center [682, 315] width 215 height 44
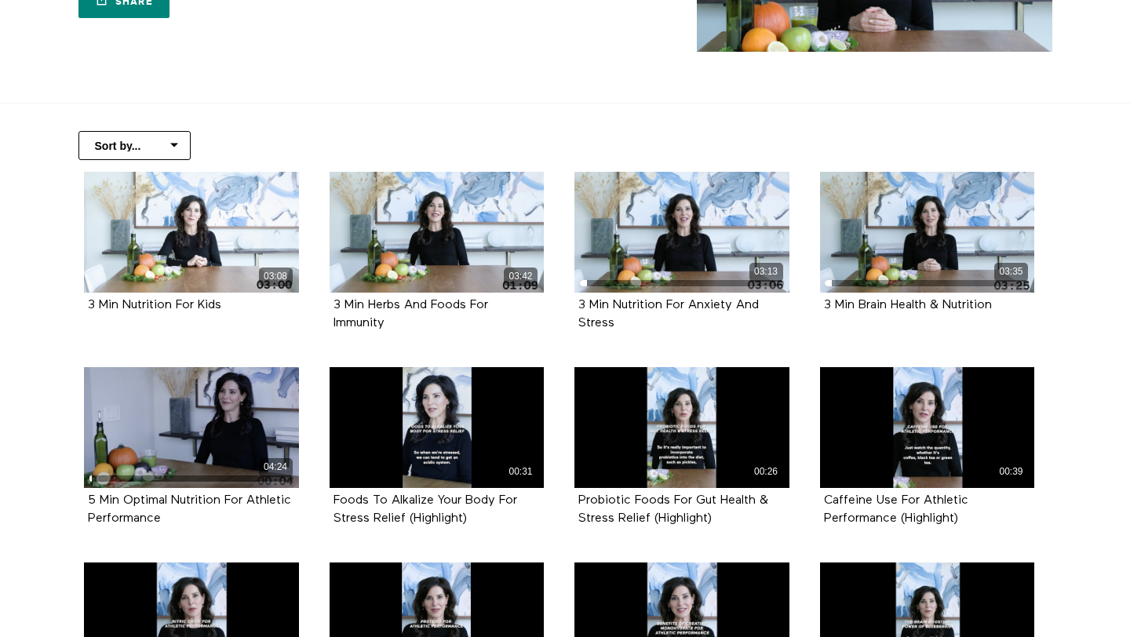
copy strong "3 Min Nutrition For Anxiety And Stress"
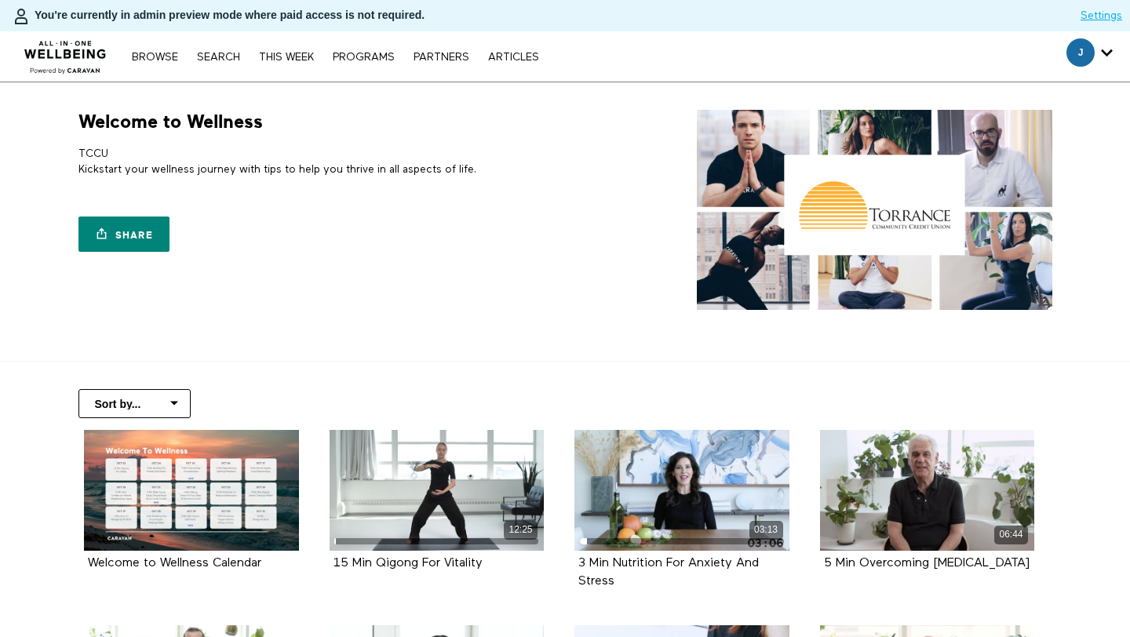
click at [416, 157] on p "TCCU Kickstart your wellness journey with tips to help you thrive in all aspect…" at bounding box center [318, 162] width 481 height 32
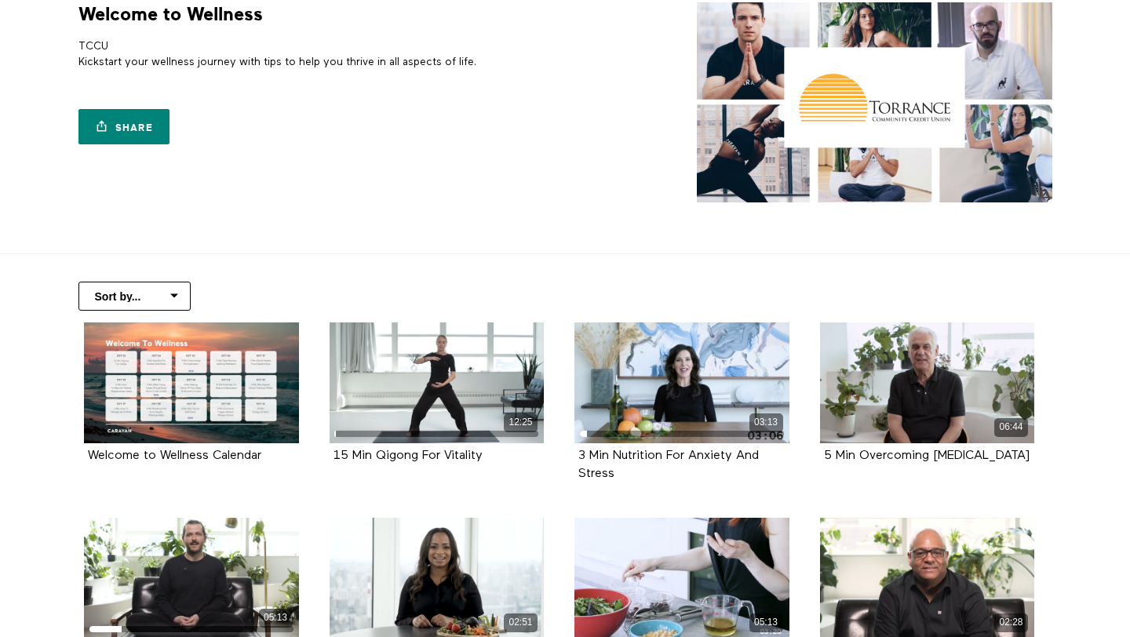
scroll to position [130, 0]
